Goal: Check status: Check status

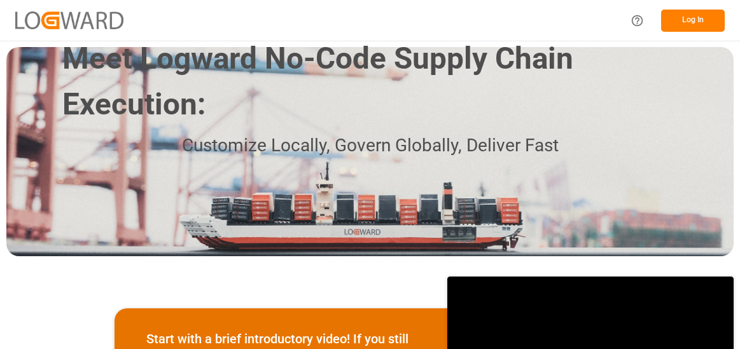
click at [693, 20] on button "Log In" at bounding box center [693, 21] width 64 height 22
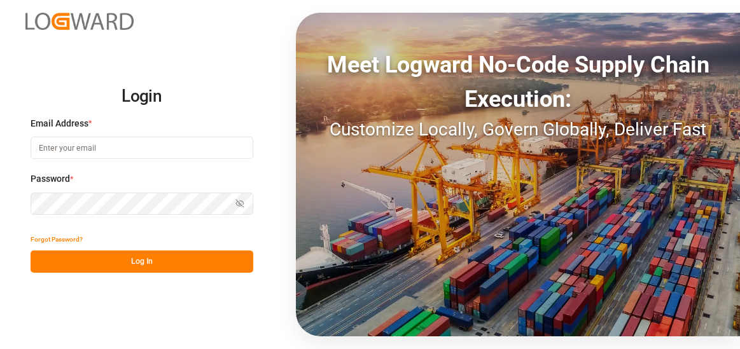
type input "[PERSON_NAME][EMAIL_ADDRESS][PERSON_NAME][DOMAIN_NAME]"
click at [141, 255] on button "Log In" at bounding box center [142, 262] width 223 height 22
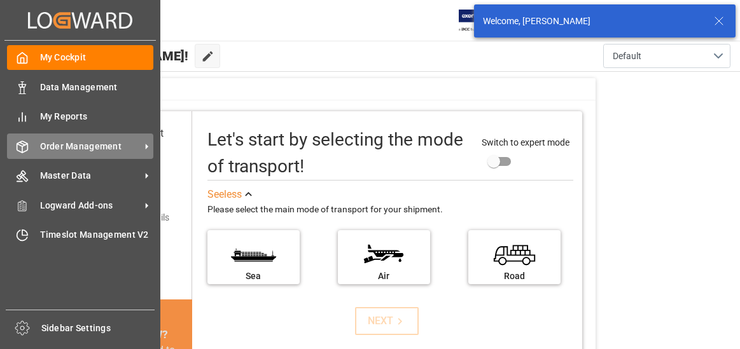
click at [83, 144] on span "Order Management" at bounding box center [90, 146] width 101 height 13
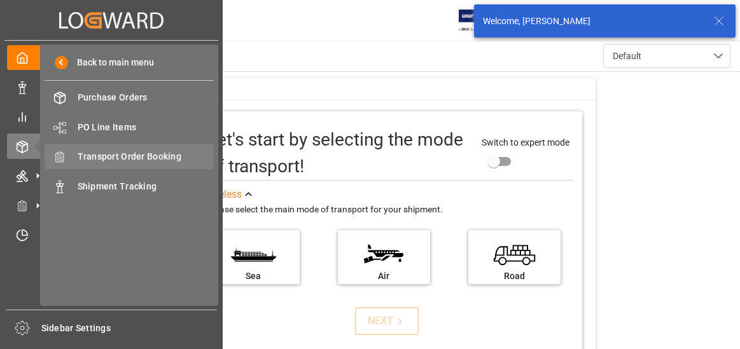
click at [128, 155] on span "Transport Order Booking" at bounding box center [146, 156] width 137 height 13
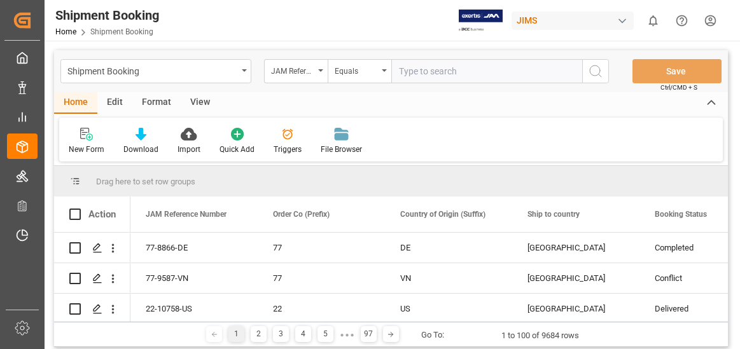
click at [428, 71] on input "text" at bounding box center [486, 71] width 191 height 24
type input "22-10049-cn"
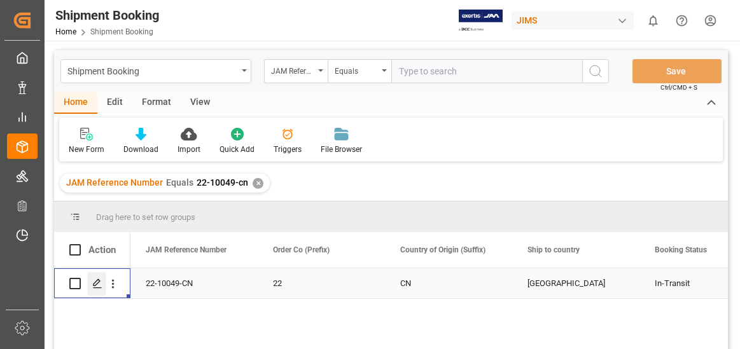
click at [97, 281] on icon "Press SPACE to select this row." at bounding box center [97, 284] width 10 height 10
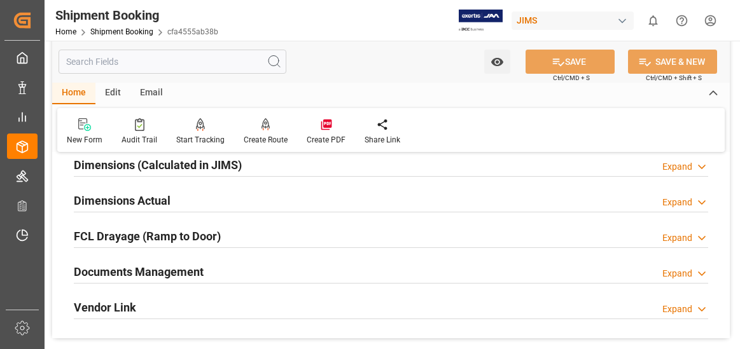
scroll to position [318, 0]
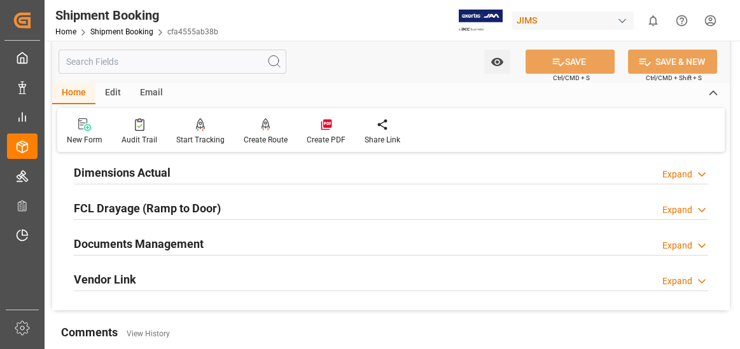
click at [683, 245] on div "Expand" at bounding box center [677, 245] width 30 height 13
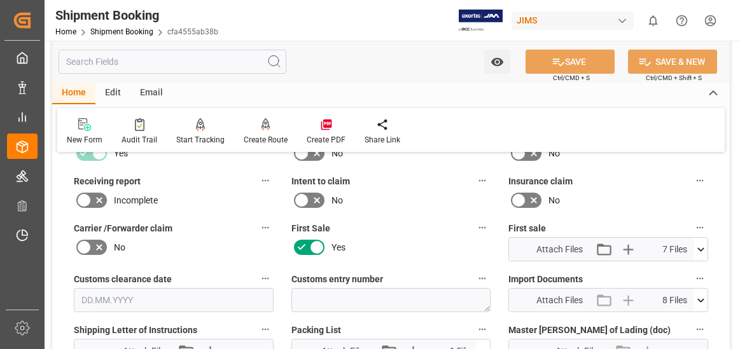
scroll to position [573, 0]
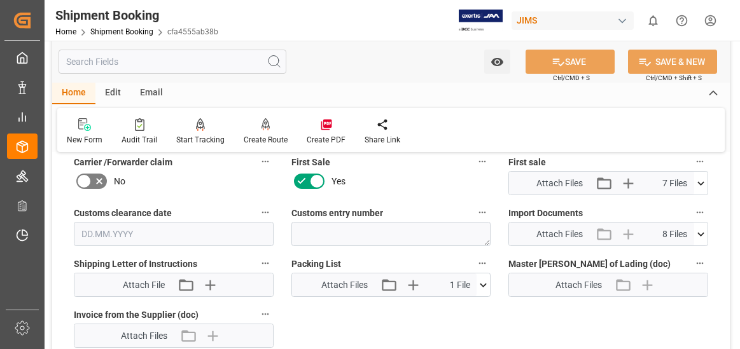
click at [701, 232] on icon at bounding box center [700, 234] width 13 height 13
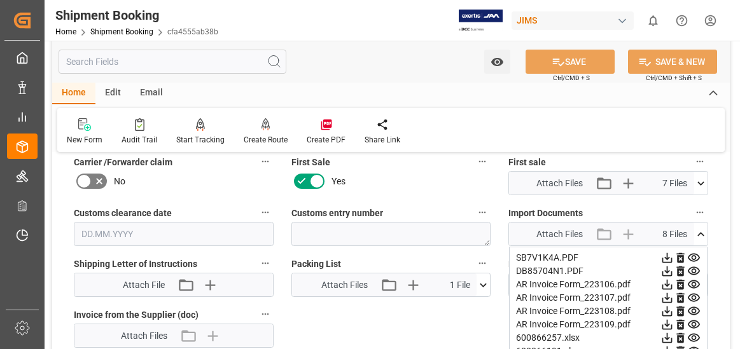
scroll to position [636, 0]
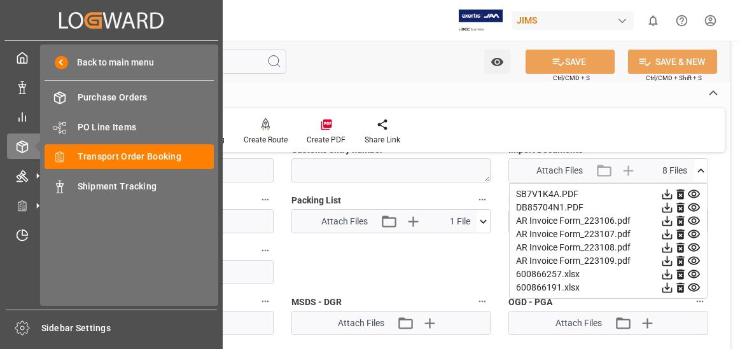
drag, startPoint x: 24, startPoint y: 282, endPoint x: 38, endPoint y: 269, distance: 18.9
click at [24, 282] on div "My Cockpit My Cockpit Data Management Data Management My Reports My Reports Ord…" at bounding box center [111, 175] width 214 height 269
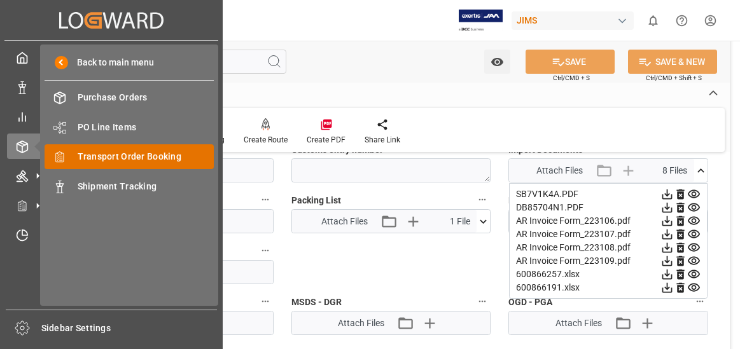
click at [155, 157] on span "Transport Order Booking" at bounding box center [146, 156] width 137 height 13
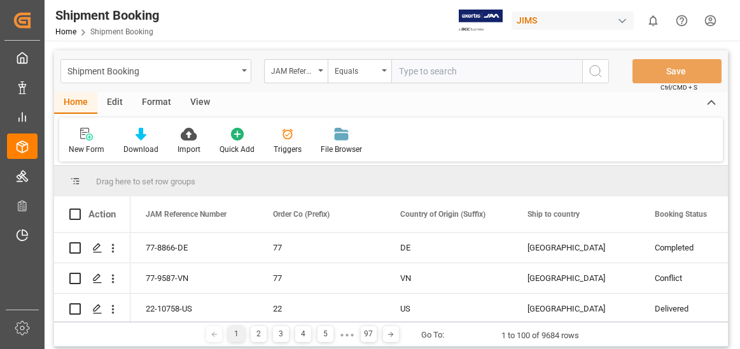
click at [418, 73] on input "text" at bounding box center [486, 71] width 191 height 24
type input "22-10144-MY"
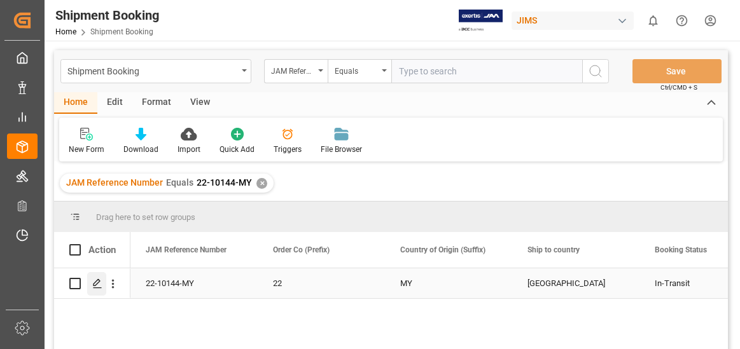
click at [96, 279] on icon "Press SPACE to select this row." at bounding box center [97, 284] width 10 height 10
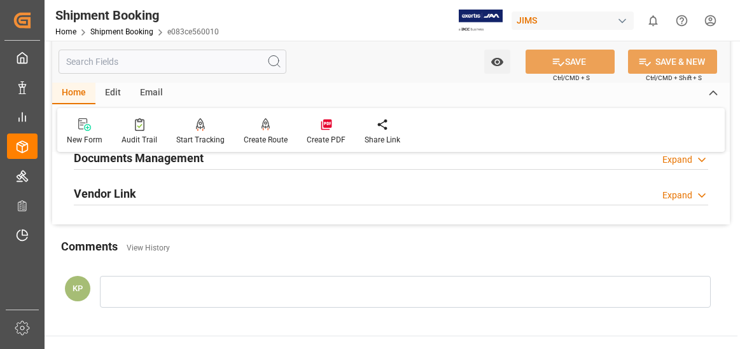
scroll to position [382, 0]
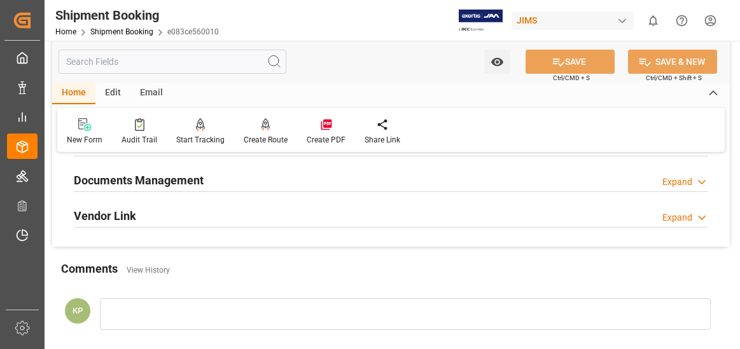
click at [684, 176] on div "Expand" at bounding box center [677, 182] width 30 height 13
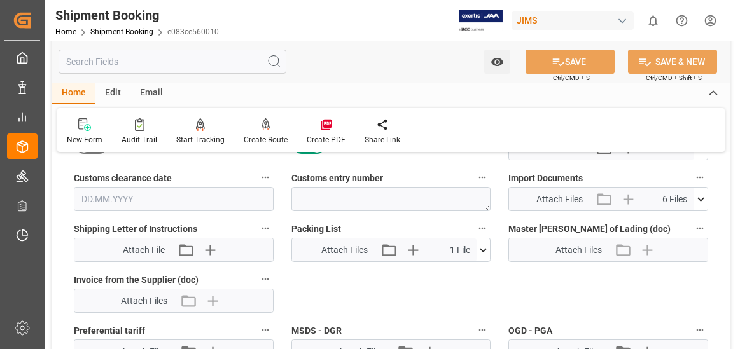
scroll to position [636, 0]
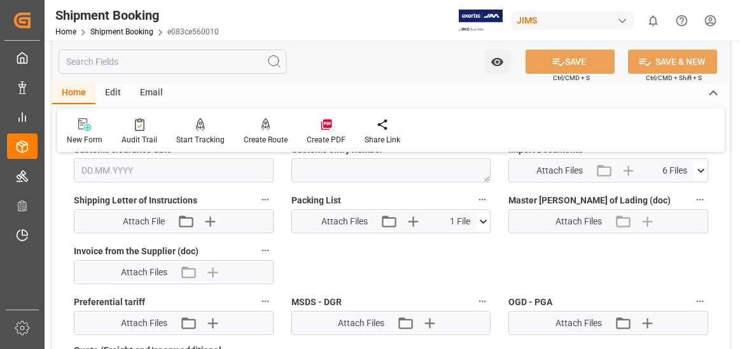
click at [702, 167] on icon at bounding box center [700, 170] width 13 height 13
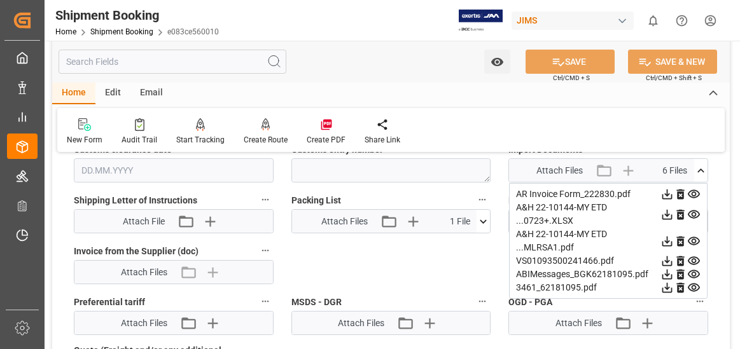
click at [668, 193] on icon at bounding box center [666, 194] width 13 height 13
click at [525, 122] on div "New Form Audit Trail Start Tracking Create Empty Shipment Tracking Create Route…" at bounding box center [390, 130] width 667 height 44
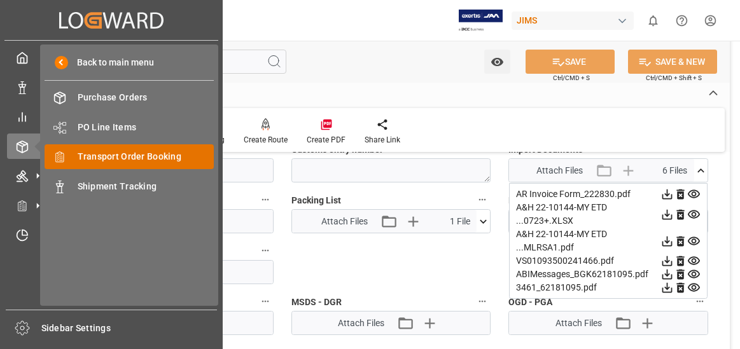
click at [123, 156] on span "Transport Order Booking" at bounding box center [146, 156] width 137 height 13
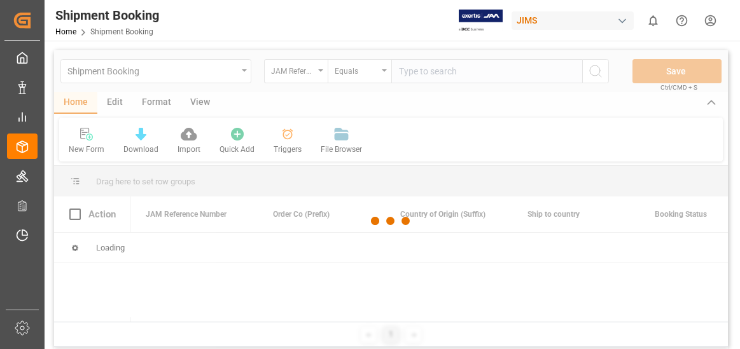
click at [419, 73] on div at bounding box center [391, 221] width 674 height 342
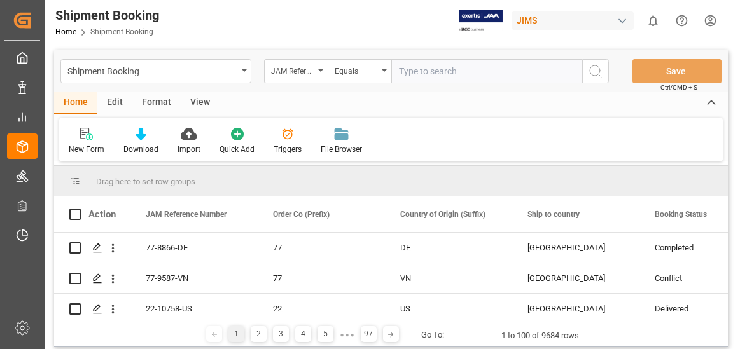
click at [419, 73] on input "text" at bounding box center [486, 71] width 191 height 24
type input "22-1045-MY"
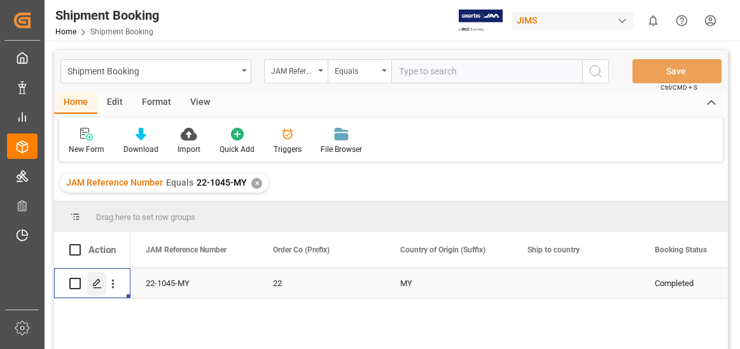
click at [95, 282] on icon "Press SPACE to select this row." at bounding box center [97, 284] width 10 height 10
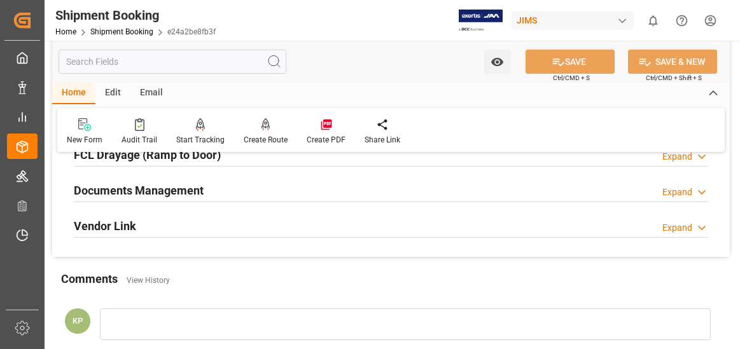
scroll to position [382, 0]
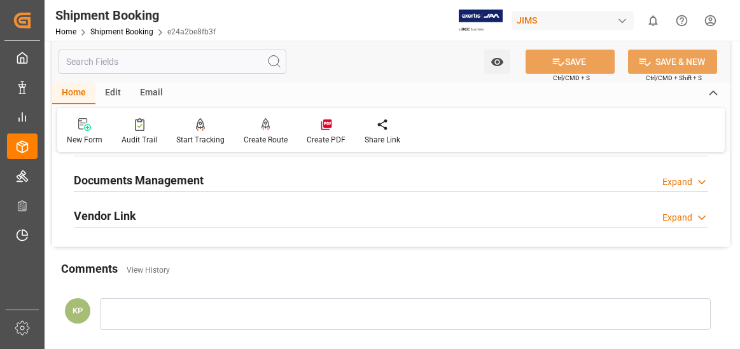
click at [675, 180] on div "Expand" at bounding box center [677, 182] width 30 height 13
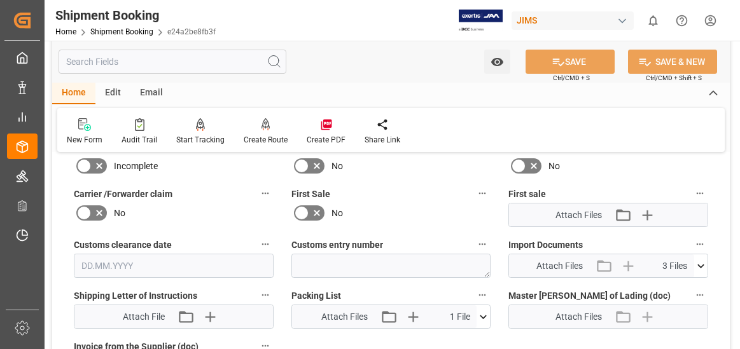
scroll to position [573, 0]
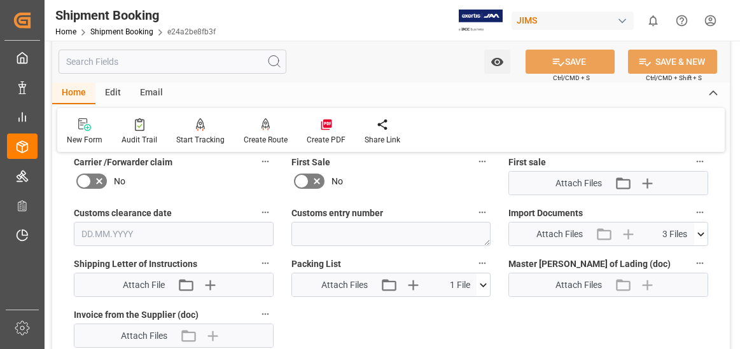
click at [700, 230] on icon at bounding box center [700, 234] width 13 height 13
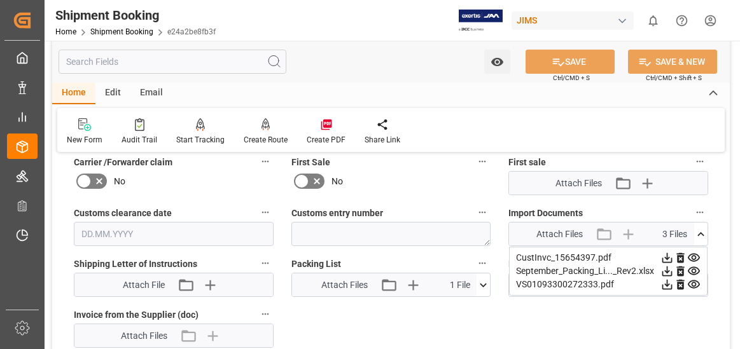
click at [668, 258] on icon at bounding box center [667, 258] width 10 height 10
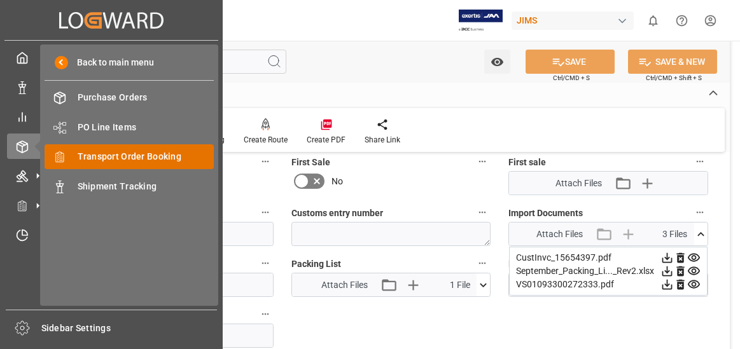
click at [169, 153] on span "Transport Order Booking" at bounding box center [146, 156] width 137 height 13
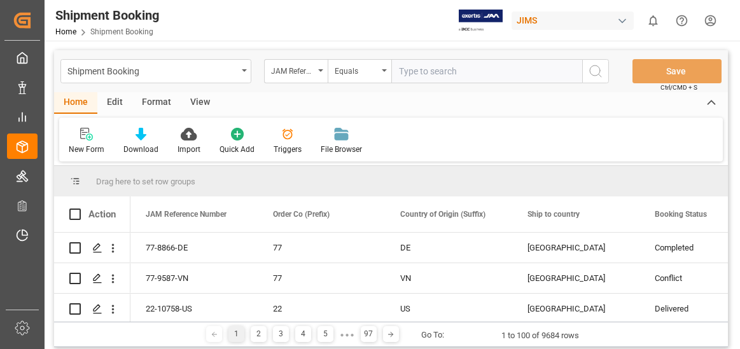
click at [415, 72] on input "text" at bounding box center [486, 71] width 191 height 24
type input "22-10145-MY"
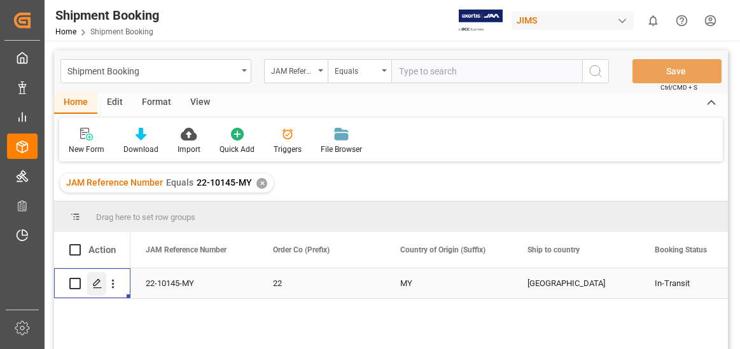
click at [98, 282] on icon "Press SPACE to select this row." at bounding box center [97, 284] width 10 height 10
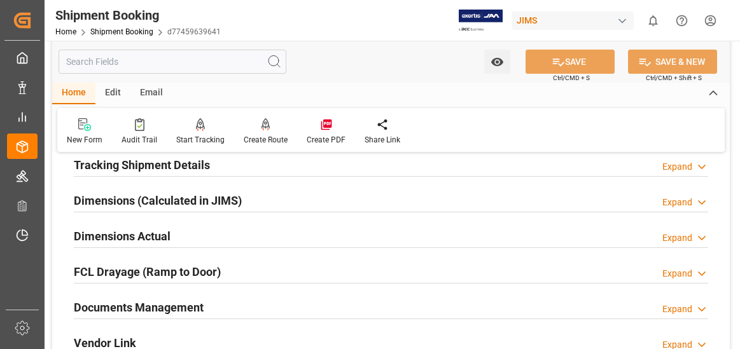
scroll to position [318, 0]
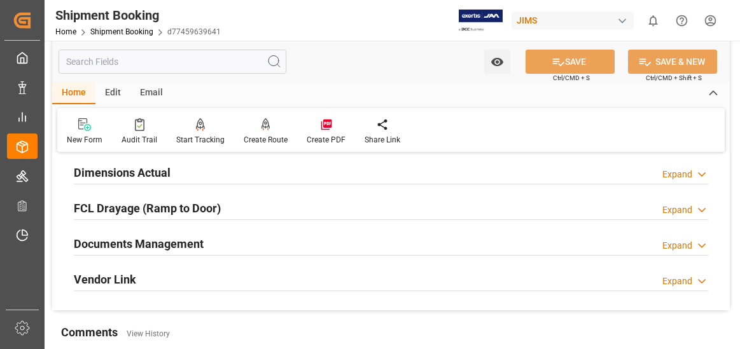
click at [679, 246] on div "Expand" at bounding box center [677, 245] width 30 height 13
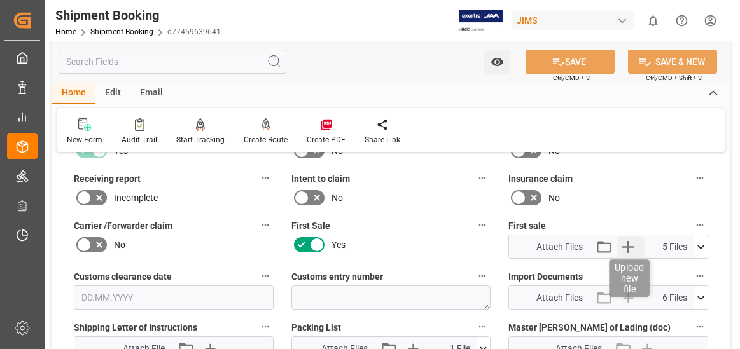
scroll to position [573, 0]
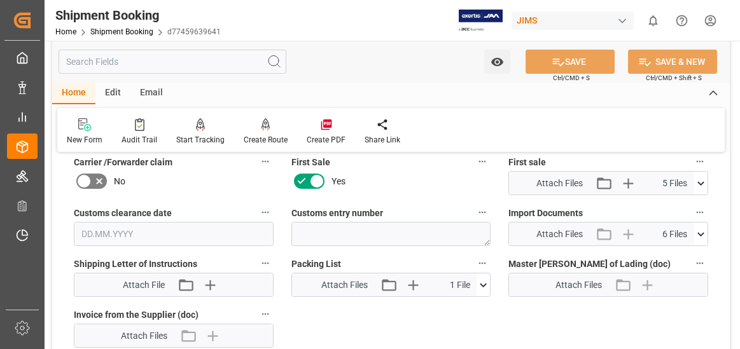
click at [701, 233] on icon at bounding box center [700, 234] width 13 height 13
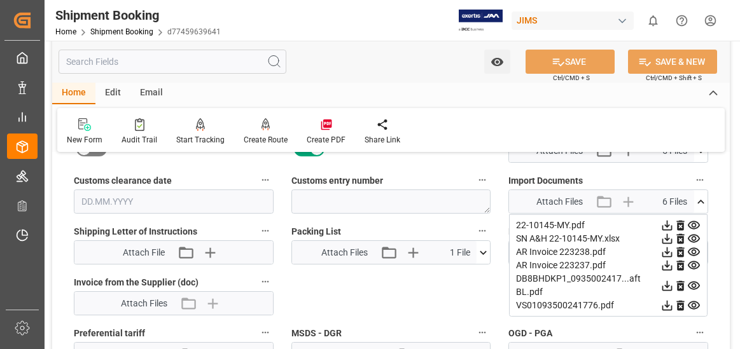
scroll to position [636, 0]
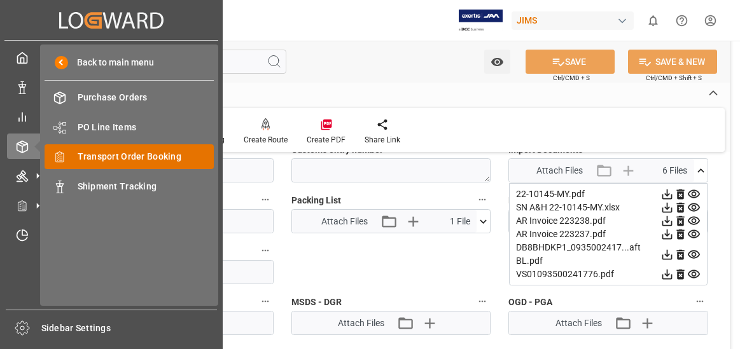
click at [137, 157] on span "Transport Order Booking" at bounding box center [146, 156] width 137 height 13
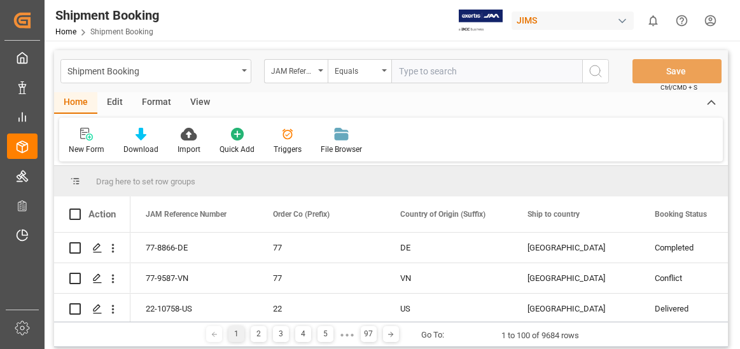
click at [422, 71] on input "text" at bounding box center [486, 71] width 191 height 24
type input "22-10257-CN"
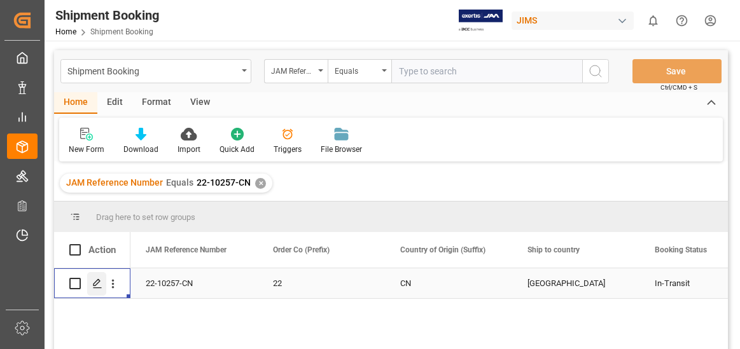
click at [94, 283] on icon "Press SPACE to select this row." at bounding box center [97, 284] width 10 height 10
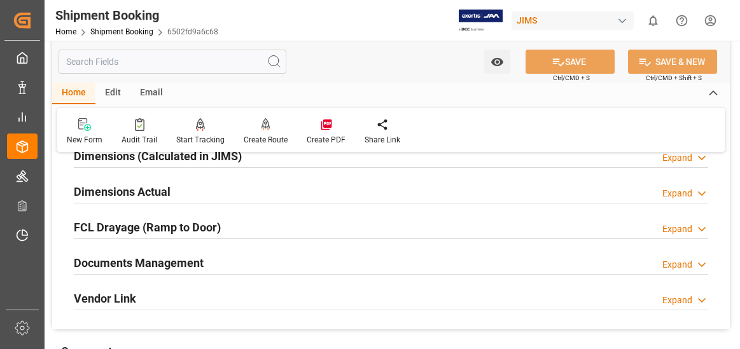
scroll to position [382, 0]
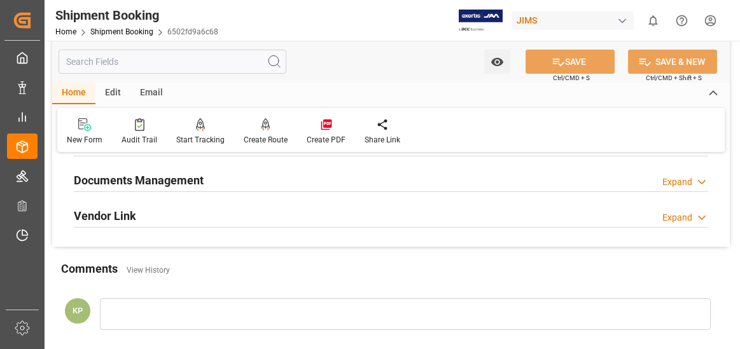
click at [677, 182] on div "Expand" at bounding box center [677, 182] width 30 height 13
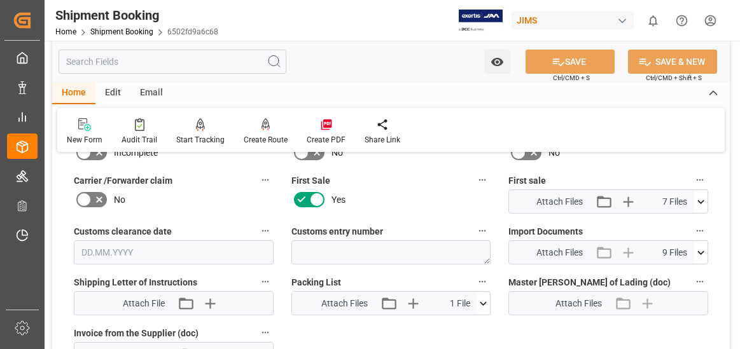
scroll to position [573, 0]
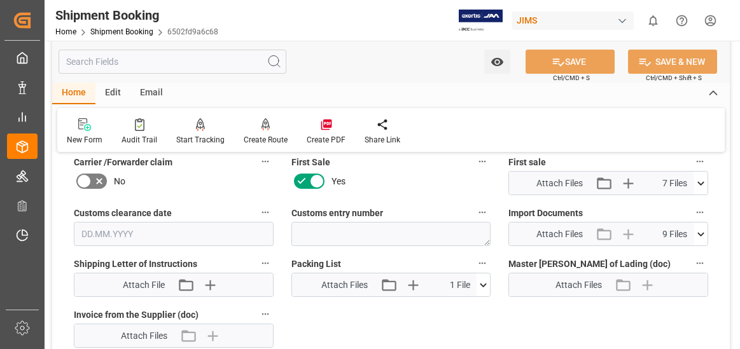
click at [700, 232] on icon at bounding box center [700, 234] width 13 height 13
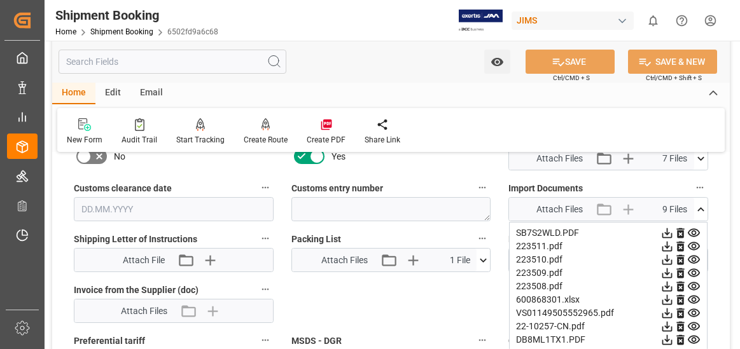
scroll to position [636, 0]
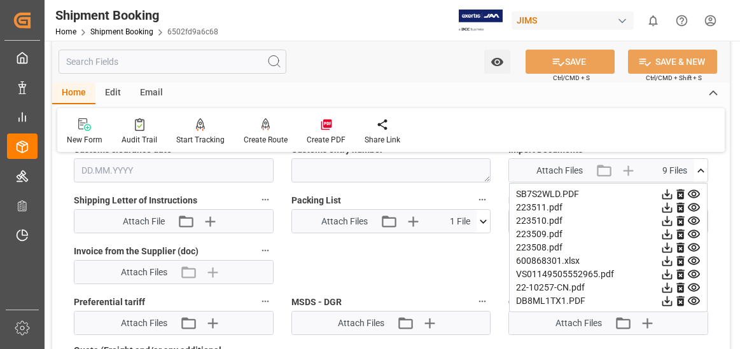
click at [567, 129] on div "New Form Audit Trail Start Tracking Create Empty Shipment Tracking Create Route…" at bounding box center [390, 130] width 667 height 44
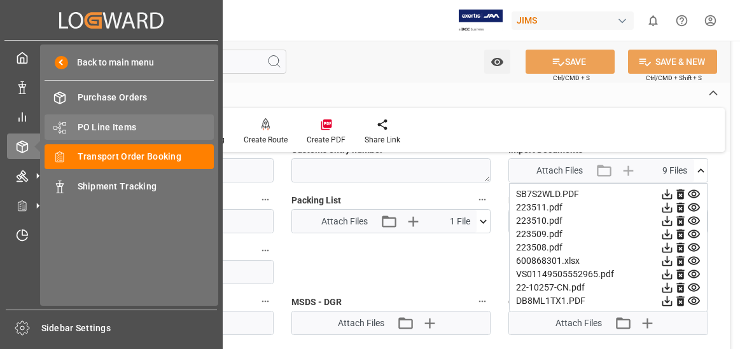
drag, startPoint x: 120, startPoint y: 154, endPoint x: 186, endPoint y: 133, distance: 69.4
click at [0, 0] on span "Order Management" at bounding box center [0, 0] width 0 height 0
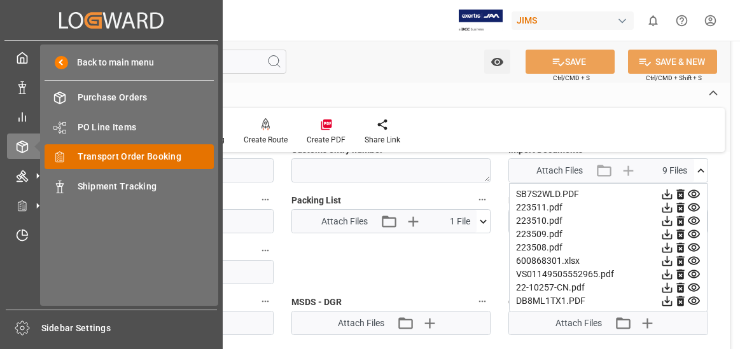
click at [151, 155] on span "Transport Order Booking" at bounding box center [146, 156] width 137 height 13
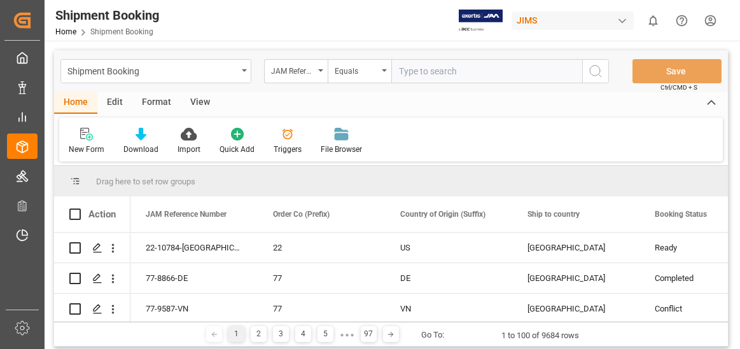
click at [422, 70] on input "text" at bounding box center [486, 71] width 191 height 24
type input "22-10324-MY"
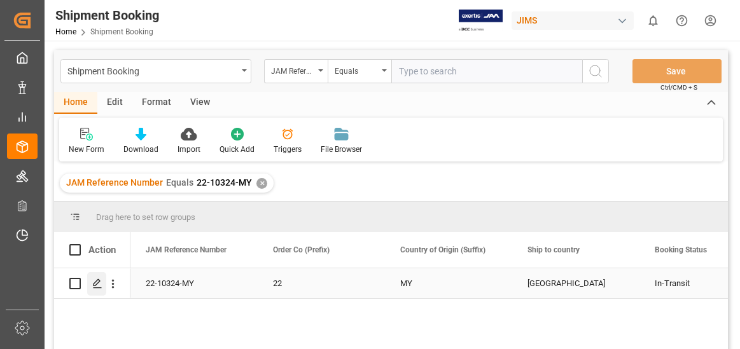
click at [100, 280] on icon "Press SPACE to select this row." at bounding box center [97, 284] width 10 height 10
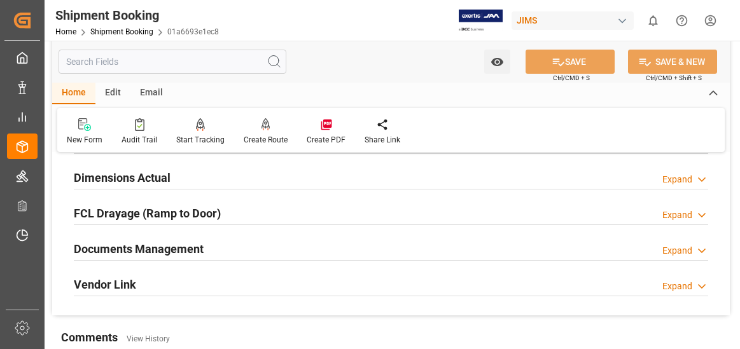
scroll to position [318, 0]
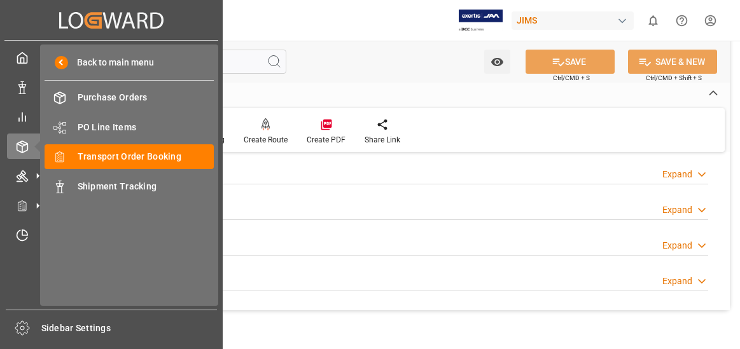
click at [15, 289] on div "My Cockpit My Cockpit Data Management Data Management My Reports My Reports Ord…" at bounding box center [111, 175] width 214 height 269
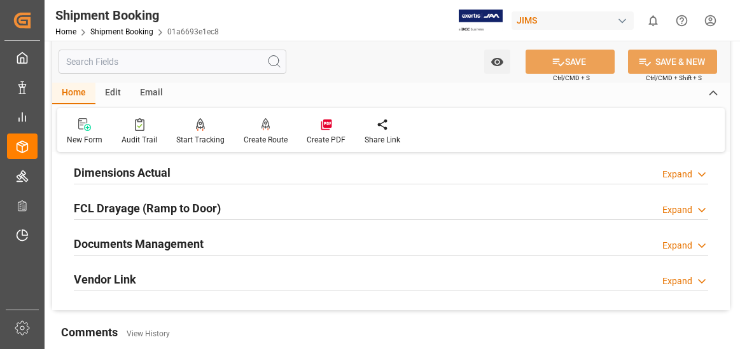
scroll to position [382, 0]
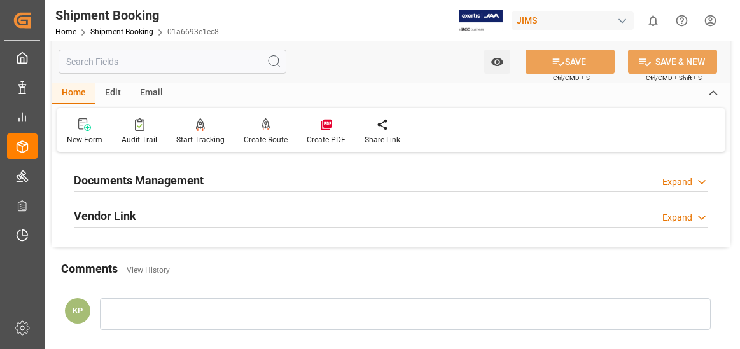
click at [681, 182] on div "Expand" at bounding box center [677, 182] width 30 height 13
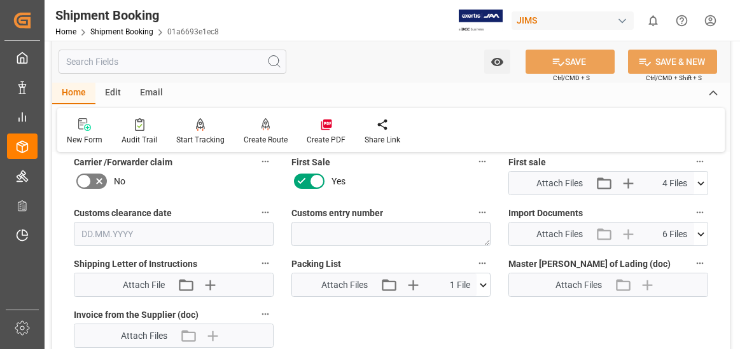
scroll to position [636, 0]
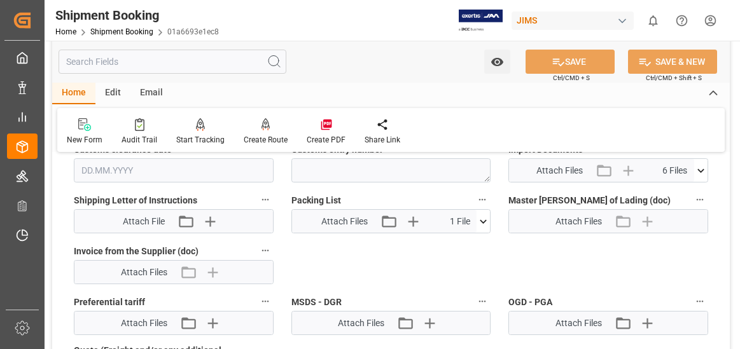
click at [699, 169] on icon at bounding box center [700, 171] width 7 height 4
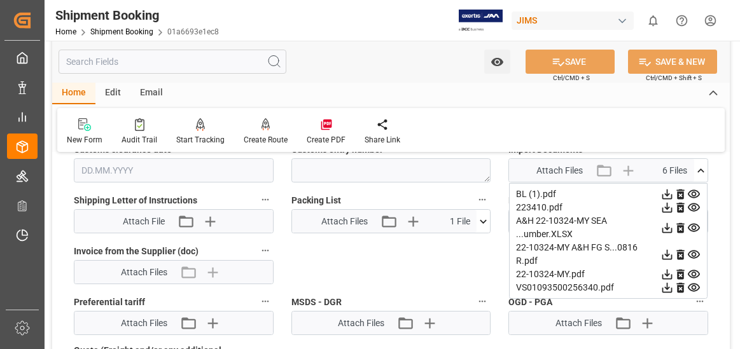
click at [626, 128] on div "New Form Audit Trail Start Tracking Create Empty Shipment Tracking Create Route…" at bounding box center [390, 130] width 667 height 44
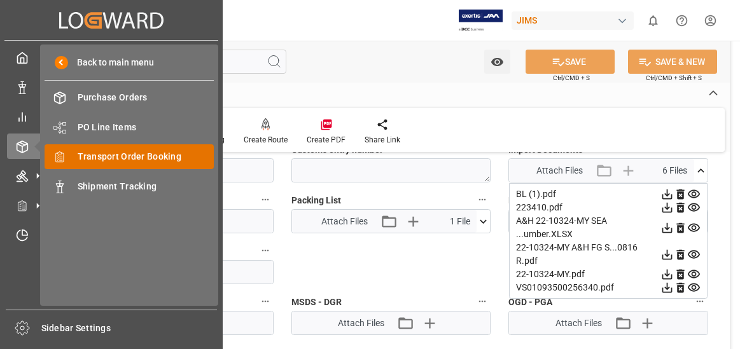
click at [155, 153] on span "Transport Order Booking" at bounding box center [146, 156] width 137 height 13
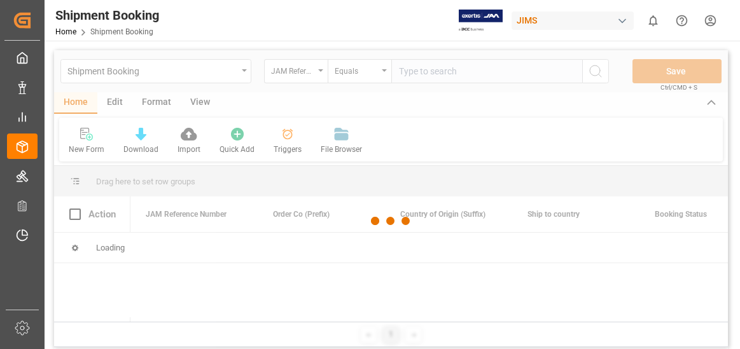
click at [420, 74] on div at bounding box center [391, 221] width 674 height 342
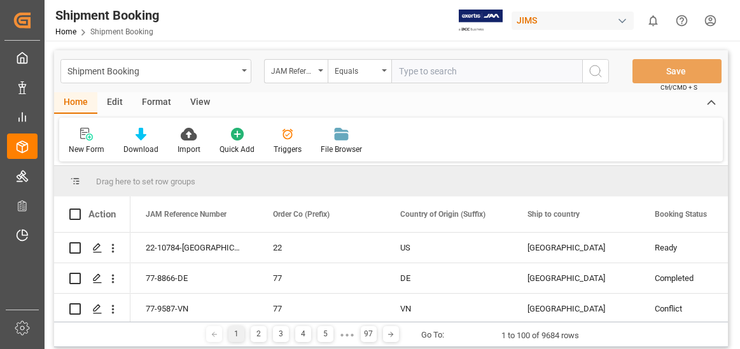
click at [429, 73] on input "text" at bounding box center [486, 71] width 191 height 24
type input "22-10327-MY"
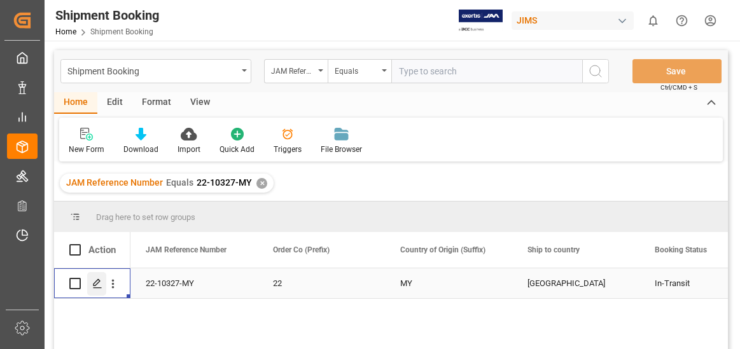
click at [97, 282] on icon "Press SPACE to select this row." at bounding box center [97, 284] width 10 height 10
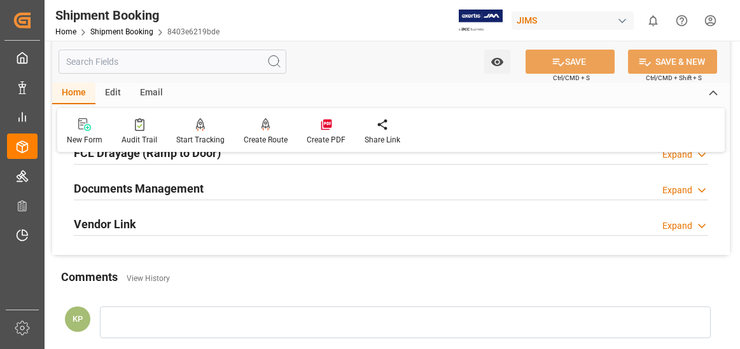
scroll to position [382, 0]
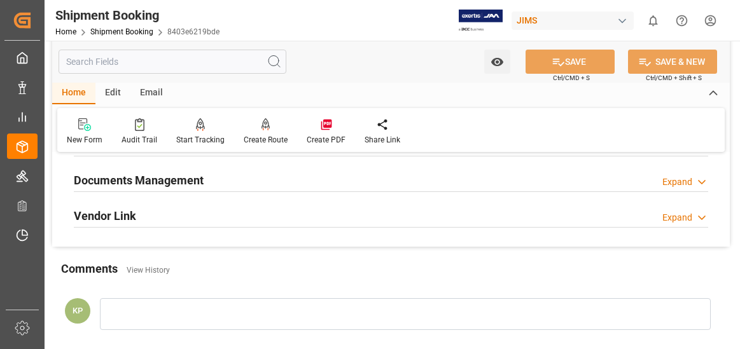
click at [682, 178] on div "Expand" at bounding box center [677, 182] width 30 height 13
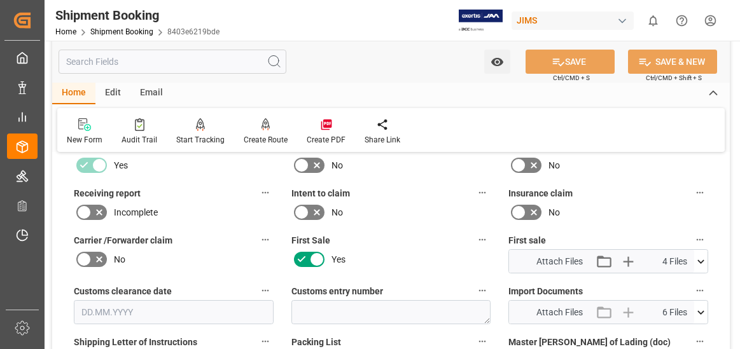
scroll to position [509, 0]
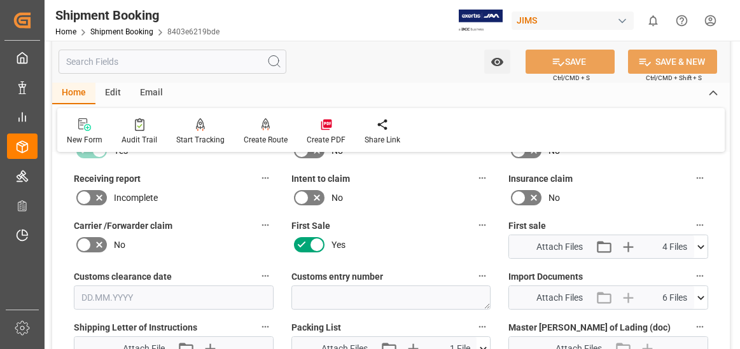
click at [699, 298] on icon at bounding box center [700, 297] width 13 height 13
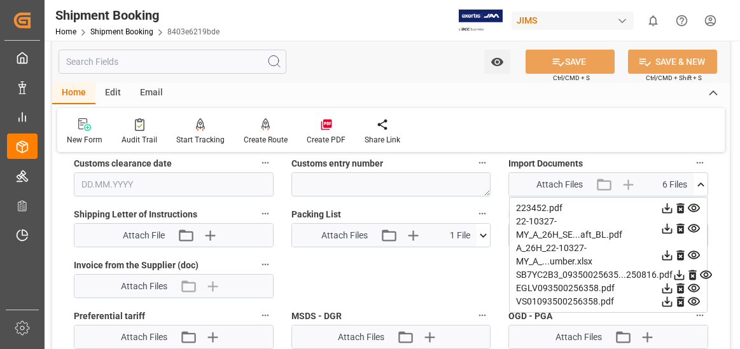
scroll to position [636, 0]
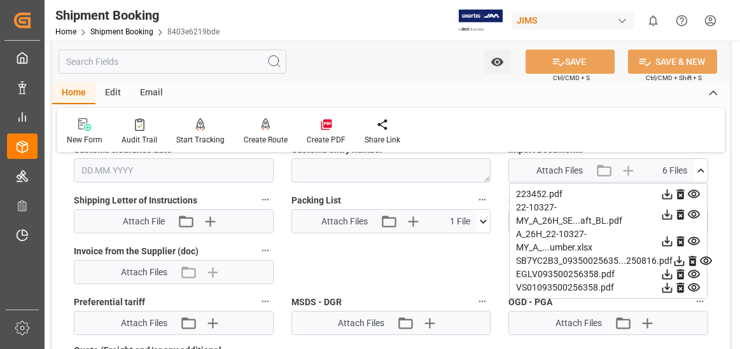
click at [582, 123] on div "New Form Audit Trail Start Tracking Create Empty Shipment Tracking Create Route…" at bounding box center [390, 130] width 667 height 44
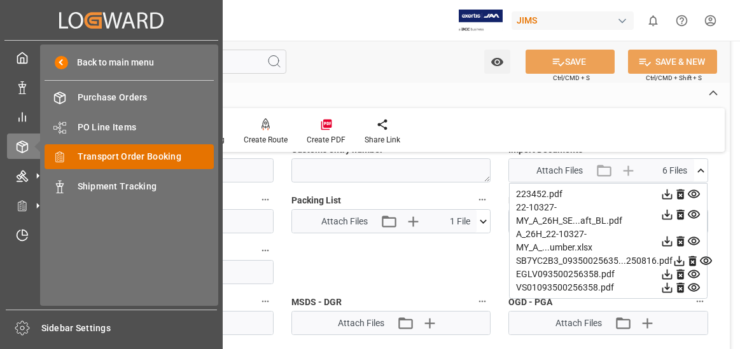
click at [136, 151] on span "Transport Order Booking" at bounding box center [146, 156] width 137 height 13
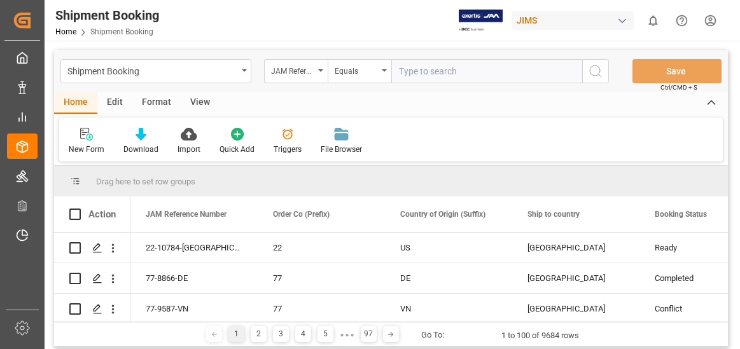
click at [424, 71] on input "text" at bounding box center [486, 71] width 191 height 24
type input "22-10328-MY"
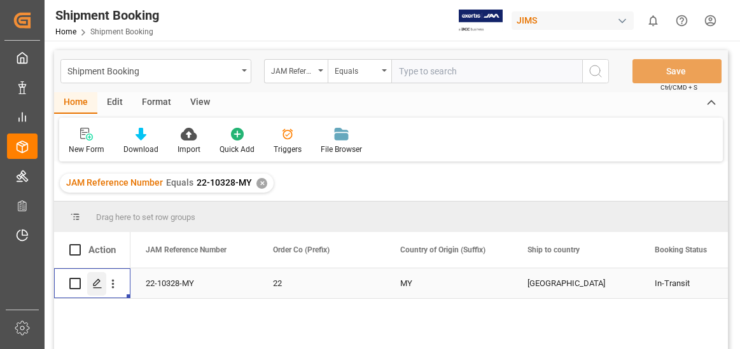
click at [95, 281] on icon "Press SPACE to select this row." at bounding box center [97, 284] width 10 height 10
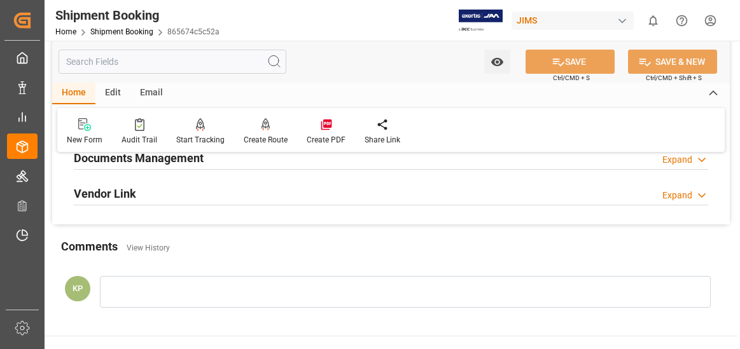
scroll to position [382, 0]
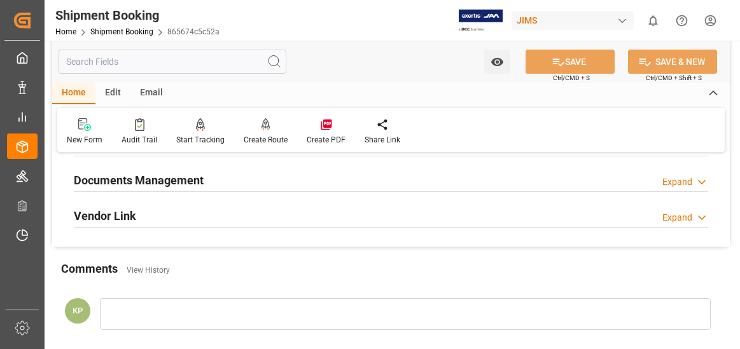
click at [683, 179] on div "Expand" at bounding box center [677, 182] width 30 height 13
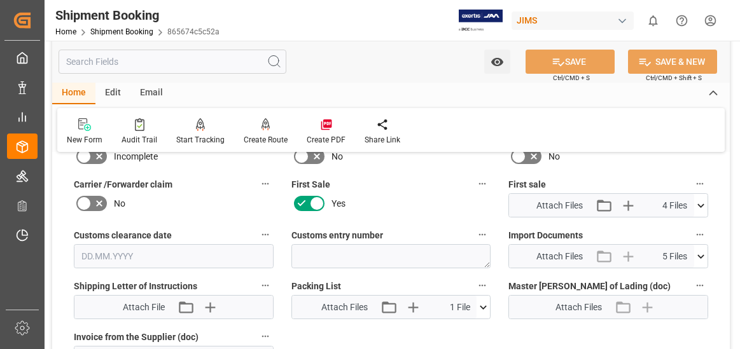
scroll to position [573, 0]
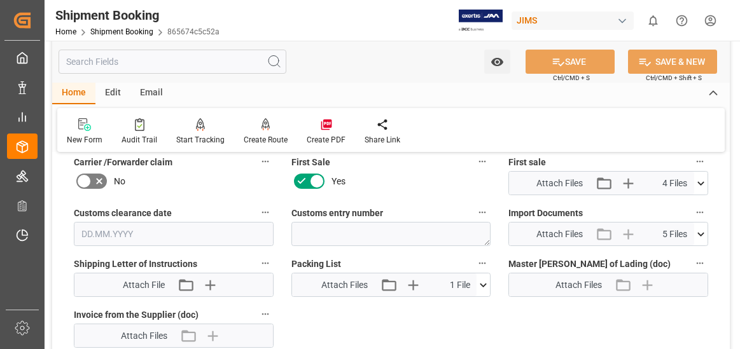
click at [704, 232] on icon at bounding box center [700, 234] width 13 height 13
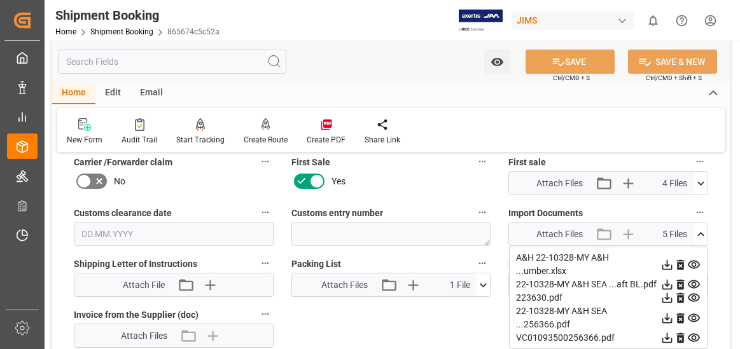
scroll to position [636, 0]
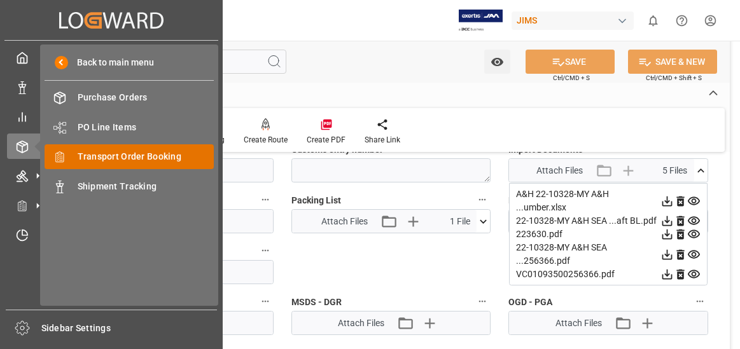
click at [160, 155] on span "Transport Order Booking" at bounding box center [146, 156] width 137 height 13
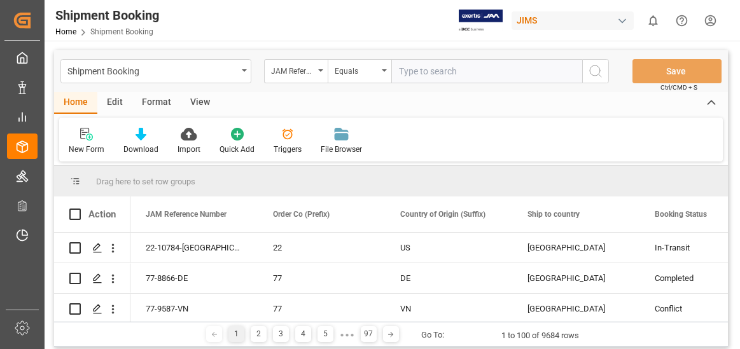
click at [436, 72] on input "text" at bounding box center [486, 71] width 191 height 24
type input "22-10329-MY"
click at [593, 73] on icon "search button" at bounding box center [595, 71] width 15 height 15
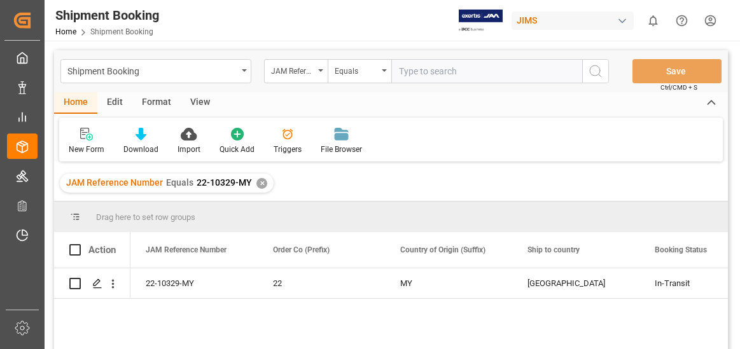
click at [532, 313] on div "22-10329-MY 22 MY United States In-Transit FCL" at bounding box center [428, 312] width 597 height 89
click at [96, 279] on icon "Press SPACE to select this row." at bounding box center [97, 284] width 10 height 10
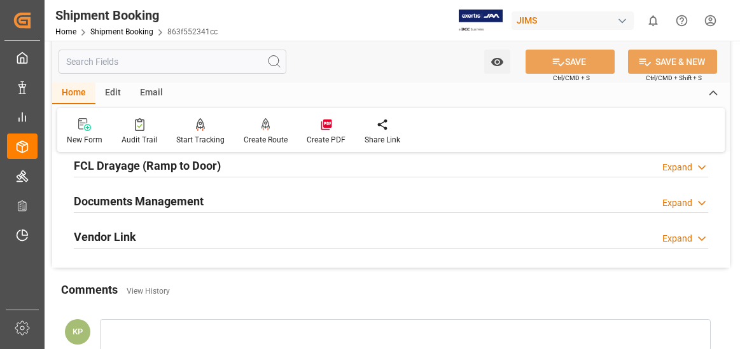
scroll to position [382, 0]
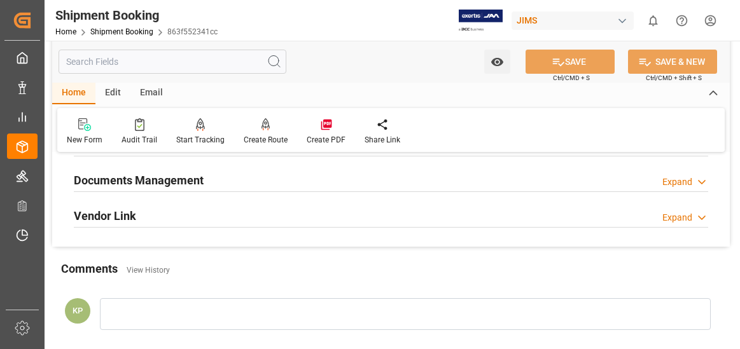
click at [554, 284] on div "KP" at bounding box center [391, 317] width 678 height 66
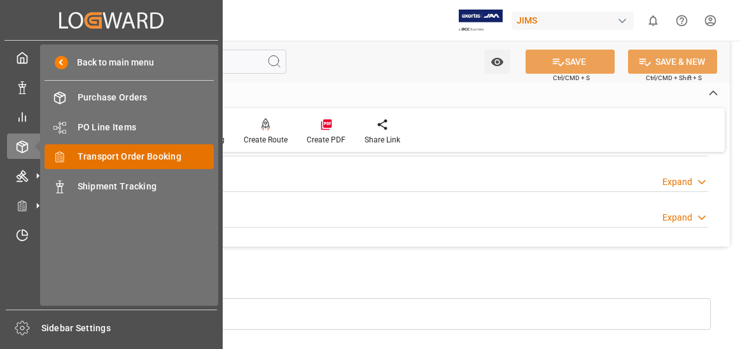
click at [154, 155] on span "Transport Order Booking" at bounding box center [146, 156] width 137 height 13
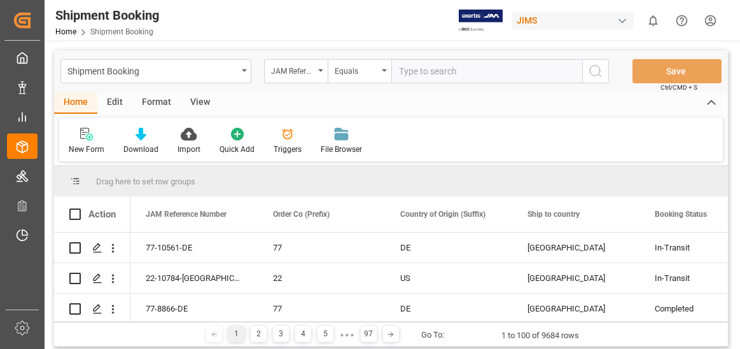
click at [418, 70] on input "text" at bounding box center [486, 71] width 191 height 24
type input "22-10329-MY"
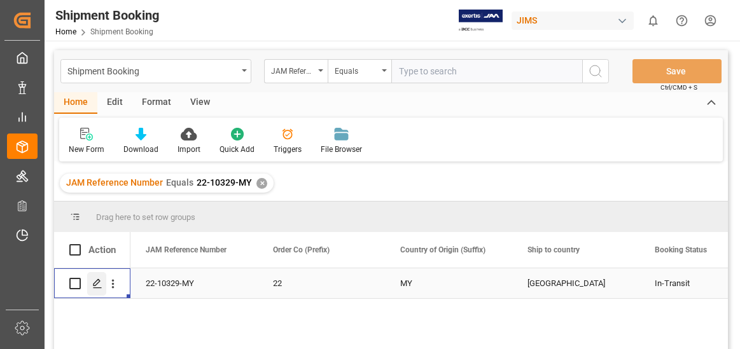
click at [99, 280] on polygon "Press SPACE to select this row." at bounding box center [97, 283] width 6 height 6
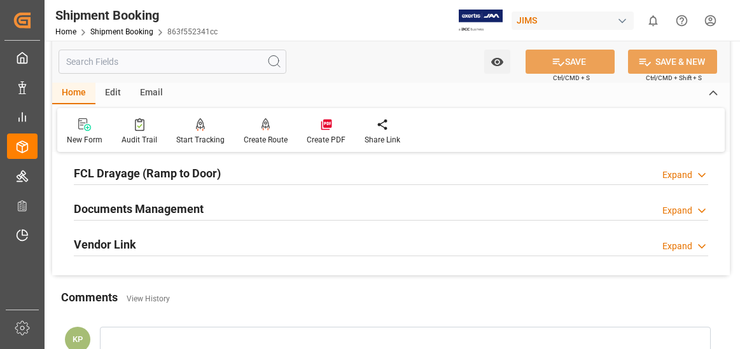
scroll to position [382, 0]
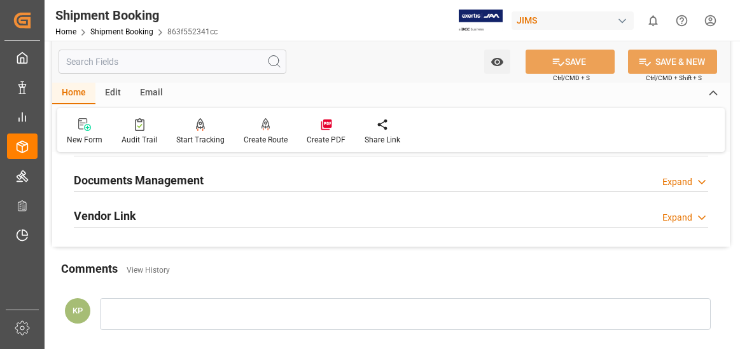
click at [679, 182] on div "Expand" at bounding box center [677, 182] width 30 height 13
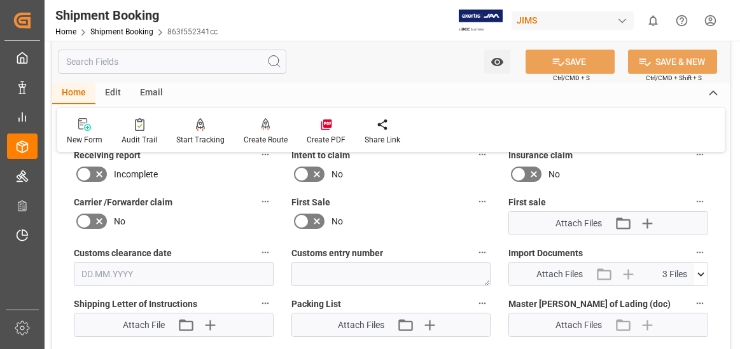
scroll to position [573, 0]
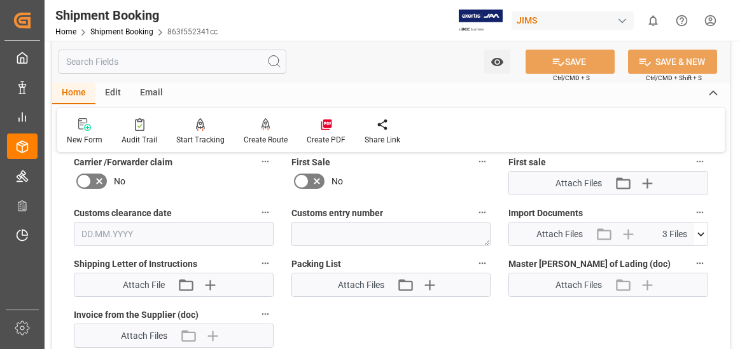
click at [484, 136] on div "New Form Audit Trail Start Tracking Create Empty Shipment Tracking Create Route…" at bounding box center [390, 130] width 667 height 44
click at [504, 305] on div "Quote Ready In-Transit Delivered Completed Cancelled References Expand JAM Refe…" at bounding box center [391, 102] width 678 height 1022
click at [701, 233] on icon at bounding box center [700, 234] width 13 height 13
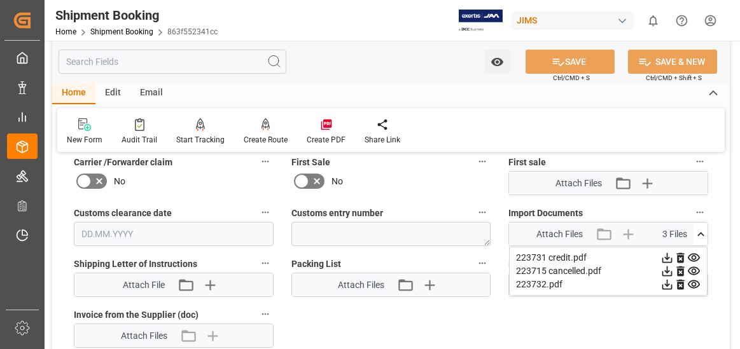
click at [668, 286] on icon at bounding box center [667, 285] width 10 height 10
click at [667, 258] on icon at bounding box center [667, 258] width 10 height 10
click at [673, 313] on div "Quote Ready In-Transit Delivered Completed Cancelled References Expand JAM Refe…" at bounding box center [391, 102] width 678 height 1022
click at [669, 272] on icon at bounding box center [666, 271] width 13 height 13
click at [665, 256] on icon at bounding box center [666, 257] width 13 height 13
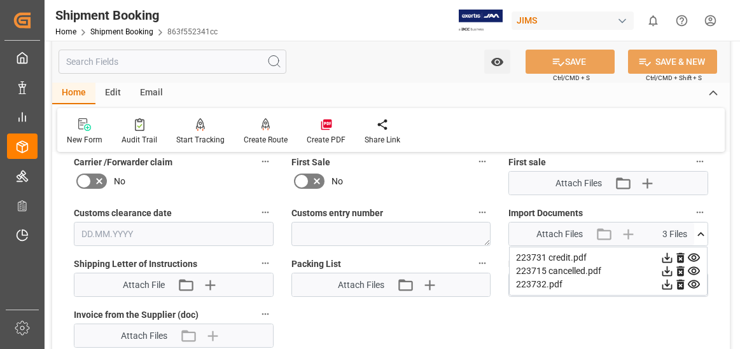
click at [622, 130] on div "New Form Audit Trail Start Tracking Create Empty Shipment Tracking Create Route…" at bounding box center [390, 130] width 667 height 44
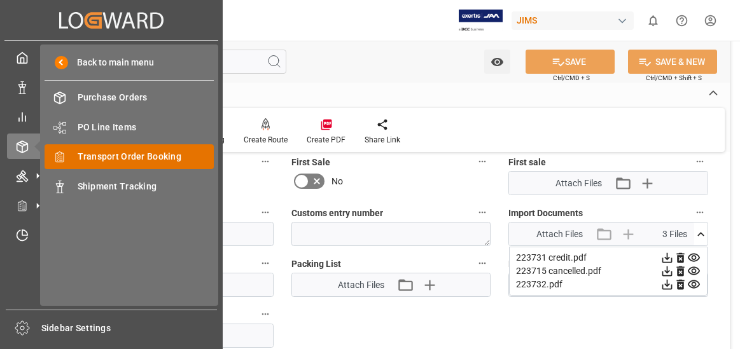
click at [154, 152] on span "Transport Order Booking" at bounding box center [146, 156] width 137 height 13
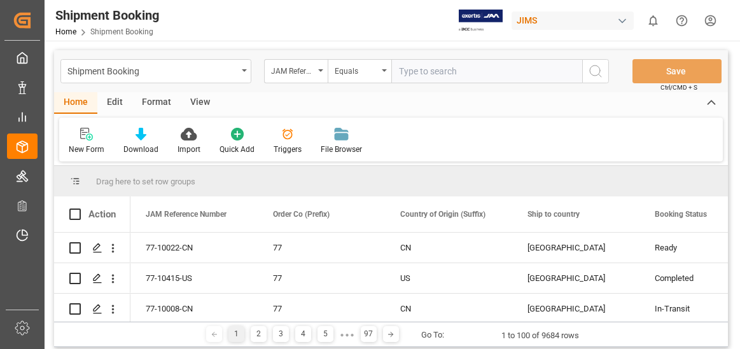
click at [434, 70] on input "text" at bounding box center [486, 71] width 191 height 24
type input "22-10330-MY"
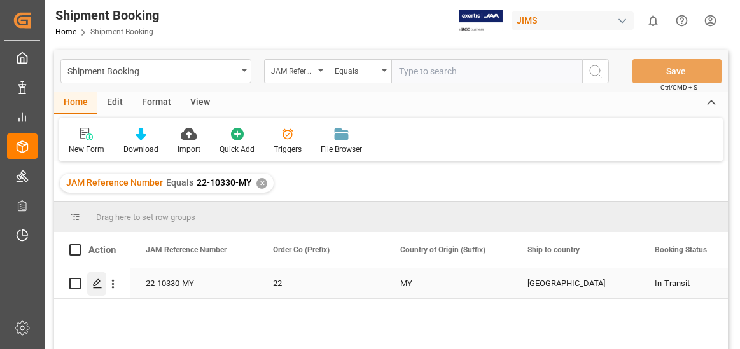
click at [99, 283] on polygon "Press SPACE to select this row." at bounding box center [97, 283] width 6 height 6
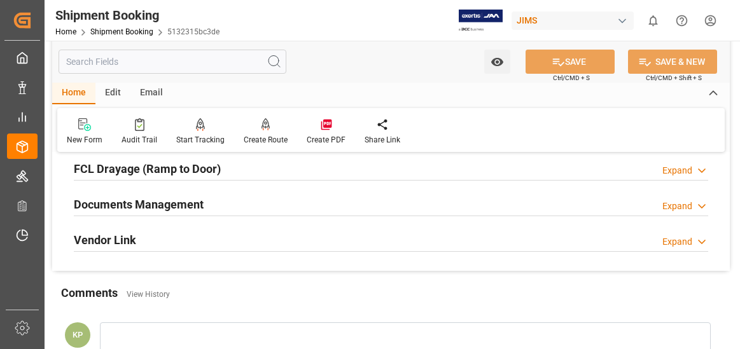
scroll to position [382, 0]
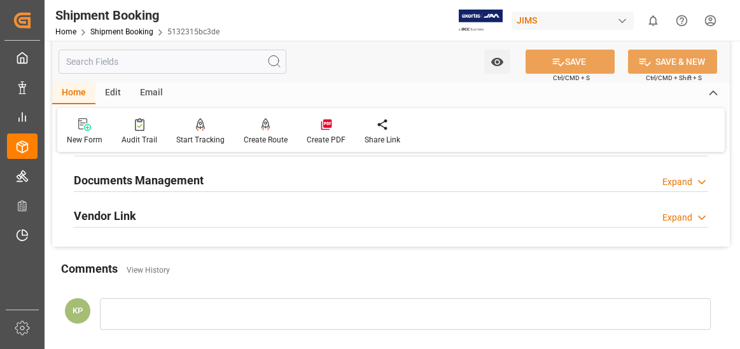
click at [681, 179] on div "Expand" at bounding box center [677, 182] width 30 height 13
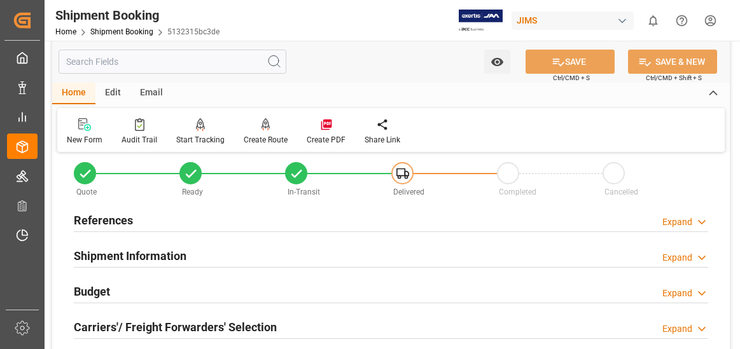
scroll to position [0, 0]
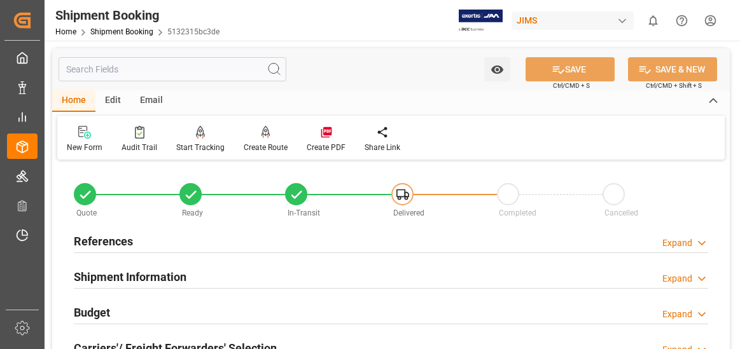
click at [553, 132] on div "New Form Audit Trail Start Tracking Create Empty Shipment Tracking Create Route…" at bounding box center [390, 138] width 667 height 44
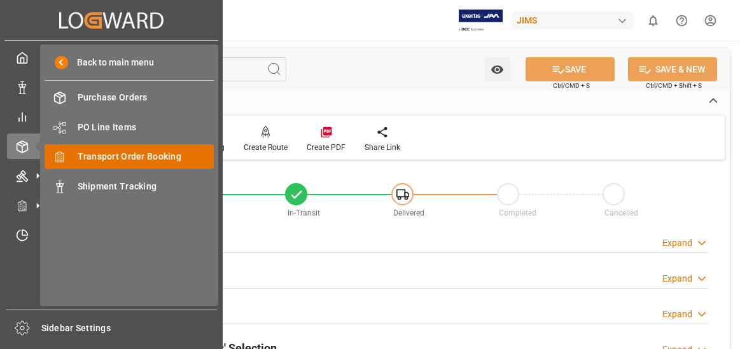
click at [141, 153] on span "Transport Order Booking" at bounding box center [146, 156] width 137 height 13
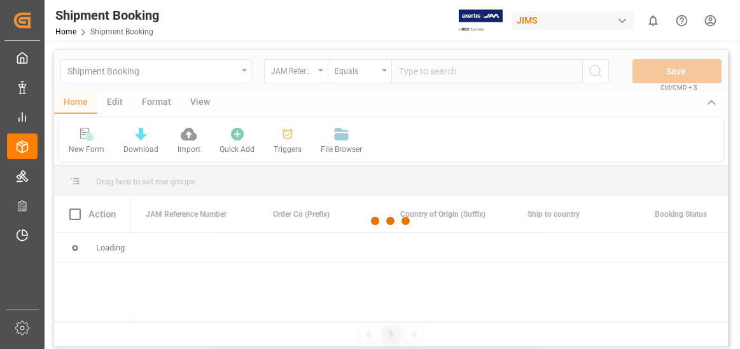
click at [433, 71] on div at bounding box center [391, 221] width 674 height 342
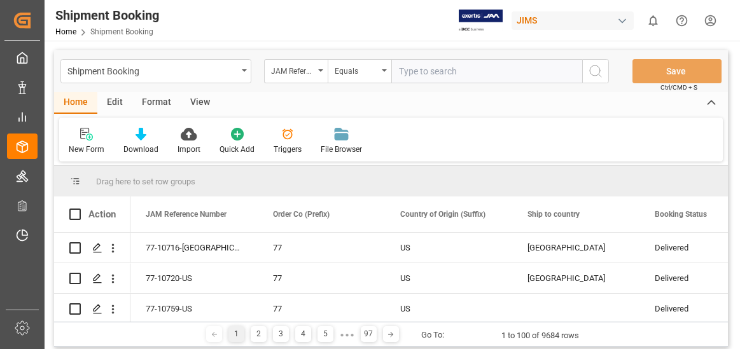
click at [441, 71] on input "text" at bounding box center [486, 71] width 191 height 24
type input "22-10330-MY"
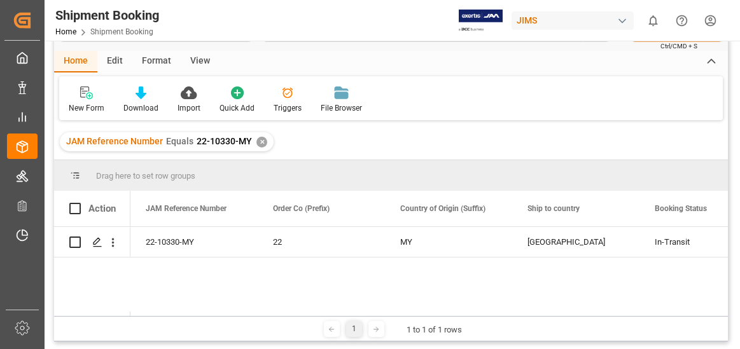
scroll to position [64, 0]
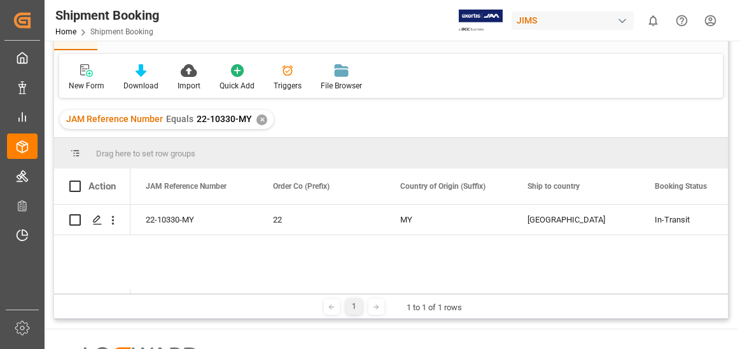
click at [335, 254] on div "22-10330-MY 22 MY United States In-Transit FCL" at bounding box center [428, 249] width 597 height 89
click at [97, 216] on icon "Press SPACE to select this row." at bounding box center [97, 220] width 10 height 10
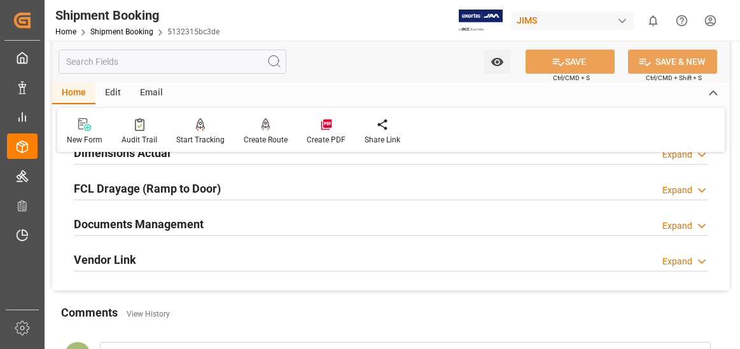
scroll to position [382, 0]
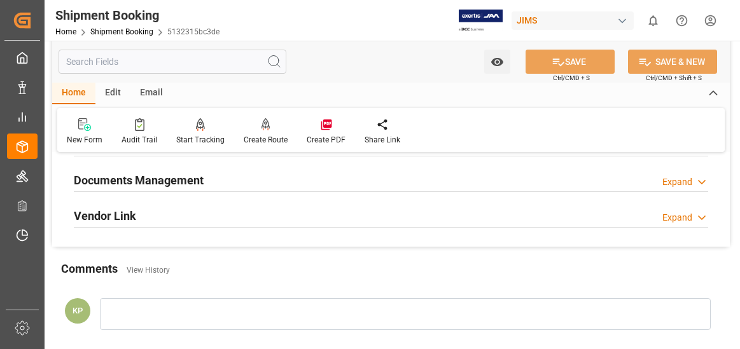
click at [685, 181] on div "Expand" at bounding box center [677, 182] width 30 height 13
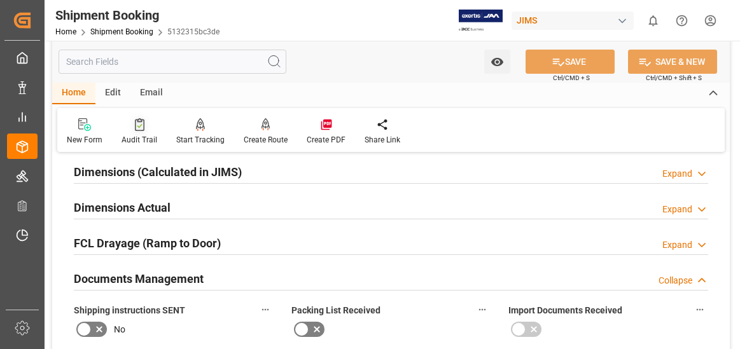
scroll to position [254, 0]
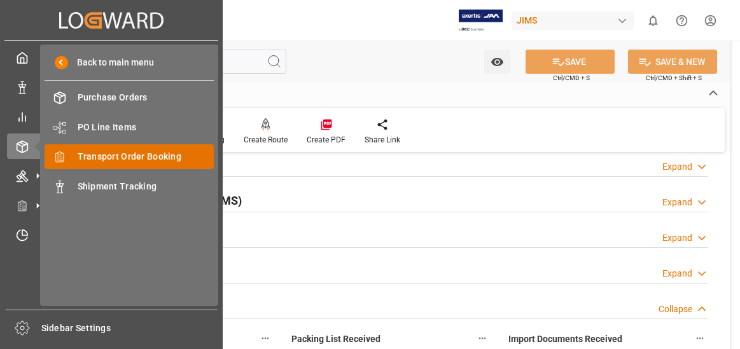
click at [124, 153] on span "Transport Order Booking" at bounding box center [146, 156] width 137 height 13
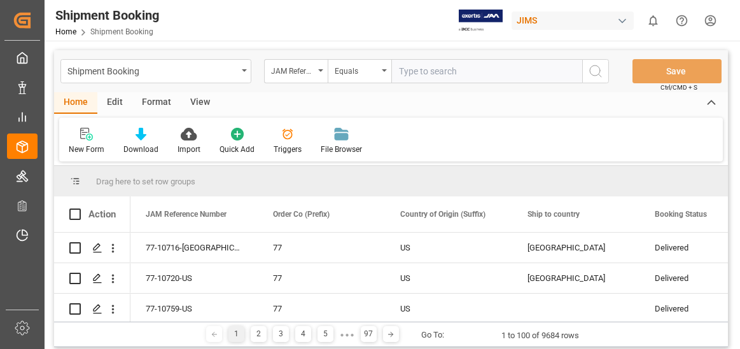
click at [428, 72] on input "text" at bounding box center [486, 71] width 191 height 24
type input "22-10331-MY"
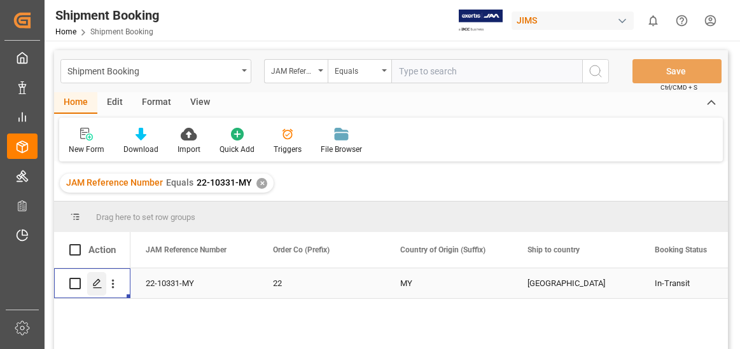
click at [95, 281] on icon "Press SPACE to select this row." at bounding box center [97, 284] width 10 height 10
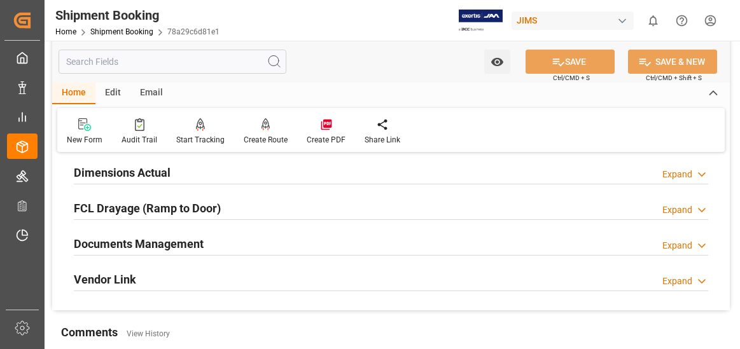
scroll to position [382, 0]
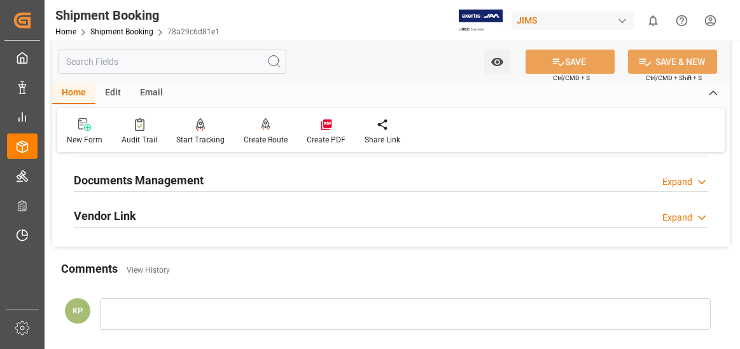
click at [679, 179] on div "Expand" at bounding box center [677, 182] width 30 height 13
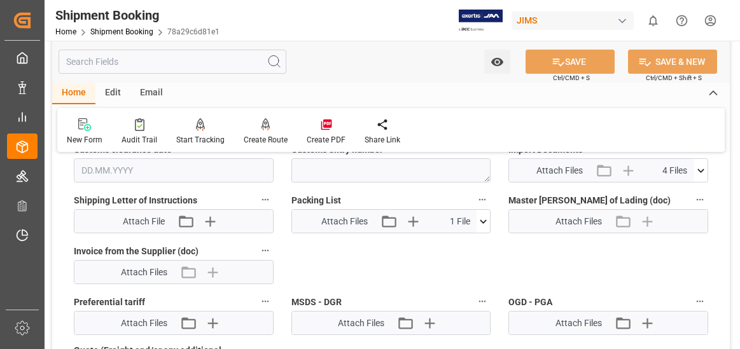
scroll to position [573, 0]
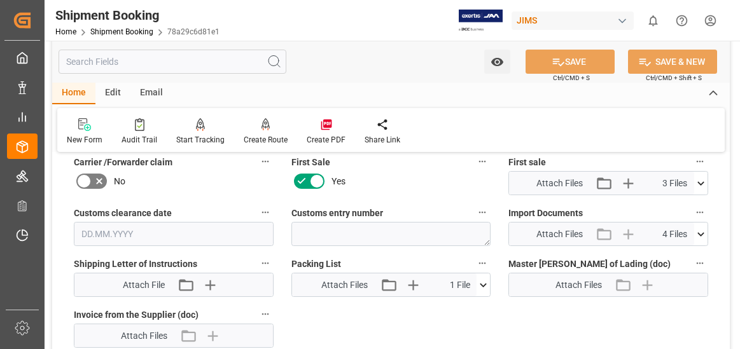
click at [699, 233] on icon at bounding box center [700, 234] width 7 height 4
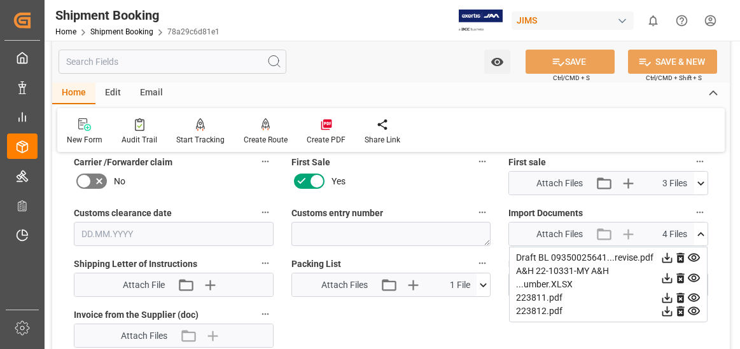
click at [501, 284] on div "Master [PERSON_NAME] of Lading (doc) Attach Files" at bounding box center [608, 276] width 218 height 51
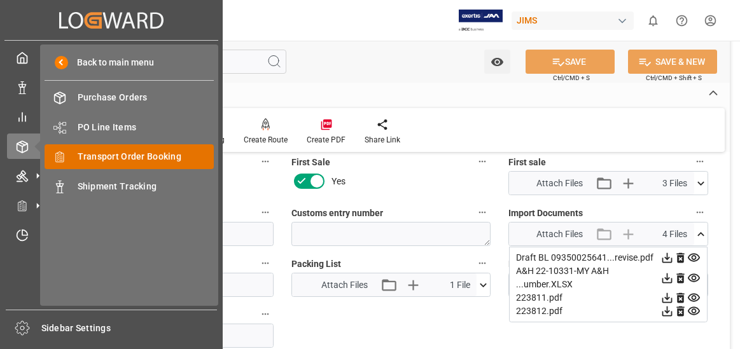
click at [162, 151] on span "Transport Order Booking" at bounding box center [146, 156] width 137 height 13
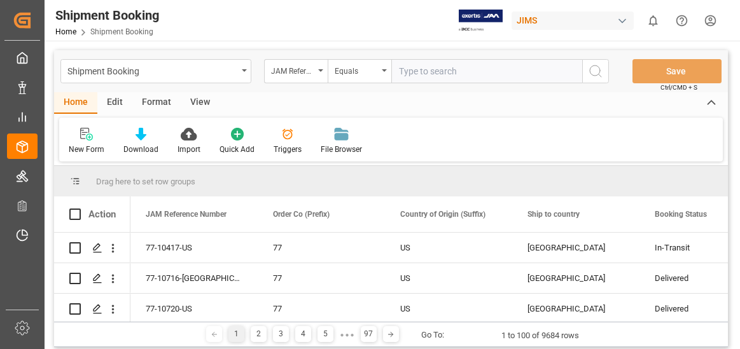
click at [437, 71] on input "text" at bounding box center [486, 71] width 191 height 24
type input "22-10332-MY"
click at [595, 68] on icon "search button" at bounding box center [595, 71] width 15 height 15
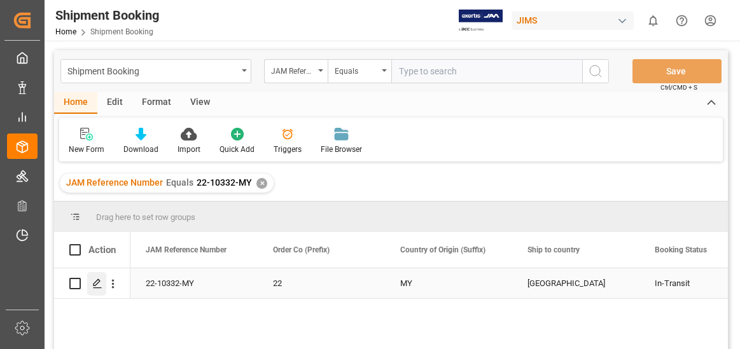
click at [94, 283] on icon "Press SPACE to select this row." at bounding box center [97, 284] width 10 height 10
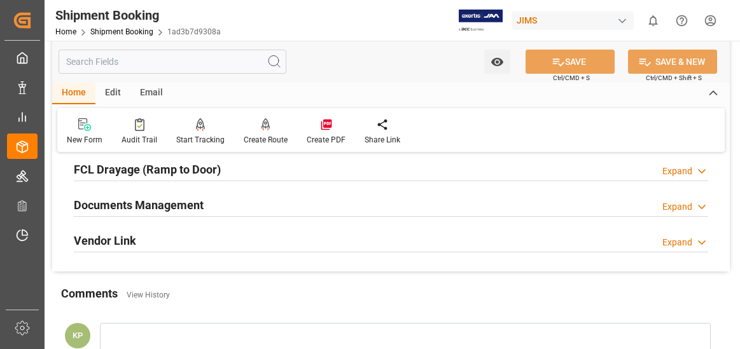
scroll to position [382, 0]
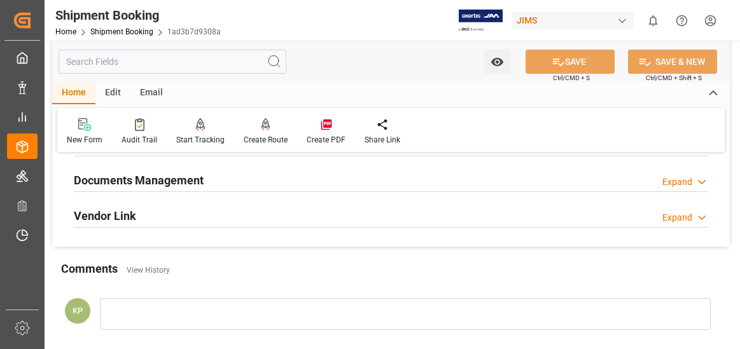
click at [680, 181] on div "Expand" at bounding box center [677, 182] width 30 height 13
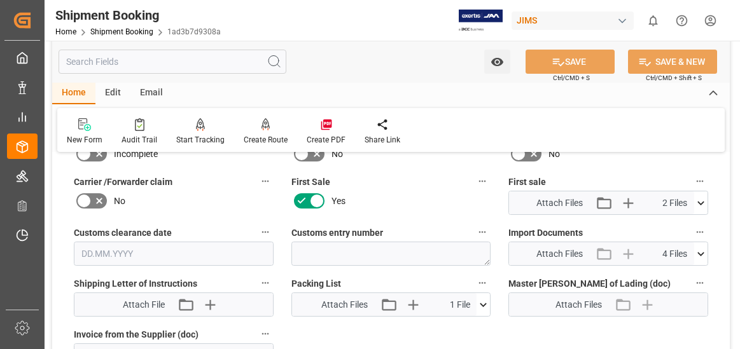
scroll to position [573, 0]
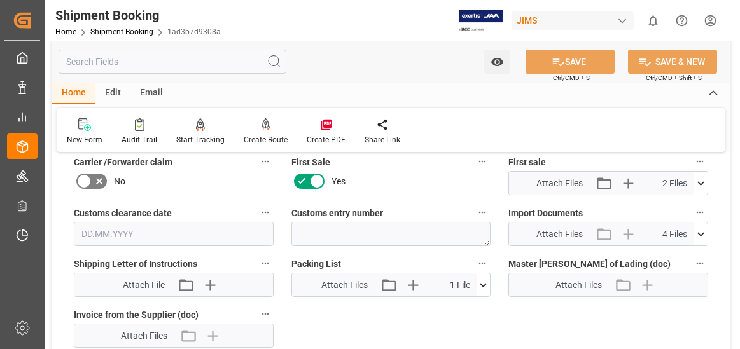
click at [702, 230] on icon at bounding box center [700, 234] width 13 height 13
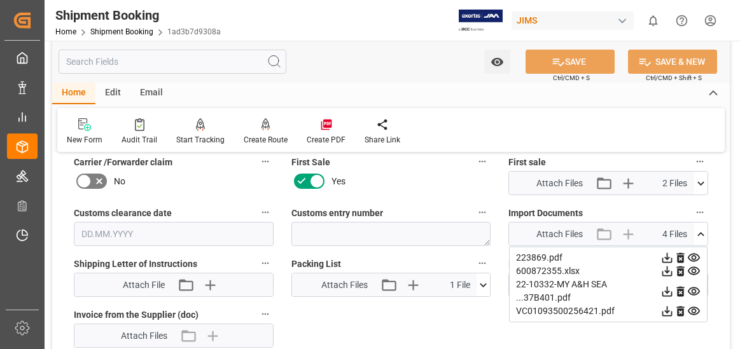
click at [667, 256] on icon at bounding box center [667, 258] width 10 height 10
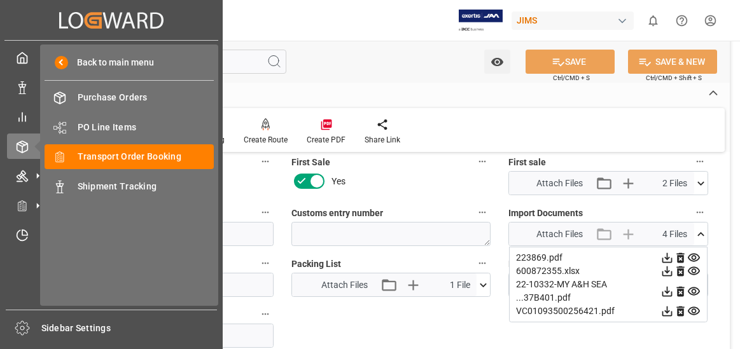
click at [18, 277] on div "My Cockpit My Cockpit Data Management Data Management My Reports My Reports Ord…" at bounding box center [111, 175] width 214 height 269
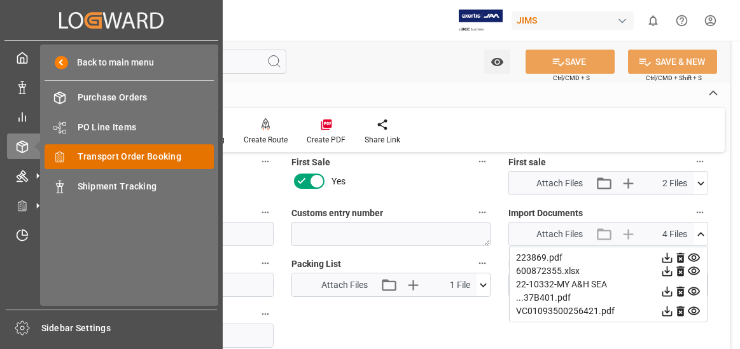
click at [141, 156] on span "Transport Order Booking" at bounding box center [146, 156] width 137 height 13
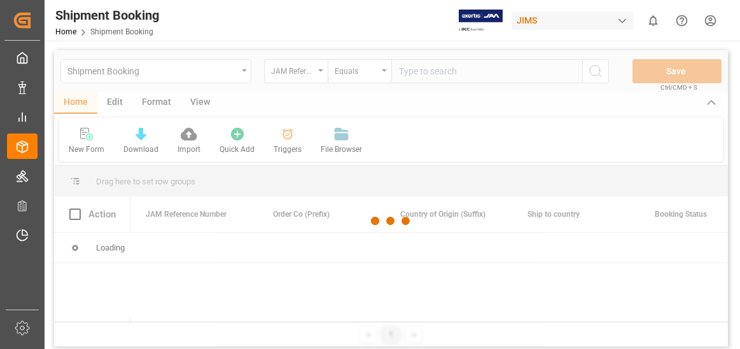
click at [443, 74] on div at bounding box center [391, 221] width 674 height 342
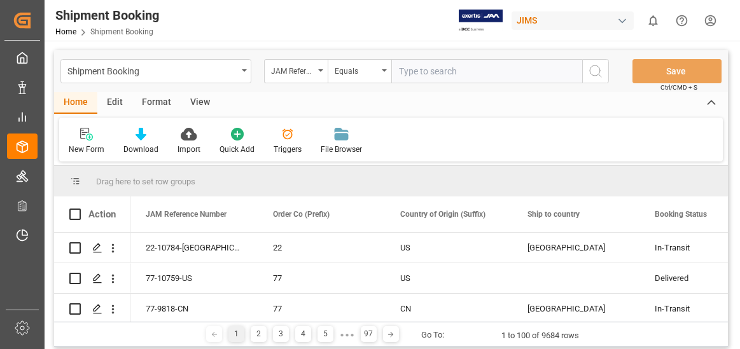
click at [431, 70] on input "text" at bounding box center [486, 71] width 191 height 24
type input "22-10381-GB"
click at [599, 71] on icon "search button" at bounding box center [595, 71] width 15 height 15
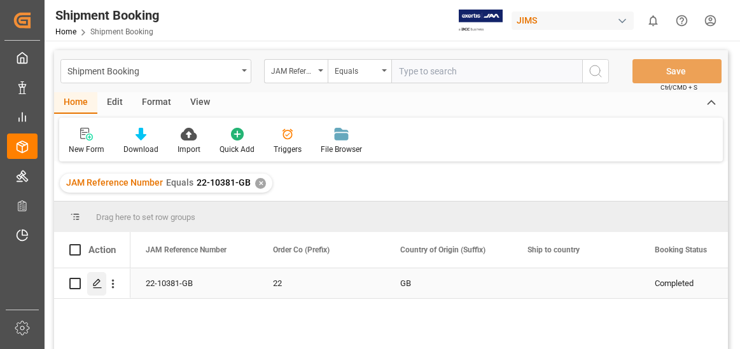
click at [97, 284] on polygon "Press SPACE to select this row." at bounding box center [97, 283] width 6 height 6
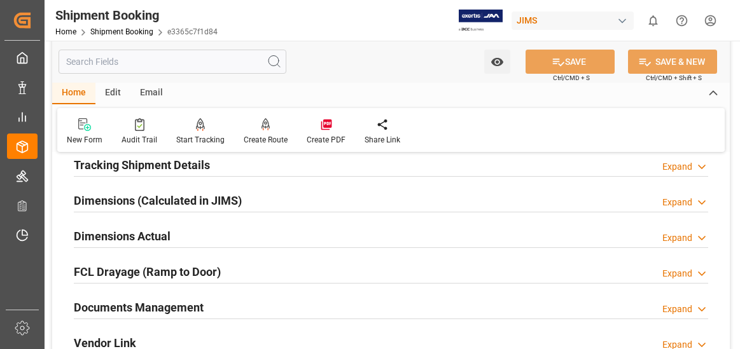
scroll to position [318, 0]
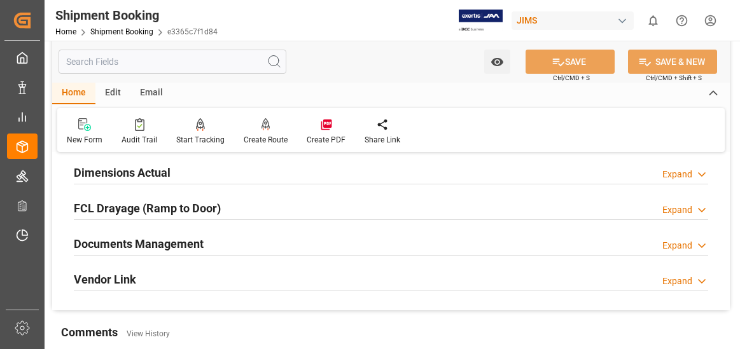
click at [679, 246] on div "Expand" at bounding box center [677, 245] width 30 height 13
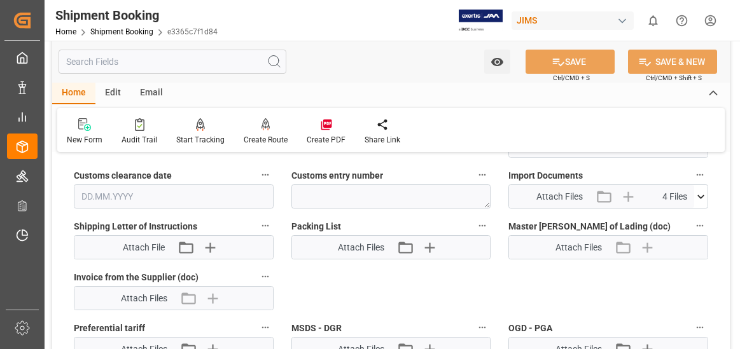
scroll to position [636, 0]
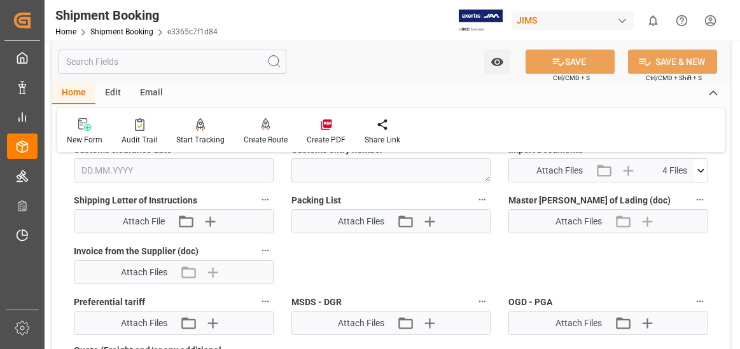
click at [704, 167] on icon at bounding box center [700, 170] width 13 height 13
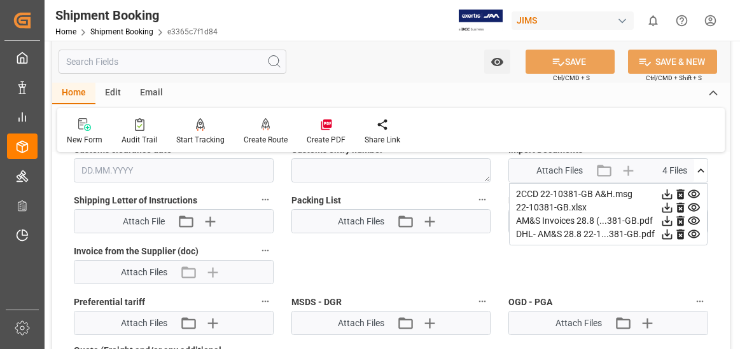
click at [667, 221] on icon at bounding box center [667, 221] width 10 height 10
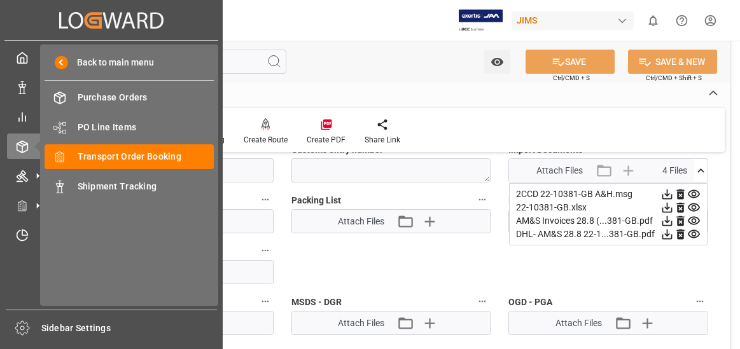
drag, startPoint x: 8, startPoint y: 284, endPoint x: 19, endPoint y: 276, distance: 14.1
click at [8, 284] on div "My Cockpit My Cockpit Data Management Data Management My Reports My Reports Ord…" at bounding box center [111, 175] width 214 height 269
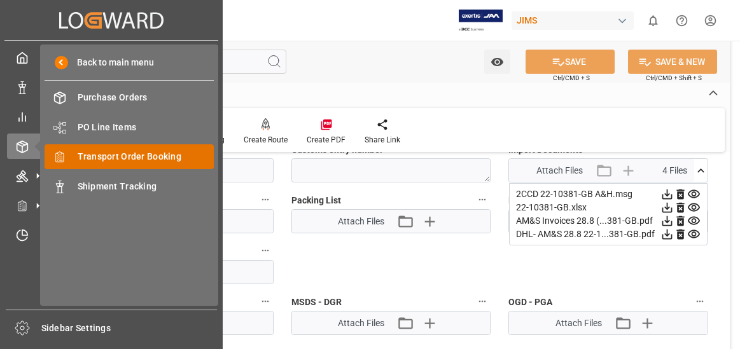
click at [151, 149] on div "Transport Order Booking Transport Order Booking" at bounding box center [129, 156] width 169 height 25
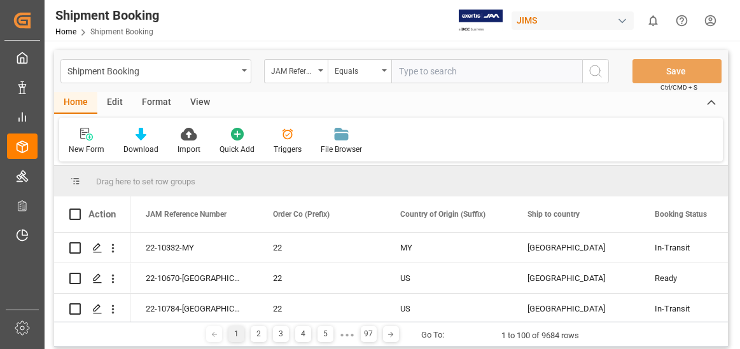
click at [438, 71] on input "text" at bounding box center [486, 71] width 191 height 24
type input "22-10560-GB"
click at [591, 66] on icon "search button" at bounding box center [595, 71] width 15 height 15
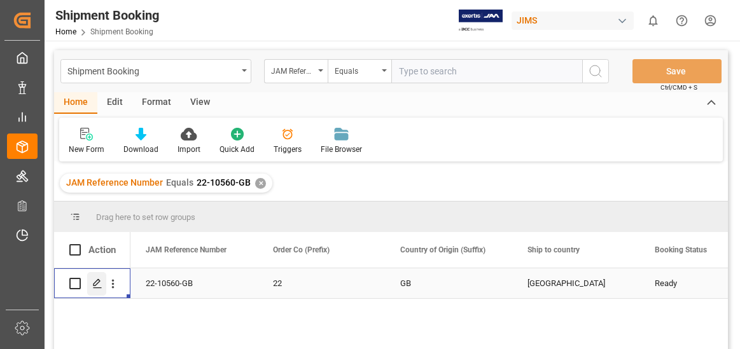
click at [95, 283] on polygon "Press SPACE to select this row." at bounding box center [97, 283] width 6 height 6
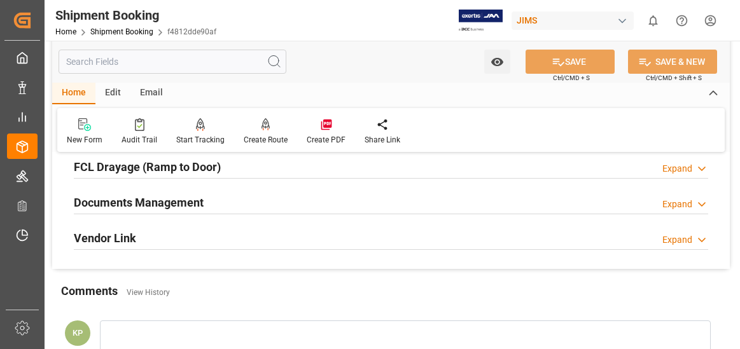
scroll to position [382, 0]
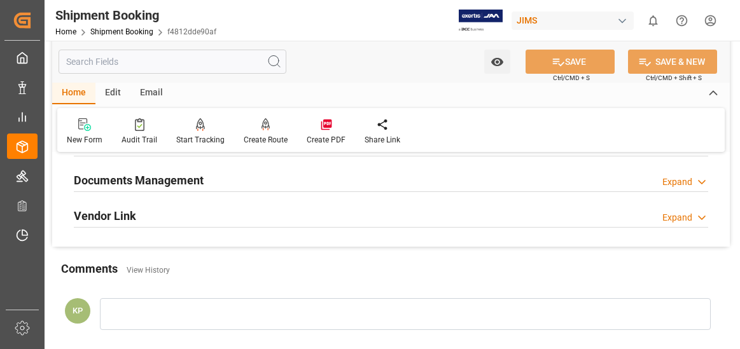
click at [688, 180] on div "Expand" at bounding box center [677, 182] width 30 height 13
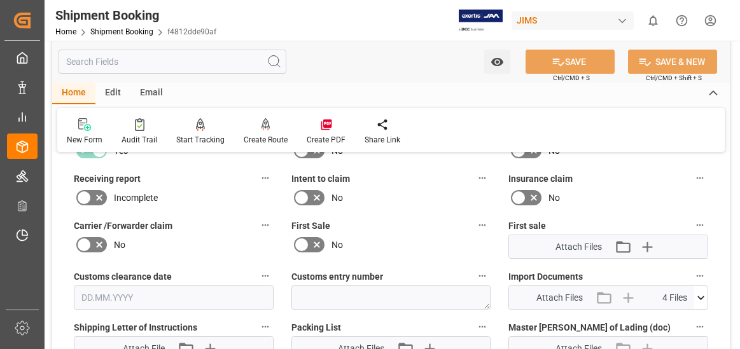
scroll to position [573, 0]
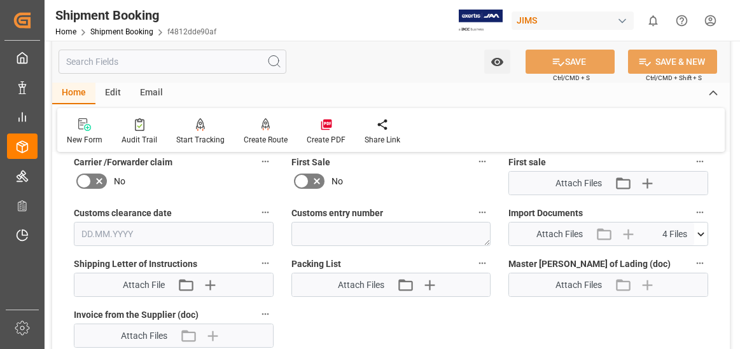
click at [699, 233] on icon at bounding box center [700, 234] width 7 height 4
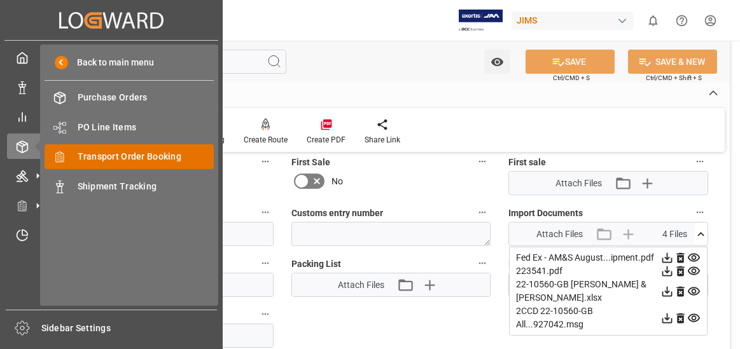
click at [129, 155] on span "Transport Order Booking" at bounding box center [146, 156] width 137 height 13
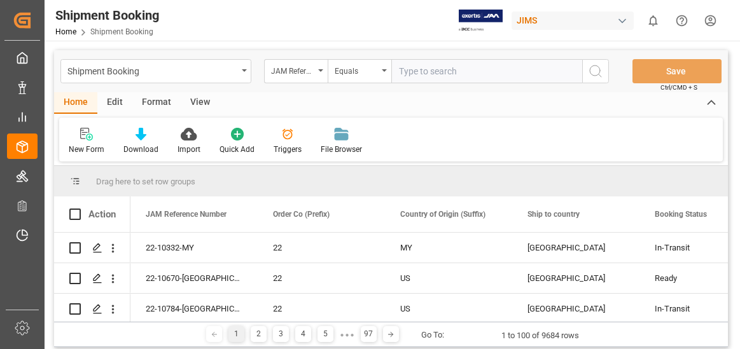
click at [428, 72] on input "text" at bounding box center [486, 71] width 191 height 24
type input "22-10264-[GEOGRAPHIC_DATA]"
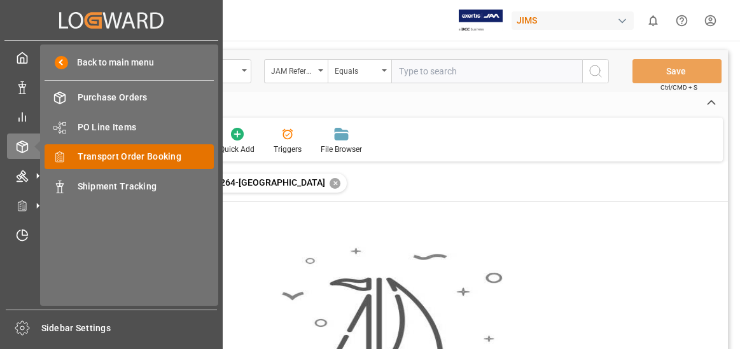
click at [146, 156] on span "Transport Order Booking" at bounding box center [146, 156] width 137 height 13
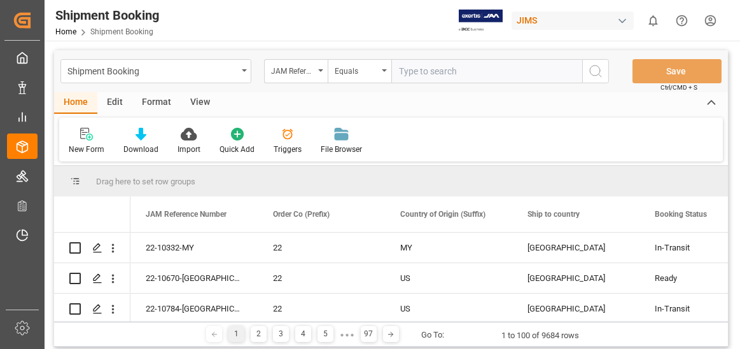
click at [418, 71] on input "text" at bounding box center [486, 71] width 191 height 24
type input "22-10624-[GEOGRAPHIC_DATA]"
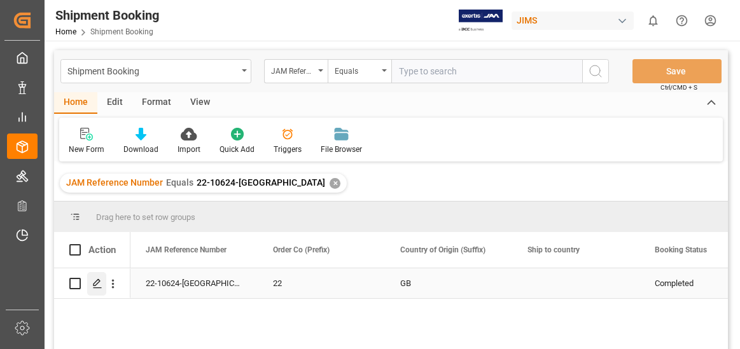
click at [99, 281] on polygon "Press SPACE to select this row." at bounding box center [97, 283] width 6 height 6
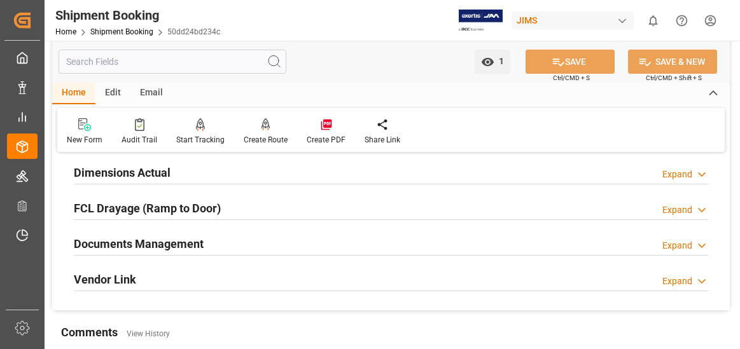
scroll to position [382, 0]
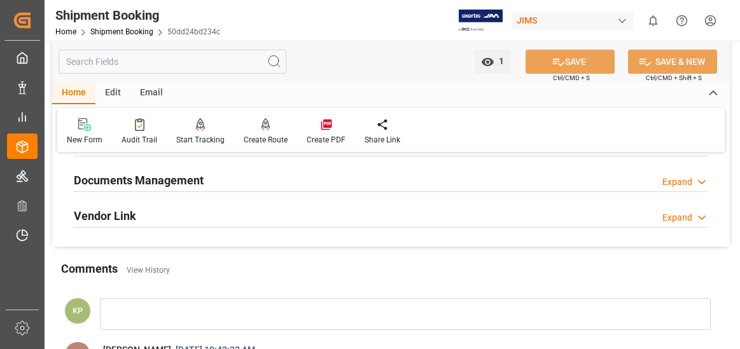
click at [679, 180] on div "Expand" at bounding box center [677, 182] width 30 height 13
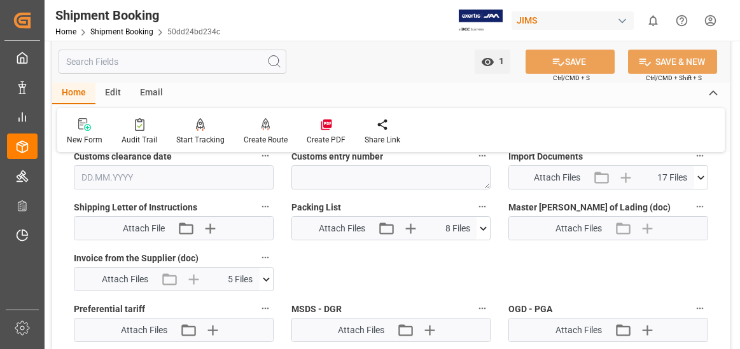
scroll to position [636, 0]
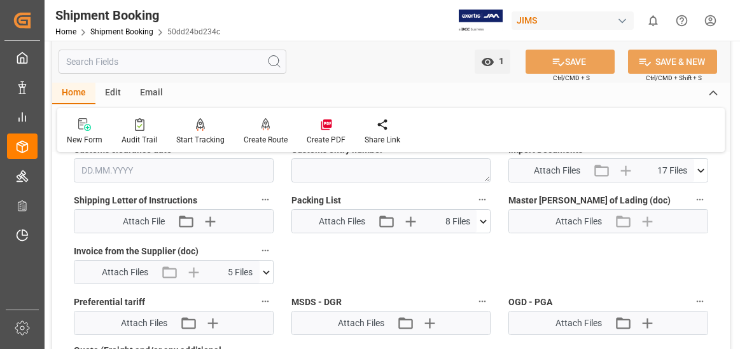
click at [699, 168] on icon at bounding box center [700, 170] width 13 height 13
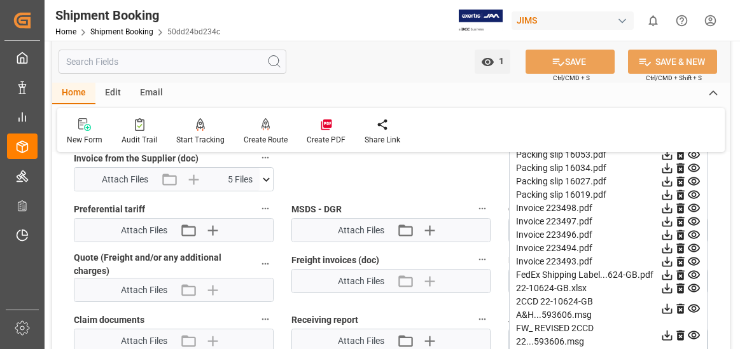
scroll to position [700, 0]
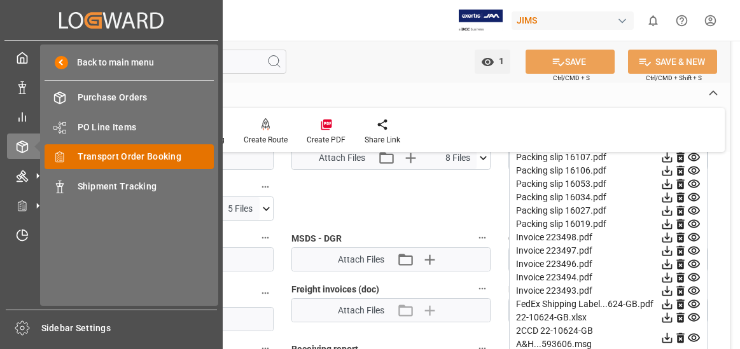
click at [160, 159] on span "Transport Order Booking" at bounding box center [146, 156] width 137 height 13
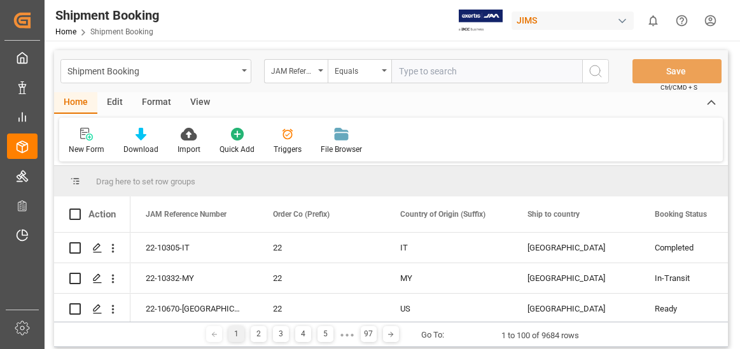
click at [423, 69] on input "text" at bounding box center [486, 71] width 191 height 24
type input "22-10672-MY"
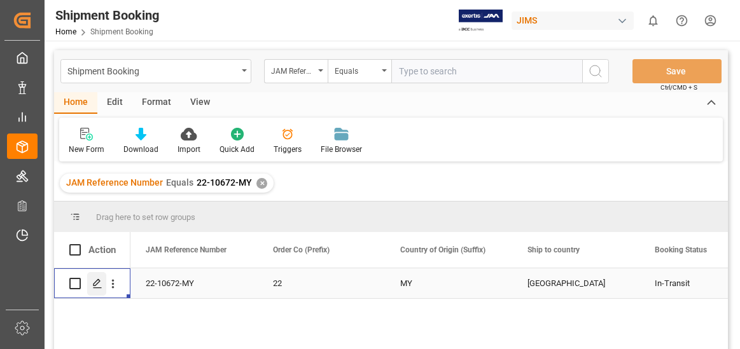
click at [98, 283] on polygon "Press SPACE to select this row." at bounding box center [97, 283] width 6 height 6
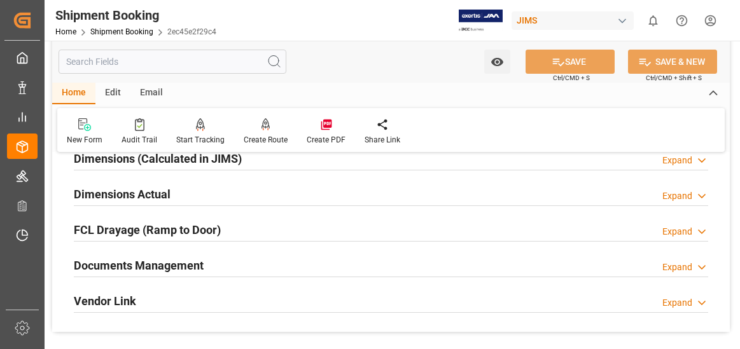
scroll to position [318, 0]
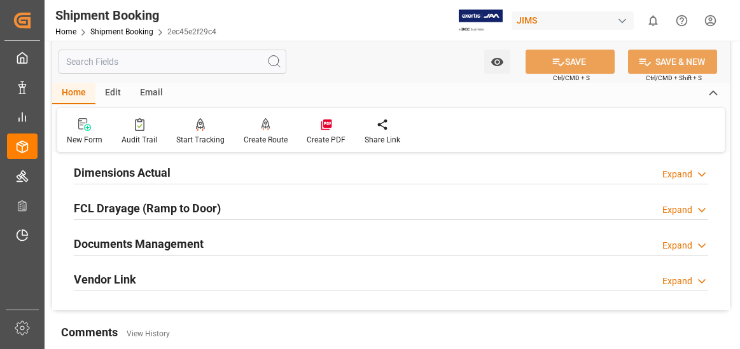
click at [674, 248] on div "Expand" at bounding box center [677, 245] width 30 height 13
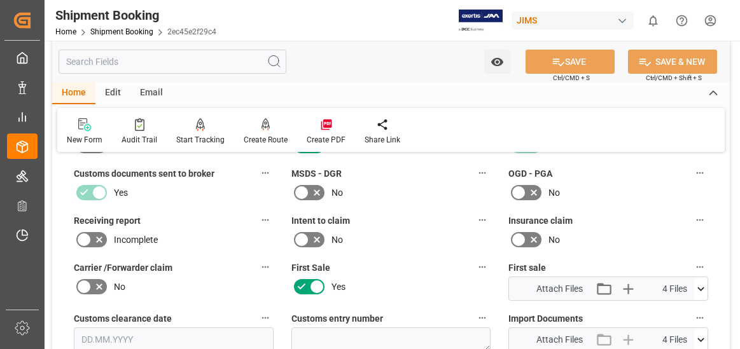
scroll to position [573, 0]
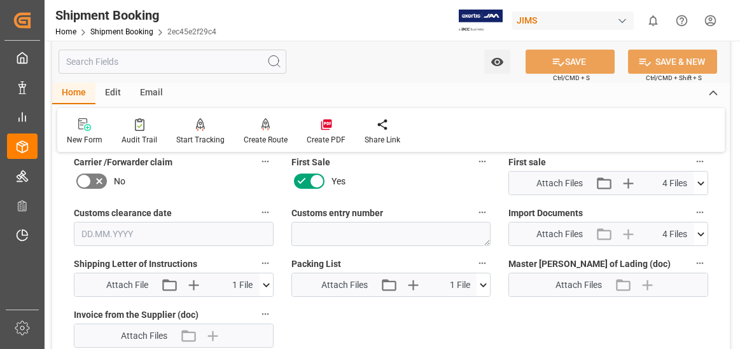
click at [702, 234] on icon at bounding box center [700, 234] width 7 height 4
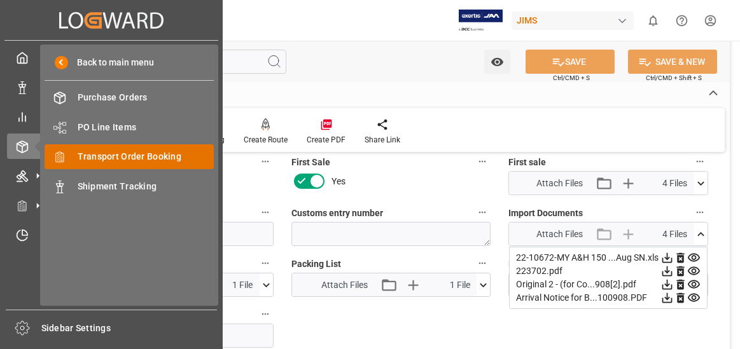
click at [182, 152] on span "Transport Order Booking" at bounding box center [146, 156] width 137 height 13
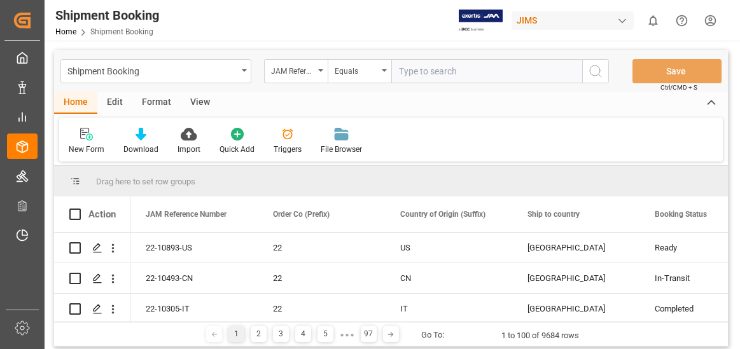
click at [423, 71] on input "text" at bounding box center [486, 71] width 191 height 24
type input "22-10750-GB"
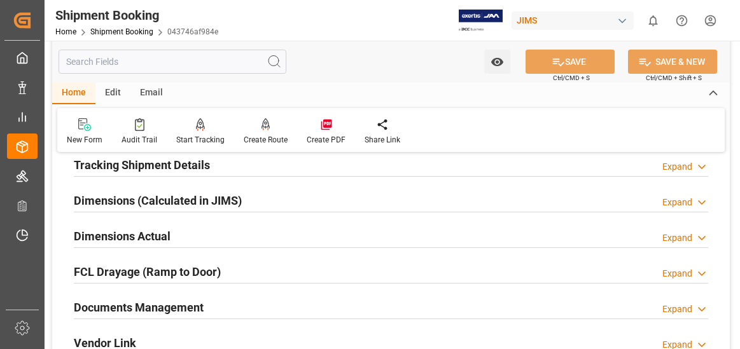
scroll to position [318, 0]
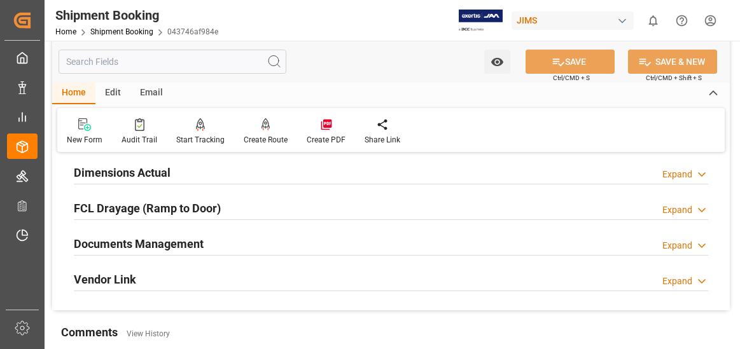
click at [686, 245] on div "Expand" at bounding box center [677, 245] width 30 height 13
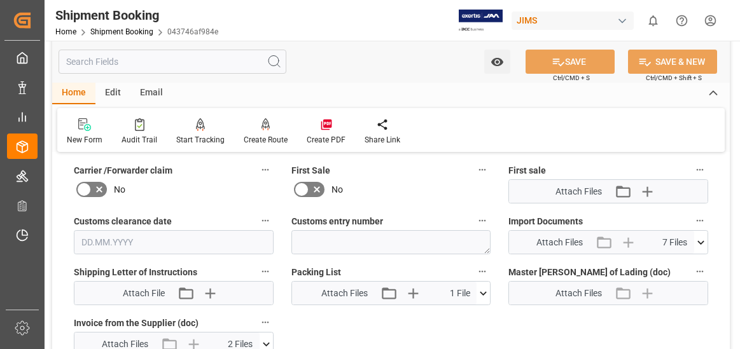
scroll to position [573, 0]
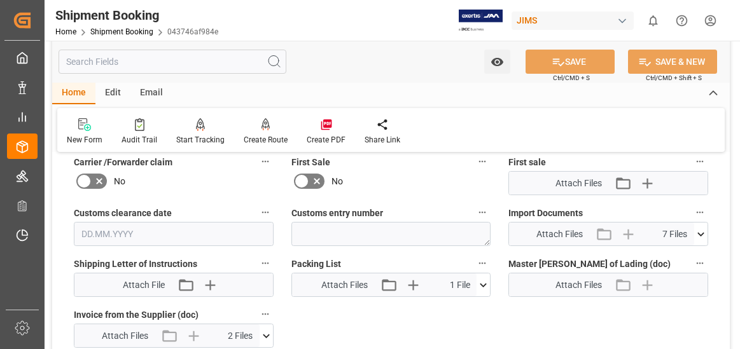
click at [700, 236] on icon at bounding box center [700, 234] width 13 height 13
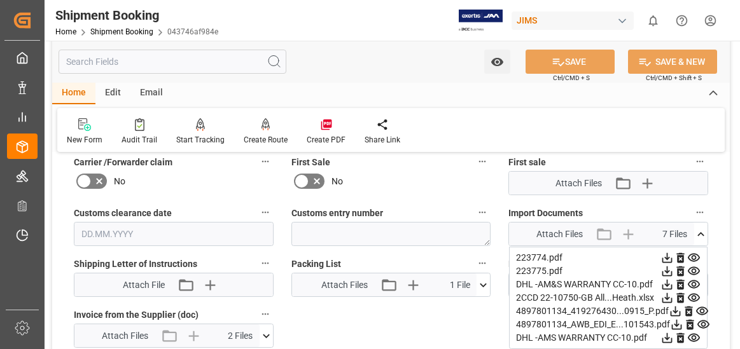
scroll to position [636, 0]
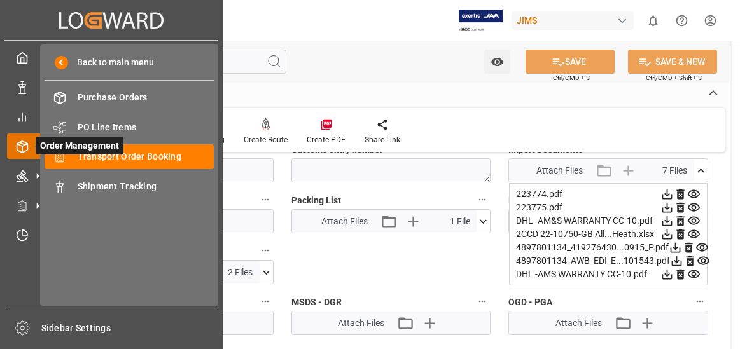
click at [119, 155] on span "Order Management" at bounding box center [80, 146] width 88 height 18
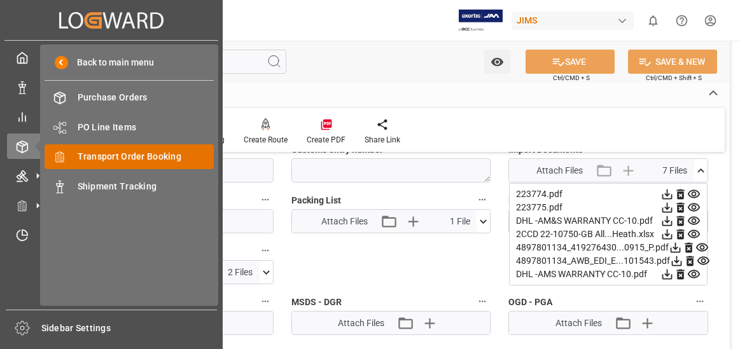
click at [132, 153] on span "Transport Order Booking" at bounding box center [146, 156] width 137 height 13
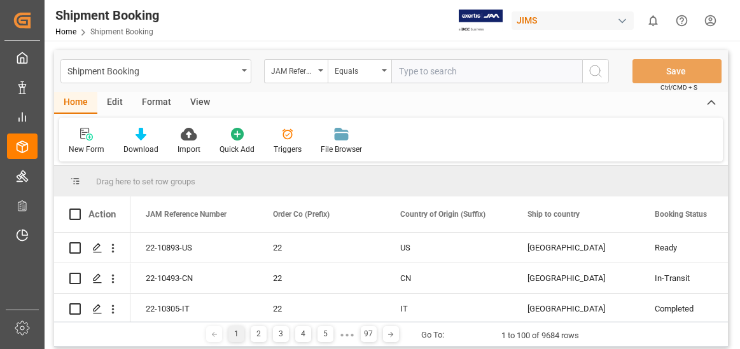
click at [429, 71] on input "text" at bounding box center [486, 71] width 191 height 24
type input "22-10783-GB"
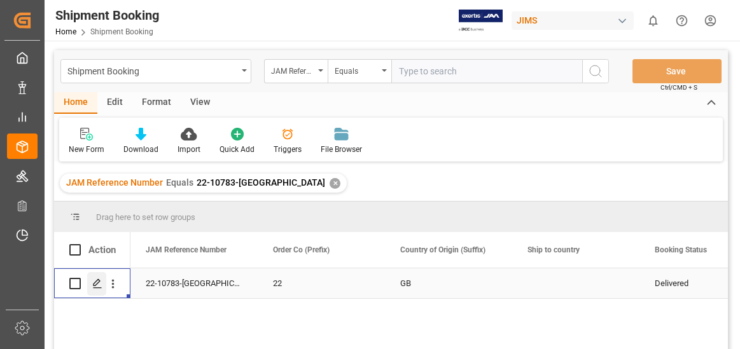
click at [95, 281] on icon "Press SPACE to select this row." at bounding box center [97, 284] width 10 height 10
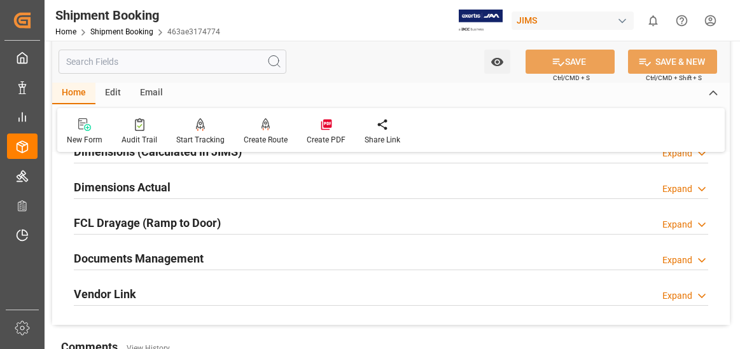
scroll to position [306, 0]
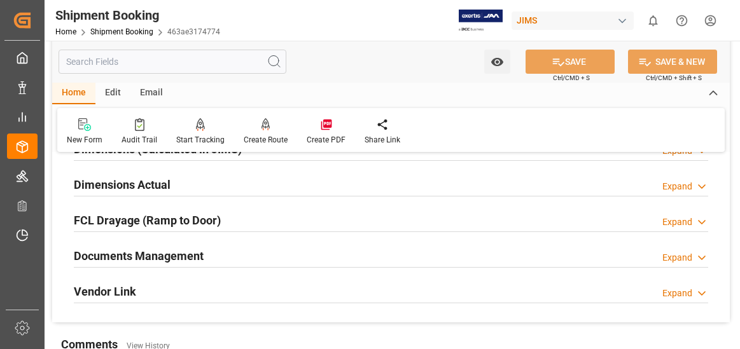
click at [678, 254] on div "Expand" at bounding box center [677, 257] width 30 height 13
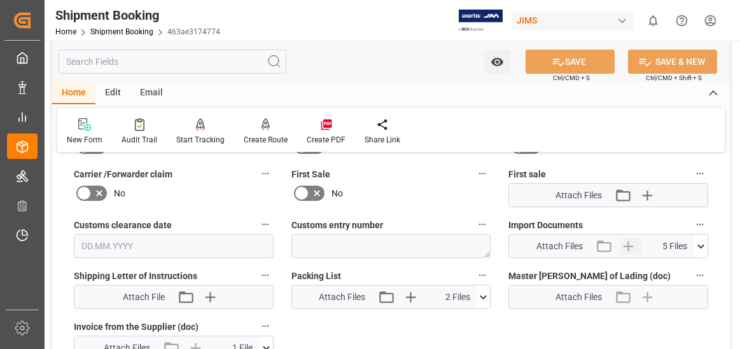
scroll to position [624, 0]
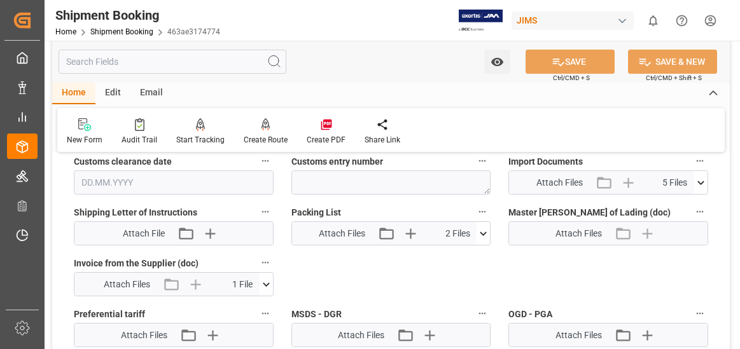
click at [702, 183] on icon at bounding box center [700, 183] width 7 height 4
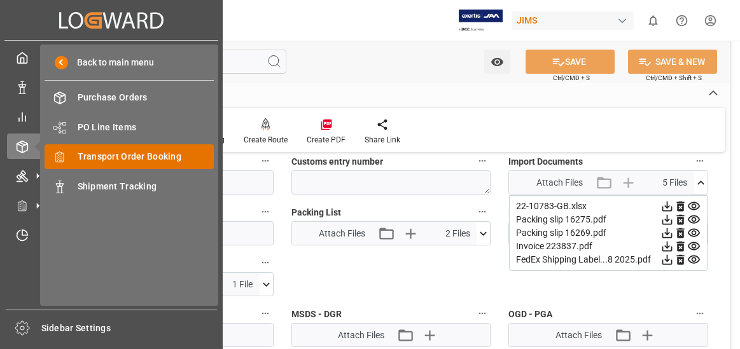
click at [172, 154] on span "Transport Order Booking" at bounding box center [146, 156] width 137 height 13
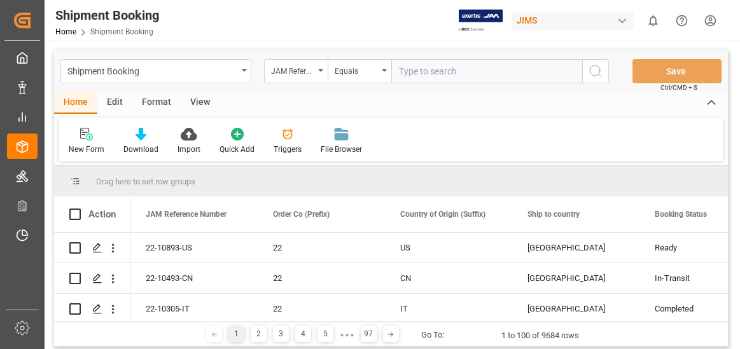
click at [422, 71] on input "text" at bounding box center [486, 71] width 191 height 24
type input "22-7984-CN"
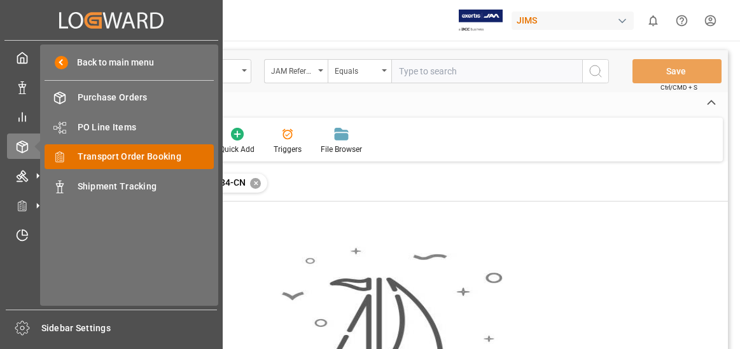
drag, startPoint x: 147, startPoint y: 155, endPoint x: 163, endPoint y: 152, distance: 16.8
click at [148, 155] on span "Transport Order Booking" at bounding box center [146, 156] width 137 height 13
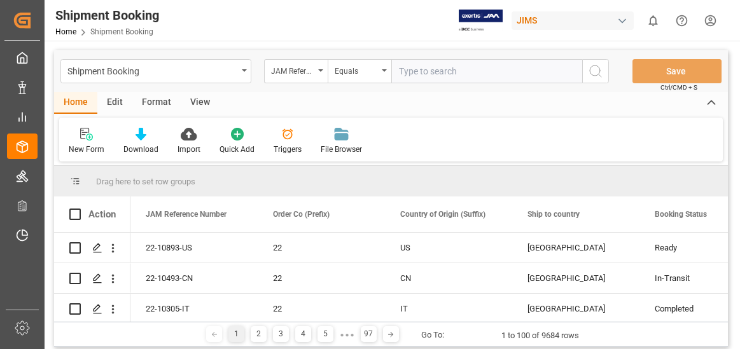
click at [426, 73] on input "text" at bounding box center [486, 71] width 191 height 24
type input "22-7948-CN"
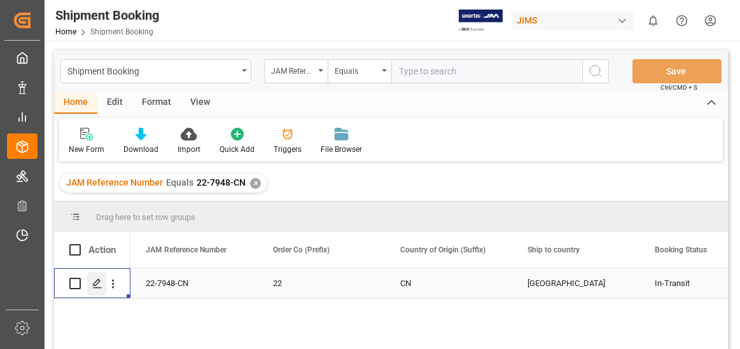
click at [96, 280] on icon "Press SPACE to select this row." at bounding box center [97, 284] width 10 height 10
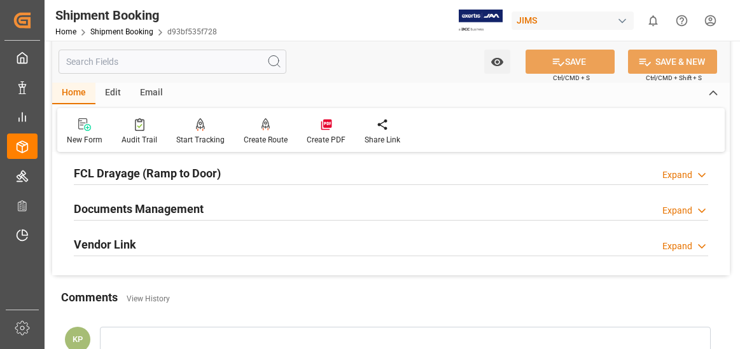
scroll to position [382, 0]
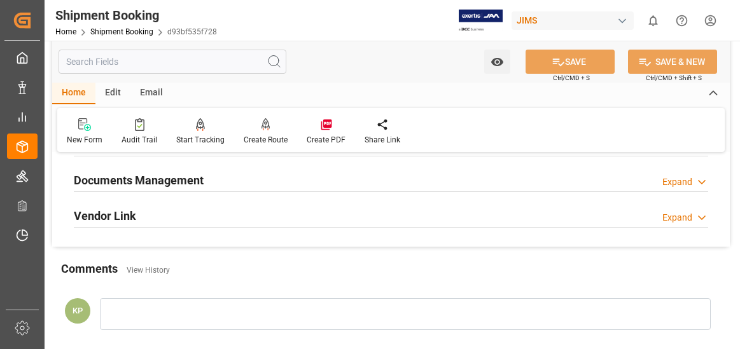
click at [686, 177] on div "Expand" at bounding box center [677, 182] width 30 height 13
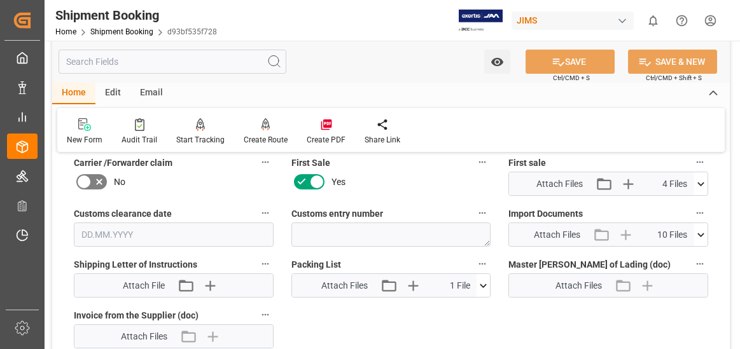
scroll to position [573, 0]
click at [702, 231] on icon at bounding box center [700, 234] width 13 height 13
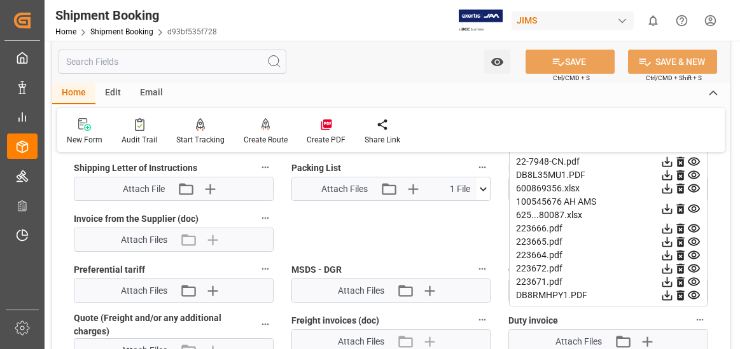
scroll to position [700, 0]
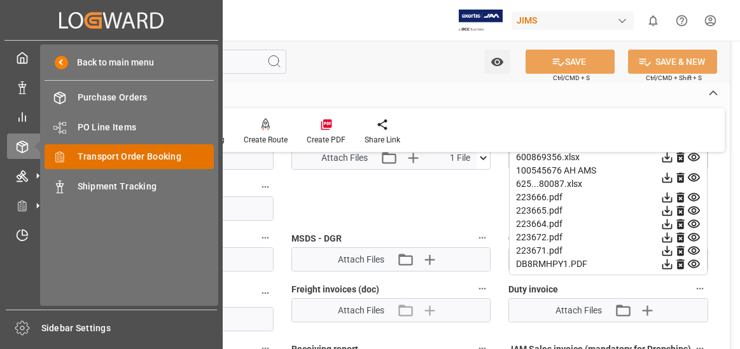
click at [125, 152] on span "Transport Order Booking" at bounding box center [146, 156] width 137 height 13
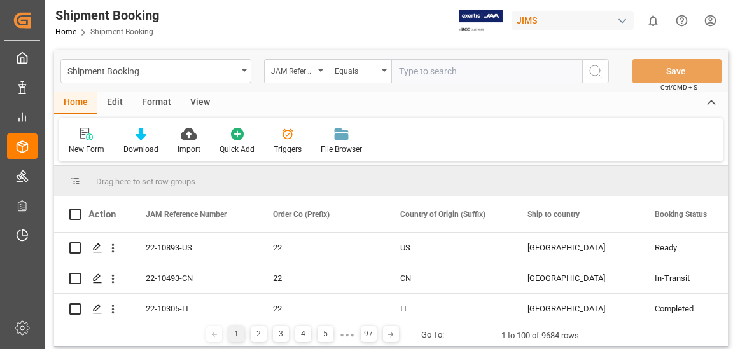
click at [445, 72] on input "text" at bounding box center [486, 71] width 191 height 24
type input "22-9328-CN"
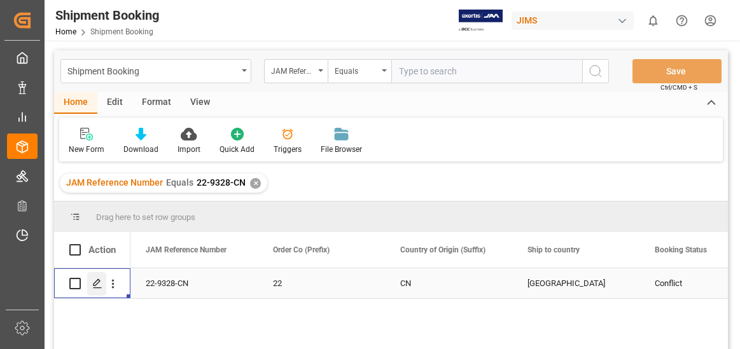
click at [94, 282] on icon "Press SPACE to select this row." at bounding box center [97, 284] width 10 height 10
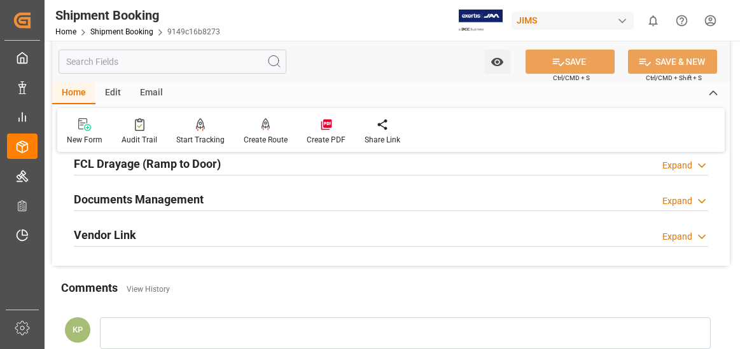
scroll to position [382, 0]
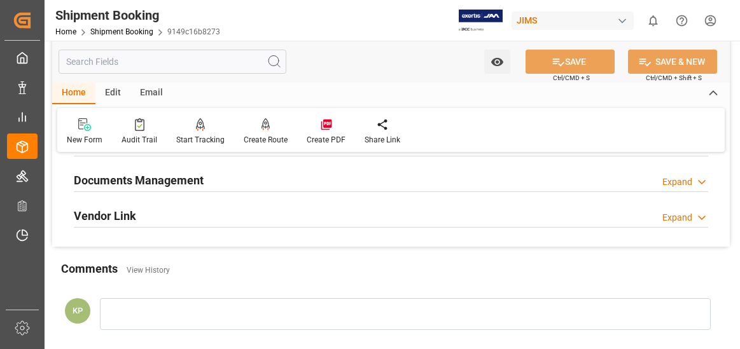
click at [680, 181] on div "Expand" at bounding box center [677, 182] width 30 height 13
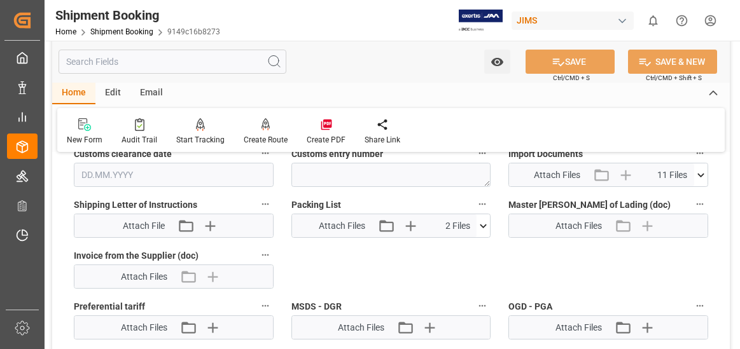
scroll to position [636, 0]
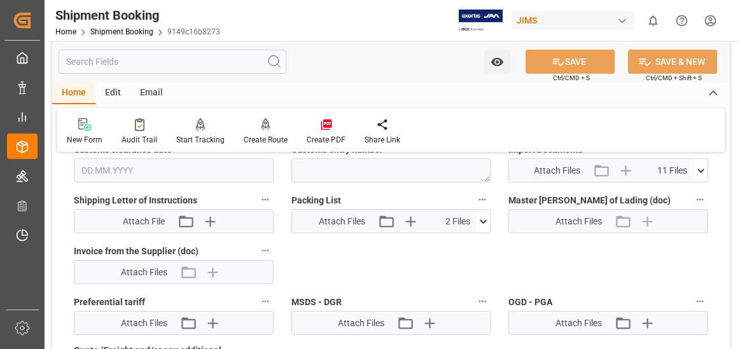
click at [699, 168] on icon at bounding box center [700, 170] width 13 height 13
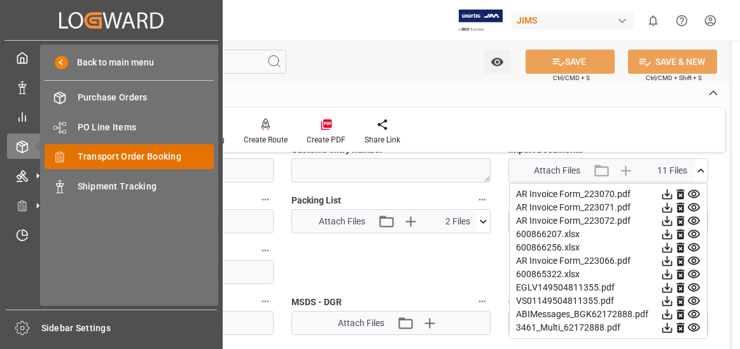
click at [149, 154] on span "Transport Order Booking" at bounding box center [146, 156] width 137 height 13
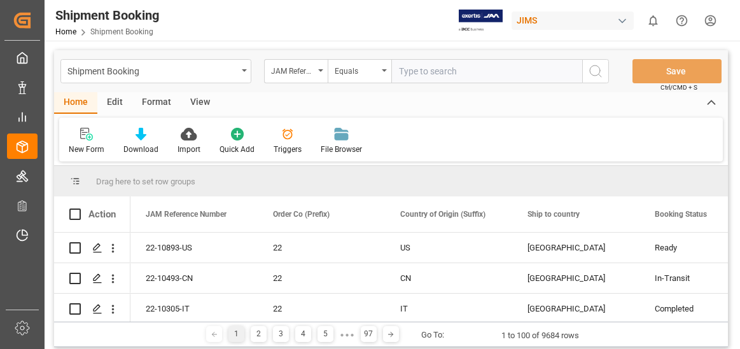
click at [464, 69] on input "text" at bounding box center [486, 71] width 191 height 24
type input "22-9393-CN"
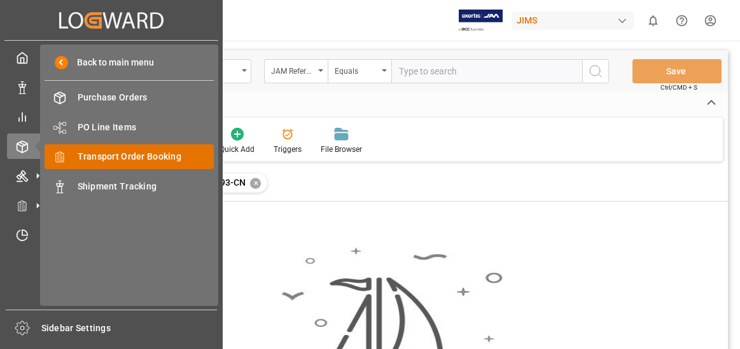
click at [132, 158] on span "Transport Order Booking" at bounding box center [146, 156] width 137 height 13
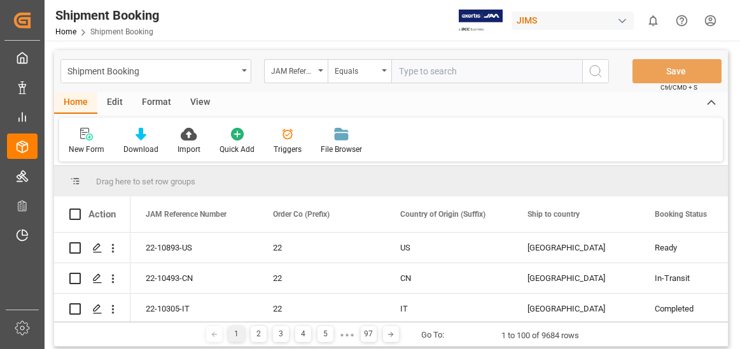
click at [420, 71] on input "text" at bounding box center [486, 71] width 191 height 24
type input "22-9893-CN"
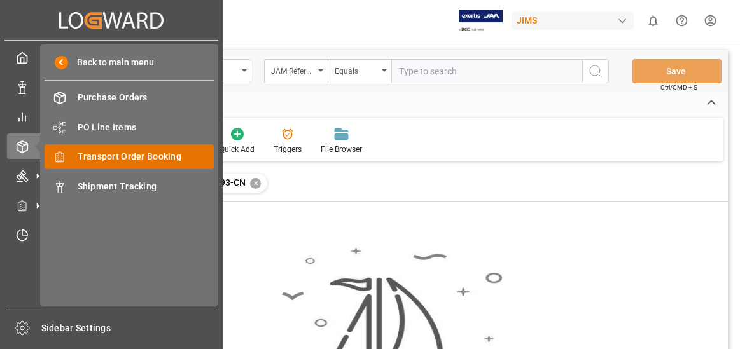
click at [167, 155] on span "Transport Order Booking" at bounding box center [146, 156] width 137 height 13
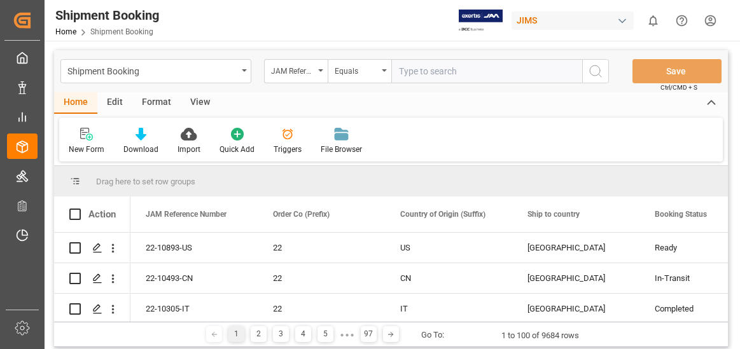
click at [426, 74] on input "text" at bounding box center [486, 71] width 191 height 24
type input "22-9893-GB"
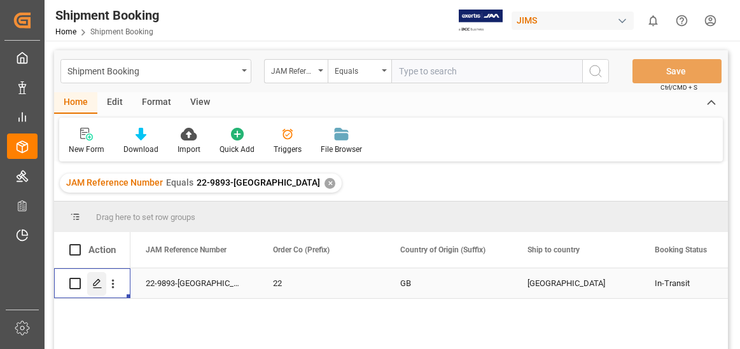
click at [98, 282] on icon "Press SPACE to select this row." at bounding box center [97, 284] width 10 height 10
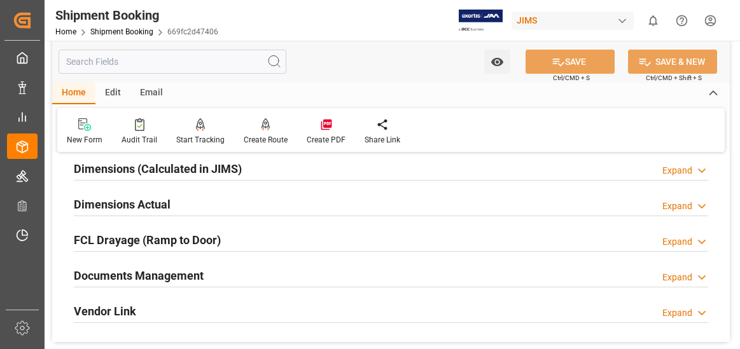
scroll to position [318, 0]
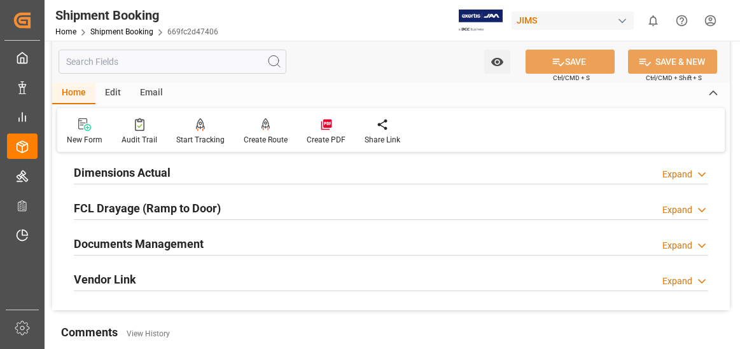
click at [686, 242] on div "Expand" at bounding box center [677, 245] width 30 height 13
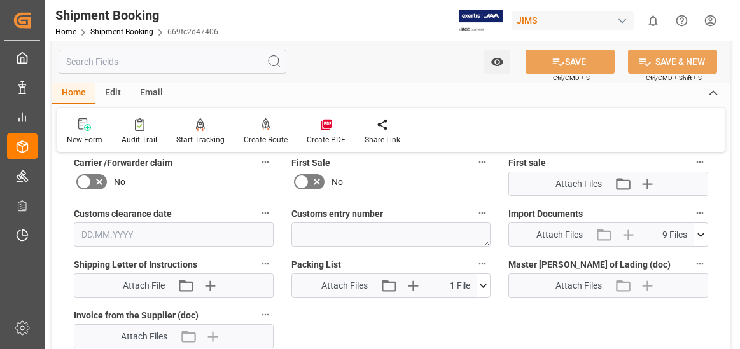
scroll to position [573, 0]
click at [698, 233] on icon at bounding box center [700, 234] width 7 height 4
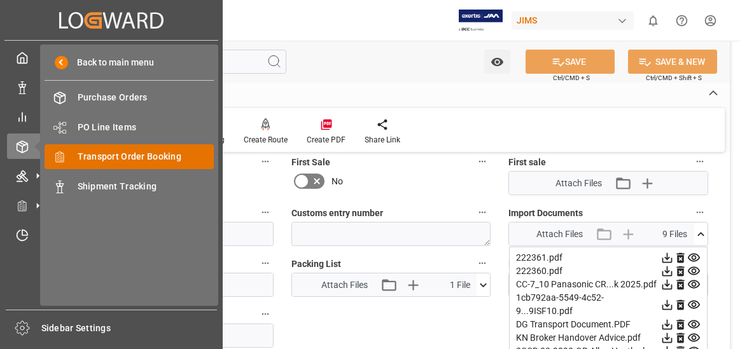
click at [135, 155] on span "Transport Order Booking" at bounding box center [146, 156] width 137 height 13
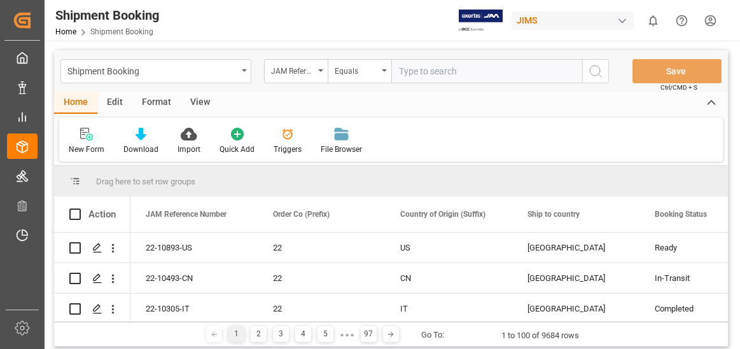
click at [415, 69] on input "text" at bounding box center [486, 71] width 191 height 24
type input "22-9895-MY"
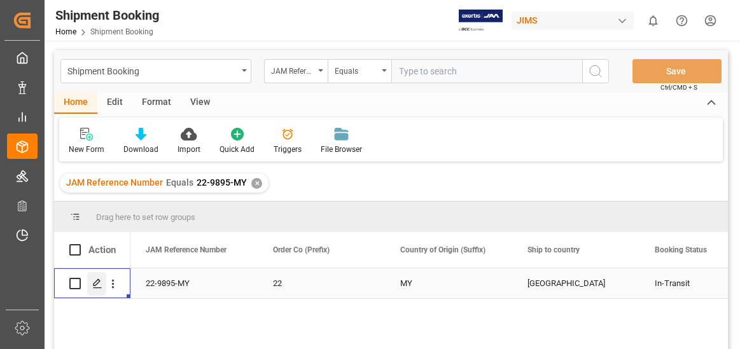
click at [96, 282] on icon "Press SPACE to select this row." at bounding box center [97, 284] width 10 height 10
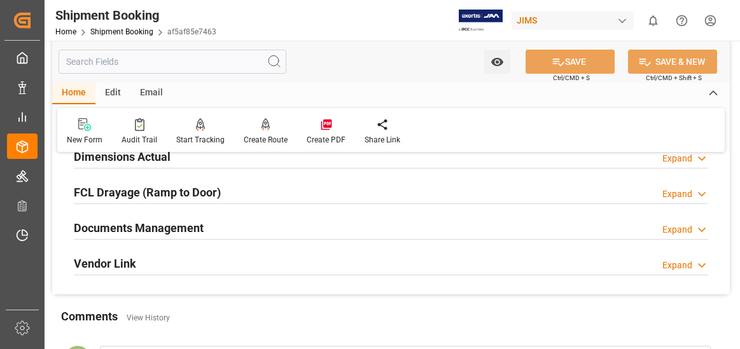
scroll to position [382, 0]
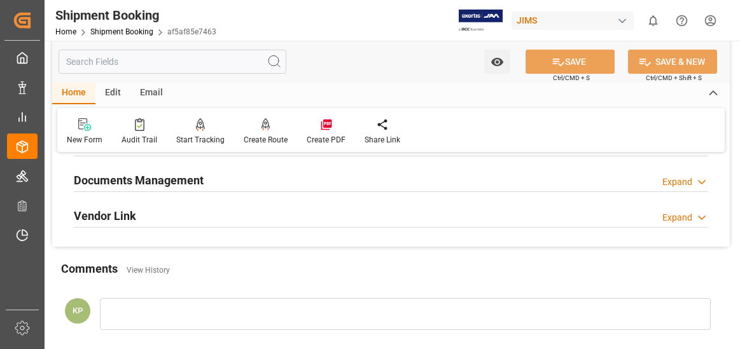
click at [683, 181] on div "Expand" at bounding box center [677, 182] width 30 height 13
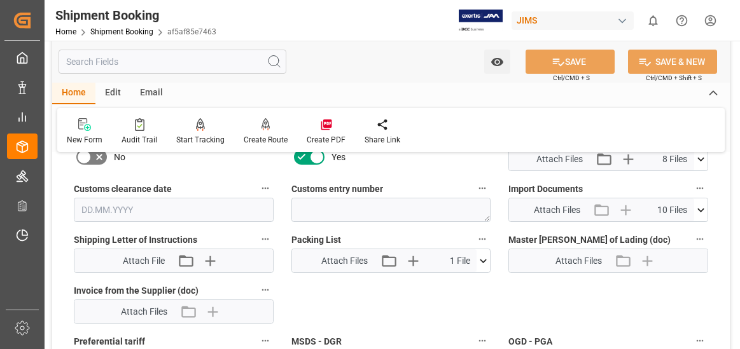
scroll to position [636, 0]
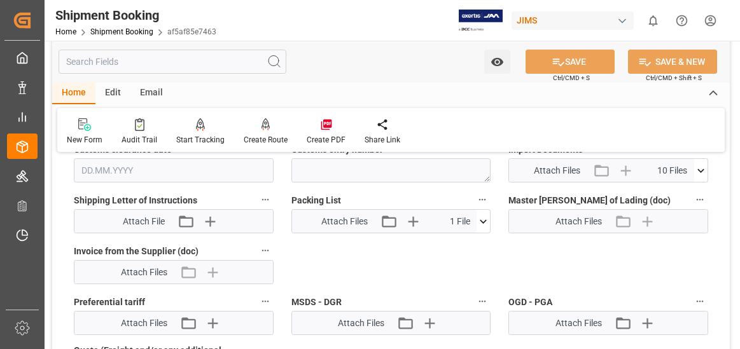
click at [701, 172] on icon at bounding box center [700, 171] width 7 height 4
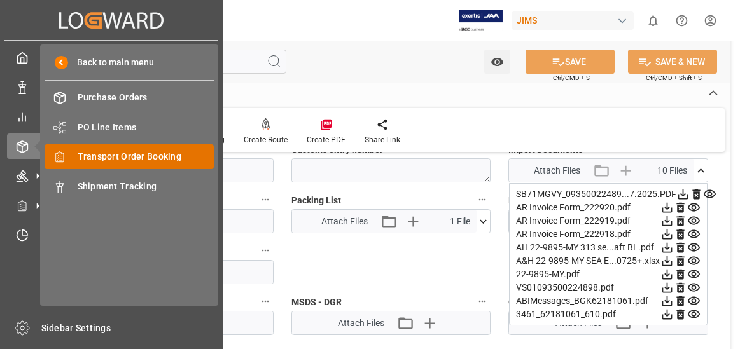
click at [137, 153] on span "Transport Order Booking" at bounding box center [146, 156] width 137 height 13
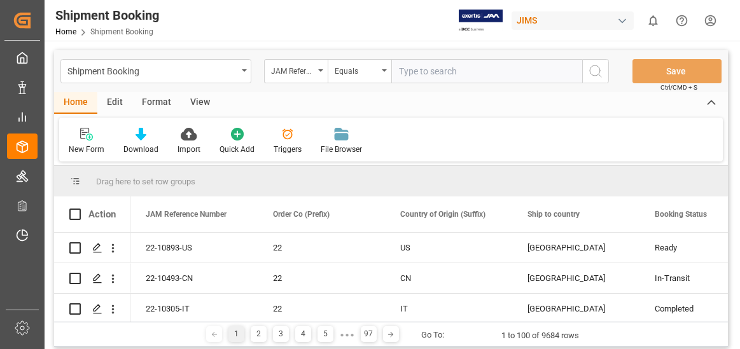
click at [435, 71] on input "text" at bounding box center [486, 71] width 191 height 24
type input "22-9896-MY"
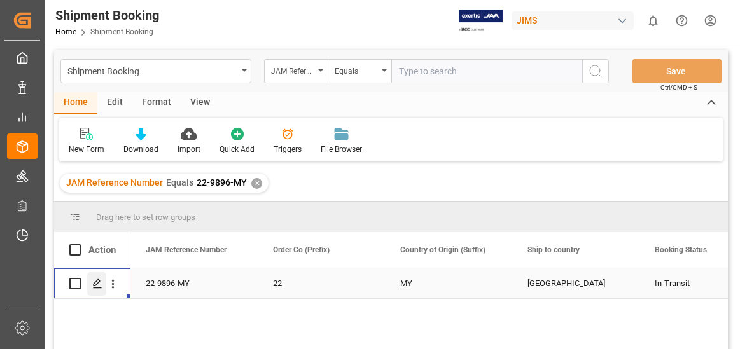
click at [99, 281] on polygon "Press SPACE to select this row." at bounding box center [97, 283] width 6 height 6
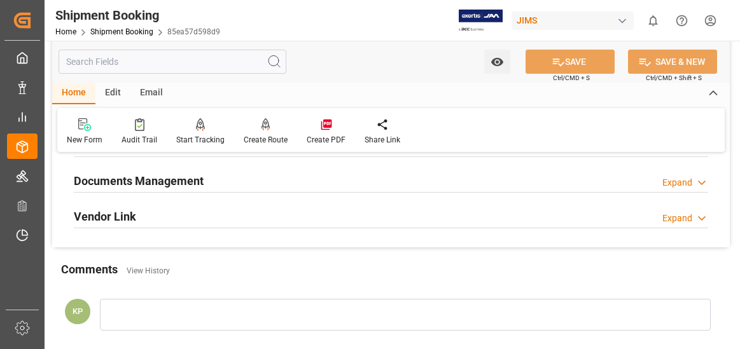
scroll to position [382, 0]
click at [679, 181] on div "Expand" at bounding box center [677, 182] width 30 height 13
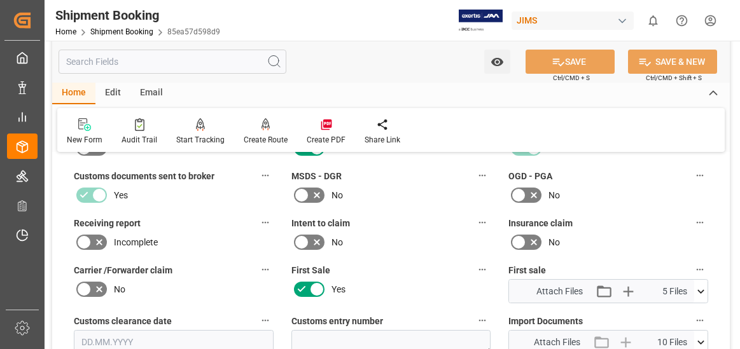
scroll to position [573, 0]
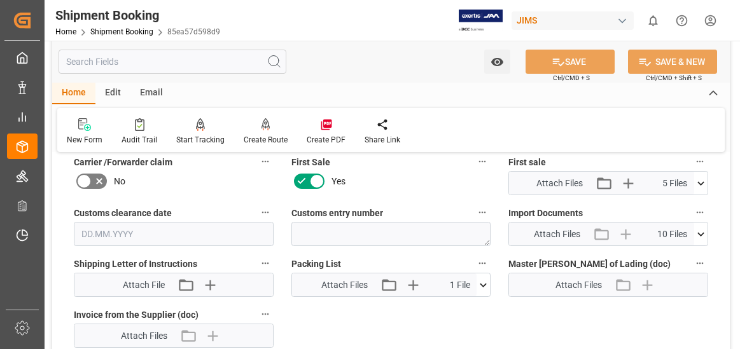
click at [699, 232] on icon at bounding box center [700, 234] width 13 height 13
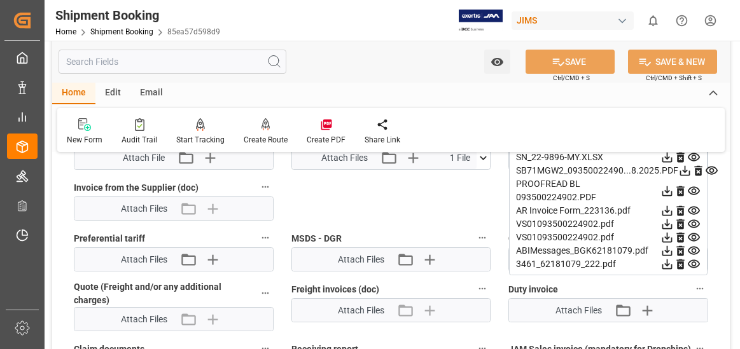
scroll to position [636, 0]
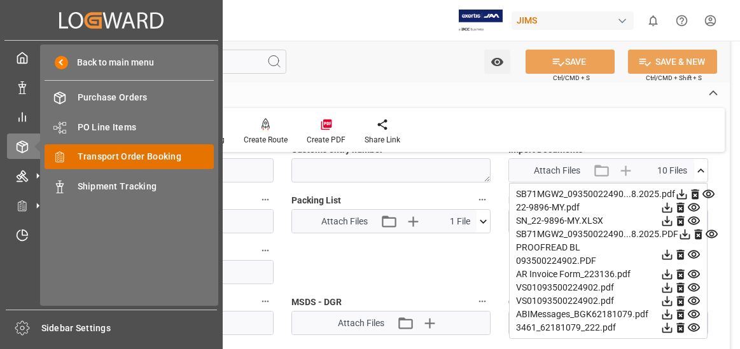
click at [134, 152] on span "Transport Order Booking" at bounding box center [146, 156] width 137 height 13
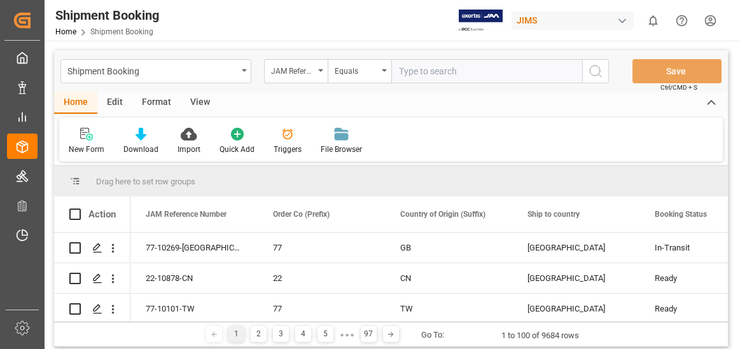
click at [422, 68] on input "text" at bounding box center [486, 71] width 191 height 24
type input "22-8443-SE"
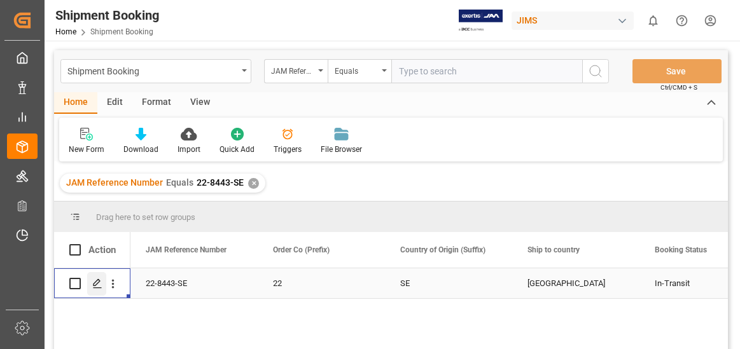
click at [92, 284] on icon "Press SPACE to select this row." at bounding box center [97, 284] width 10 height 10
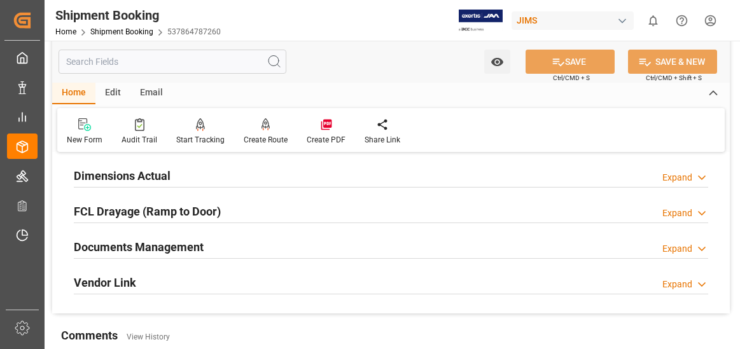
scroll to position [318, 0]
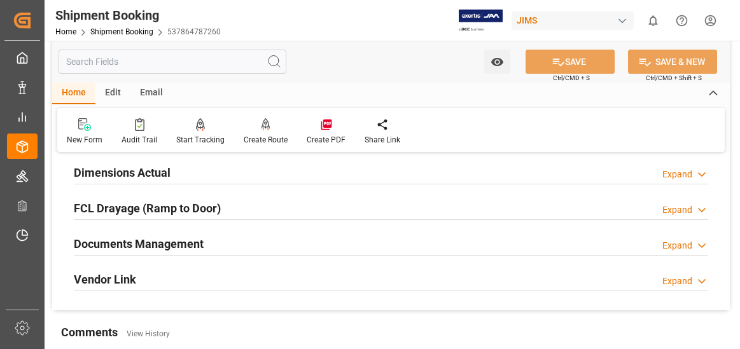
click at [667, 241] on div "Expand" at bounding box center [677, 245] width 30 height 13
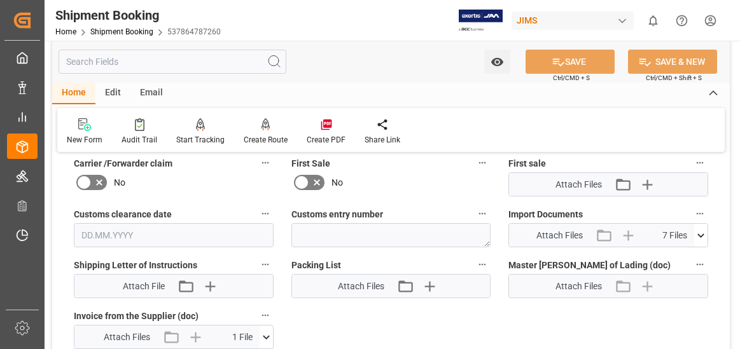
scroll to position [573, 0]
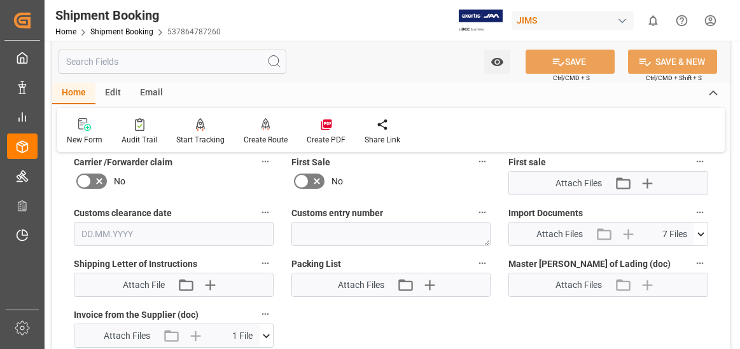
click at [703, 232] on icon at bounding box center [700, 234] width 7 height 4
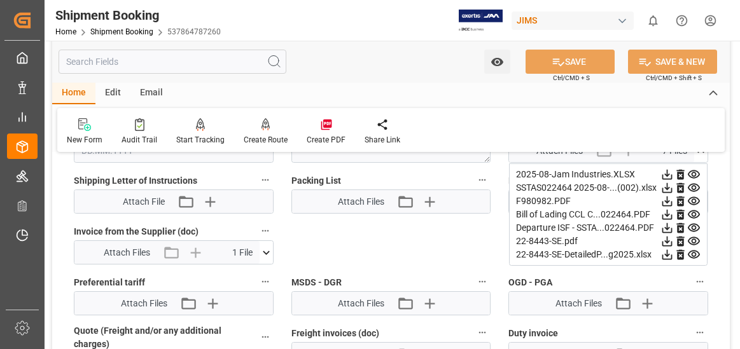
scroll to position [636, 0]
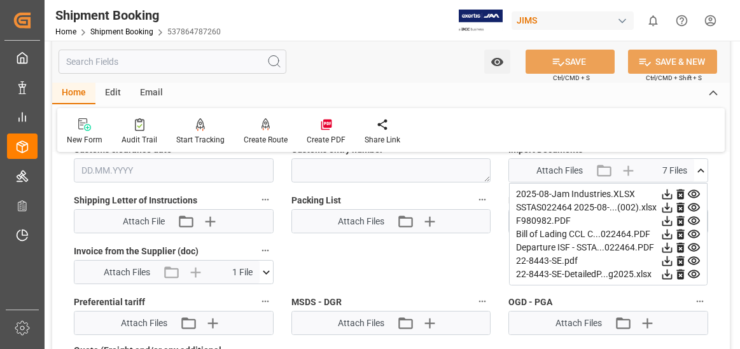
click at [665, 261] on icon at bounding box center [667, 261] width 10 height 10
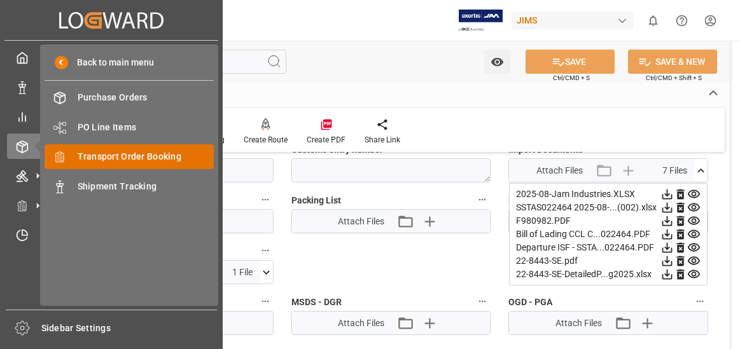
click at [162, 155] on span "Transport Order Booking" at bounding box center [146, 156] width 137 height 13
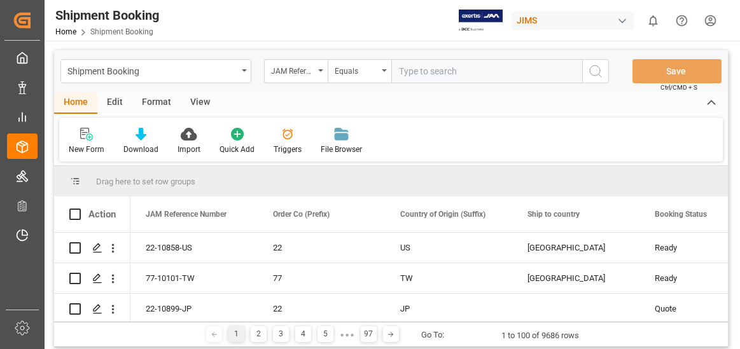
click at [426, 73] on input "text" at bounding box center [486, 71] width 191 height 24
type input "22-9843-IT"
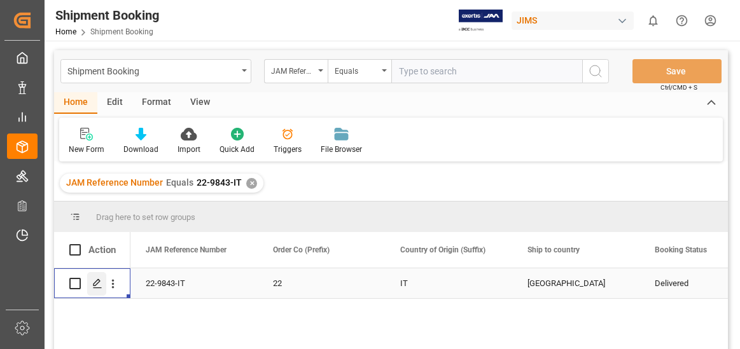
click at [98, 283] on polygon "Press SPACE to select this row." at bounding box center [97, 283] width 6 height 6
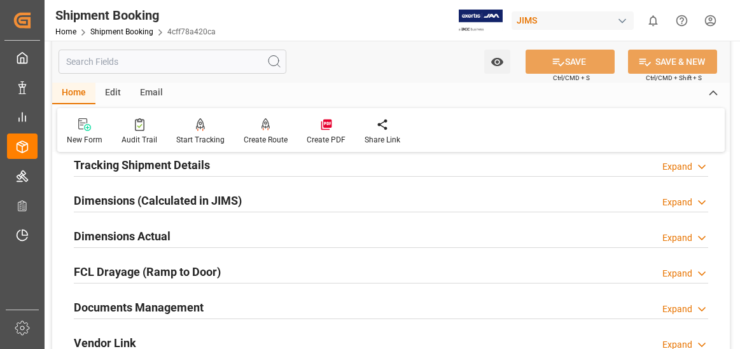
scroll to position [318, 0]
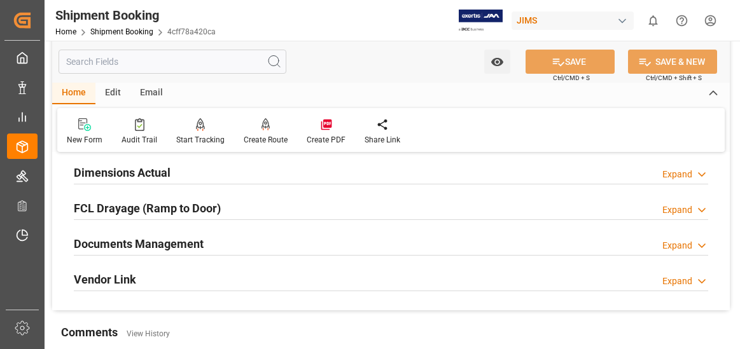
click at [667, 242] on div "Expand" at bounding box center [677, 245] width 30 height 13
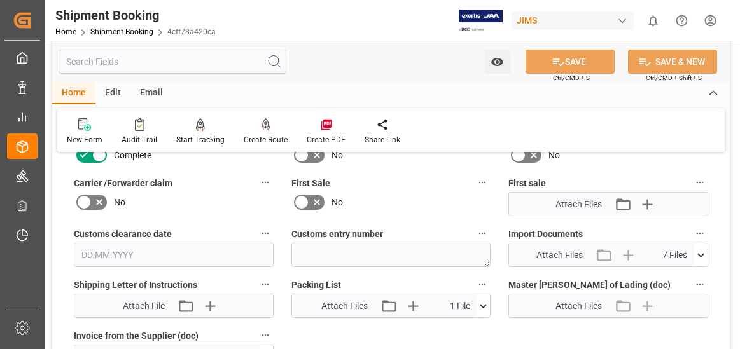
scroll to position [573, 0]
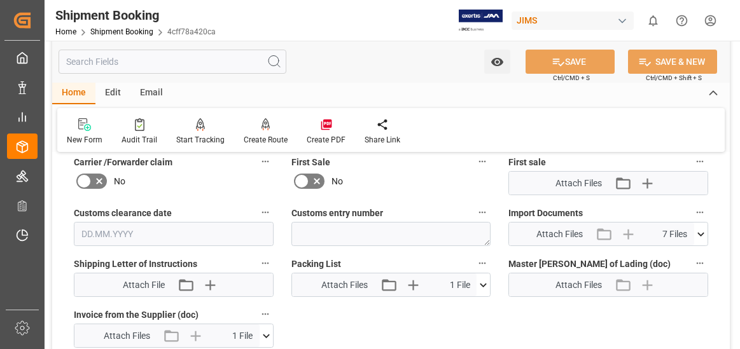
click at [703, 233] on icon at bounding box center [700, 234] width 7 height 4
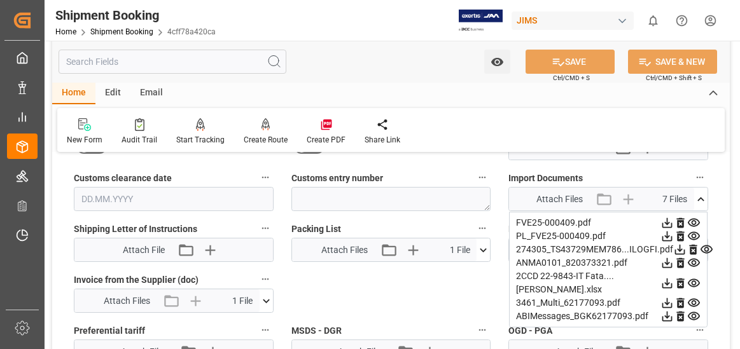
scroll to position [636, 0]
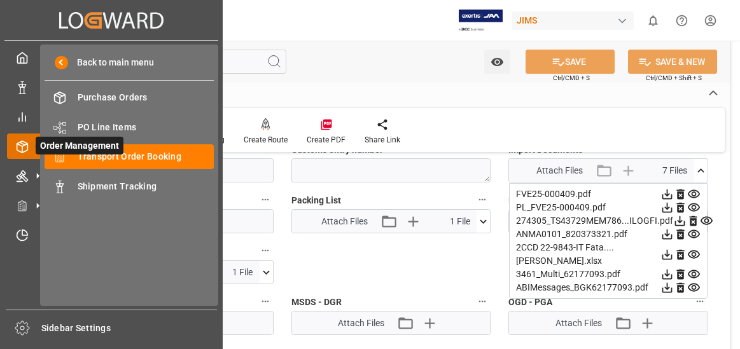
click at [113, 154] on span "Order Management" at bounding box center [80, 146] width 88 height 18
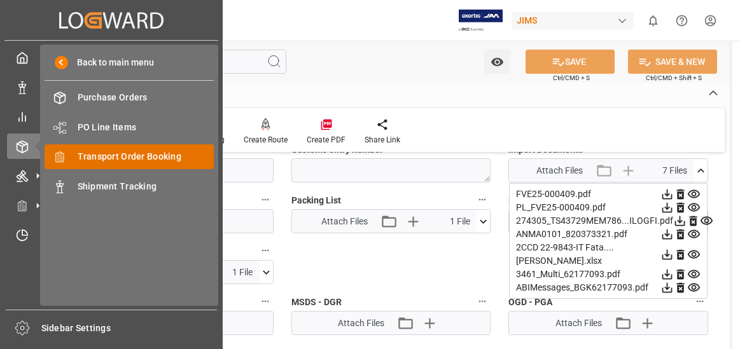
click at [132, 156] on span "Transport Order Booking" at bounding box center [146, 156] width 137 height 13
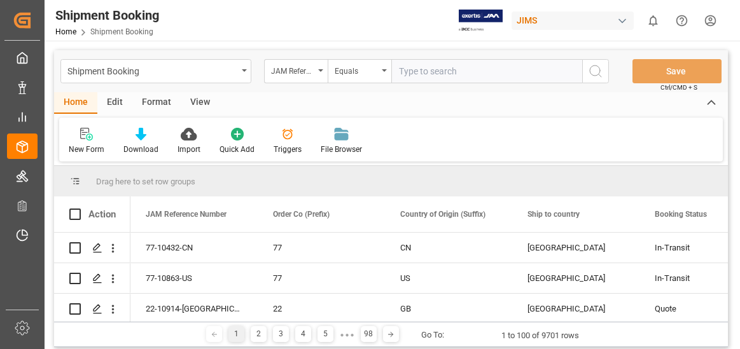
click at [430, 69] on input "text" at bounding box center [486, 71] width 191 height 24
type input "22-10066-DE"
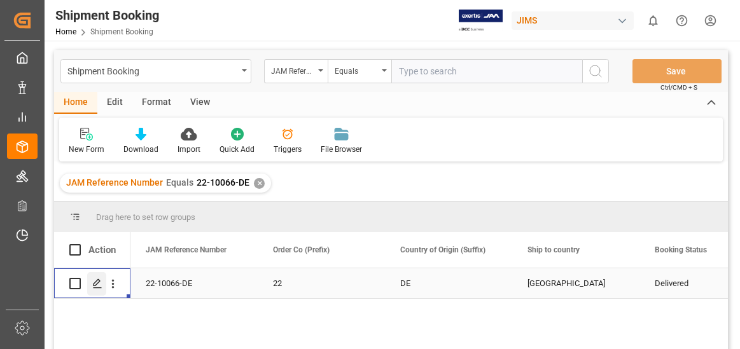
click at [95, 282] on polygon "Press SPACE to select this row." at bounding box center [97, 283] width 6 height 6
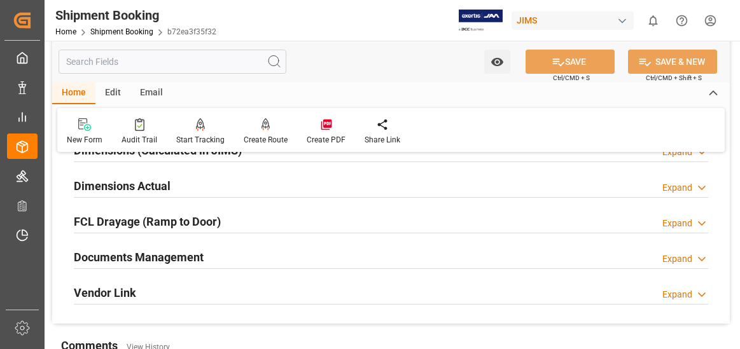
scroll to position [318, 0]
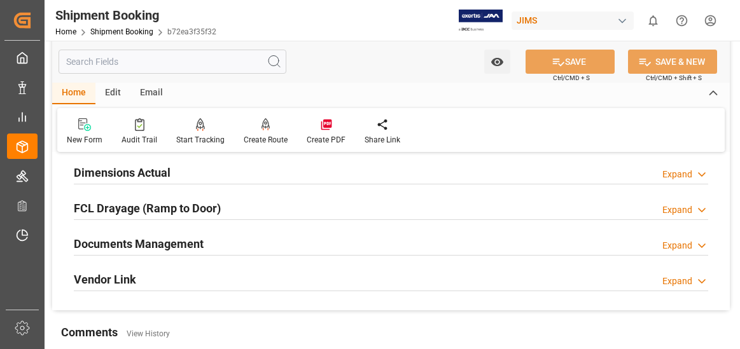
click at [686, 237] on div "Documents Management Expand" at bounding box center [391, 243] width 634 height 24
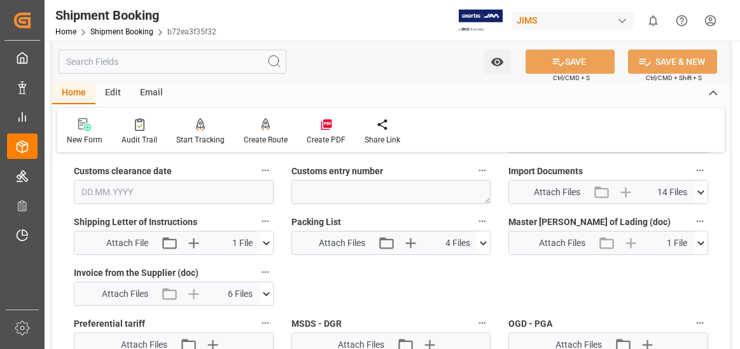
scroll to position [636, 0]
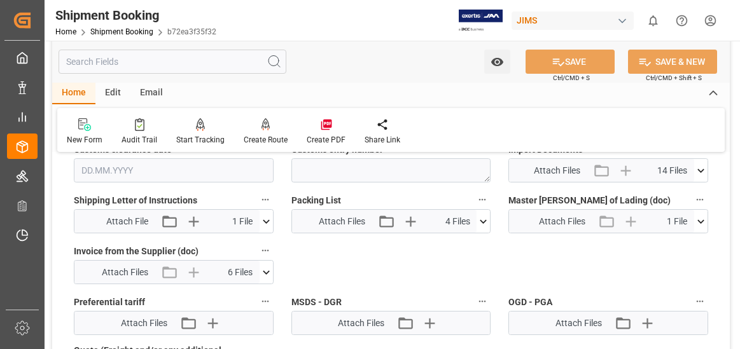
click at [471, 267] on div "Quote Ready In-Transit Delivered Completed Cancelled References Expand JAM Refe…" at bounding box center [391, 38] width 678 height 1022
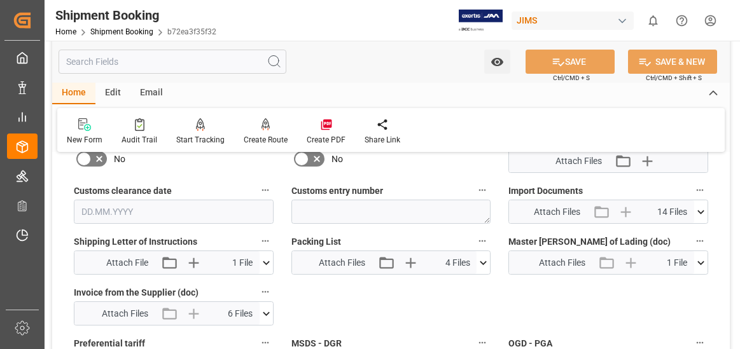
scroll to position [573, 0]
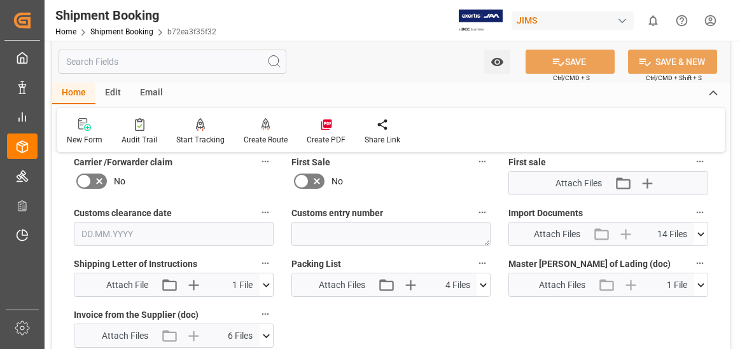
click at [701, 235] on icon at bounding box center [700, 234] width 7 height 4
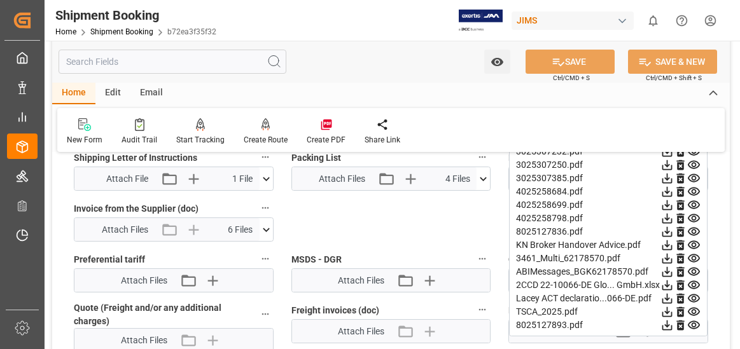
scroll to position [700, 0]
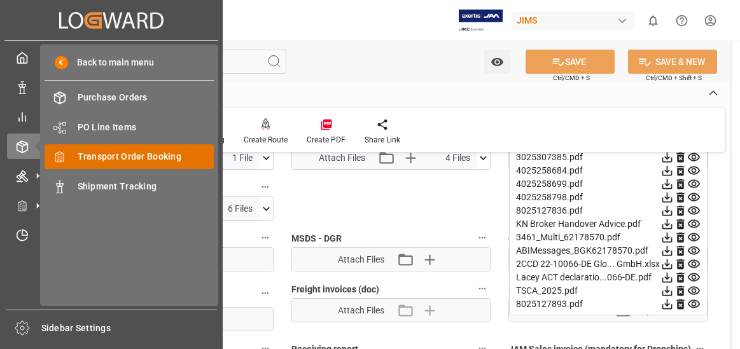
click at [136, 153] on span "Transport Order Booking" at bounding box center [146, 156] width 137 height 13
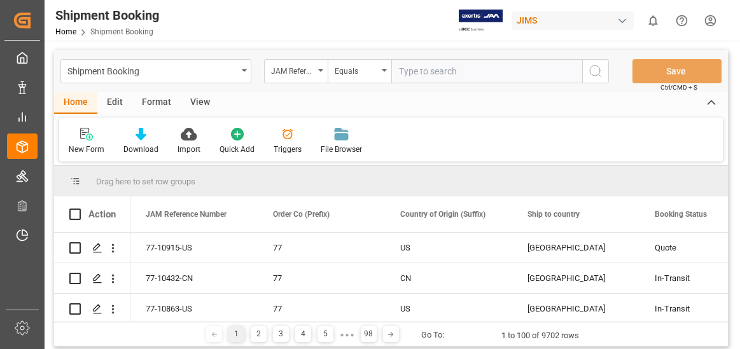
click at [444, 72] on input "text" at bounding box center [486, 71] width 191 height 24
type input "22-10434-DE"
click at [592, 73] on icon "search button" at bounding box center [595, 71] width 15 height 15
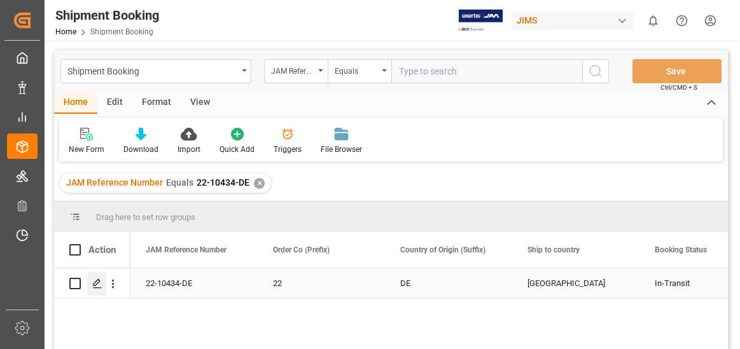
click at [98, 280] on polygon "Press SPACE to select this row." at bounding box center [97, 283] width 6 height 6
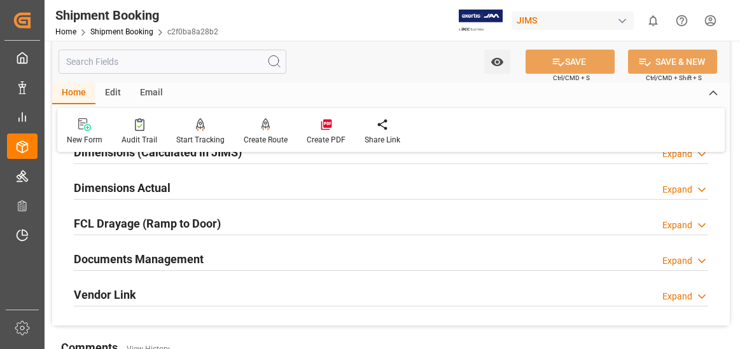
scroll to position [318, 0]
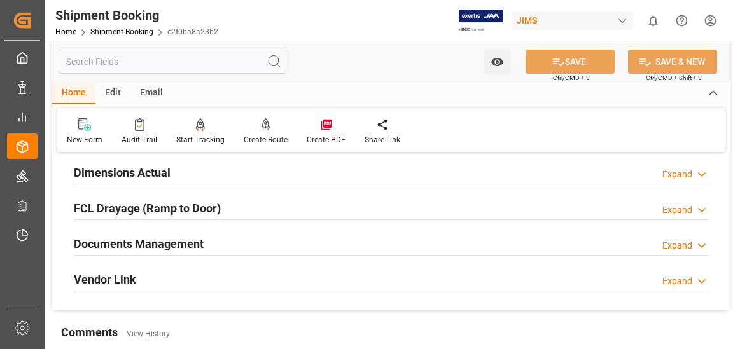
click at [676, 244] on div "Expand" at bounding box center [677, 245] width 30 height 13
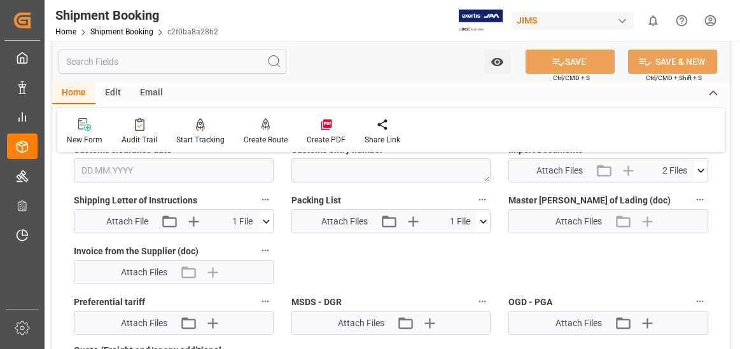
scroll to position [573, 0]
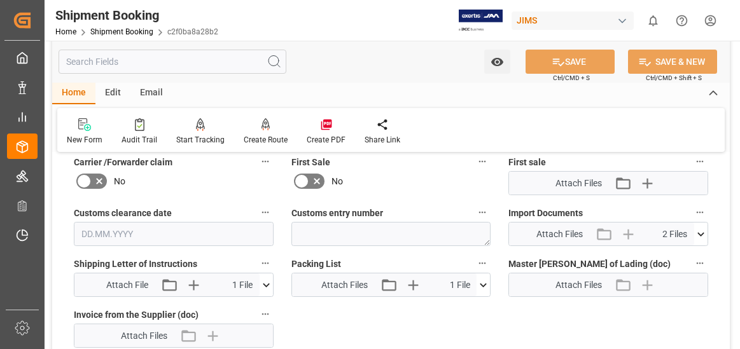
click at [700, 232] on icon at bounding box center [700, 234] width 13 height 13
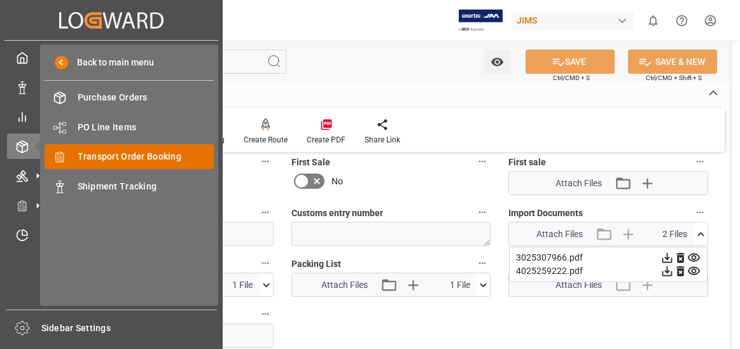
click at [143, 158] on span "Transport Order Booking" at bounding box center [146, 156] width 137 height 13
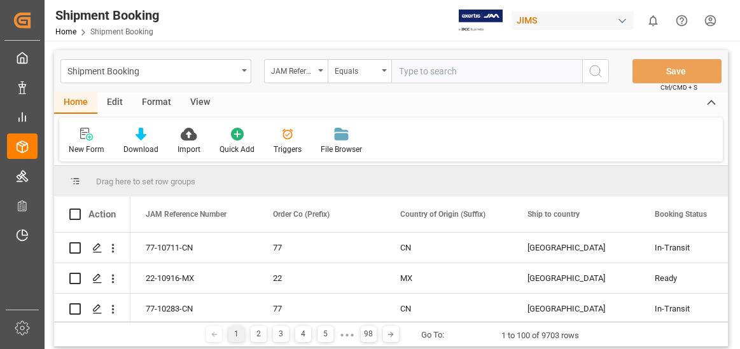
click at [440, 74] on input "text" at bounding box center [486, 71] width 191 height 24
type input "22-10766-US"
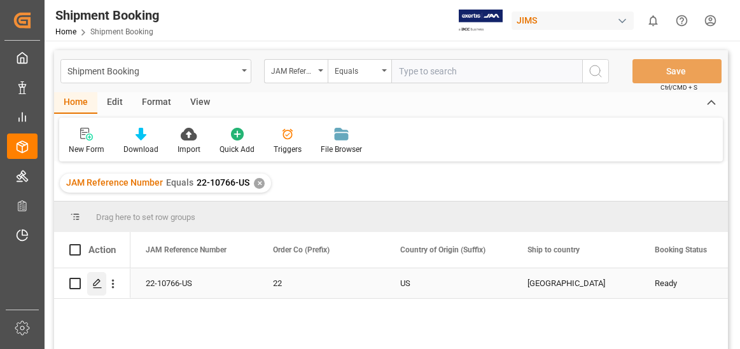
click at [95, 284] on icon "Press SPACE to select this row." at bounding box center [97, 284] width 10 height 10
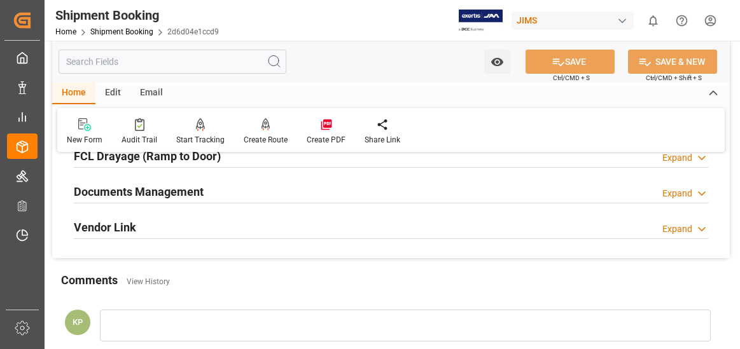
scroll to position [382, 0]
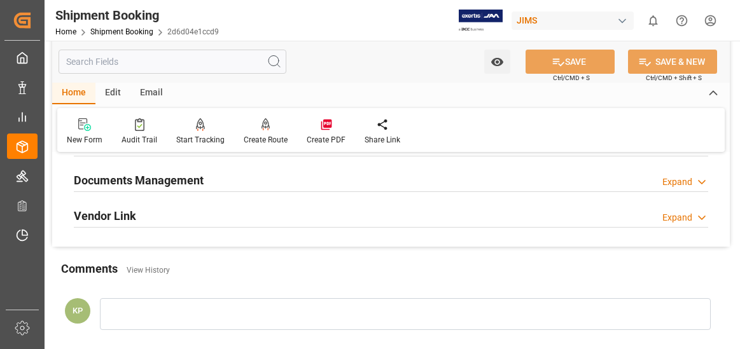
click at [679, 184] on div "Expand" at bounding box center [677, 182] width 30 height 13
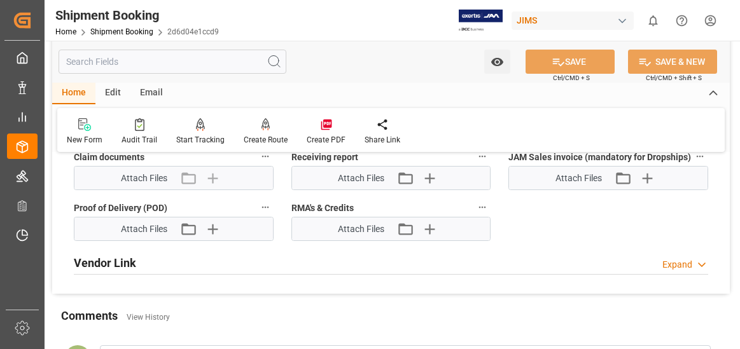
scroll to position [891, 0]
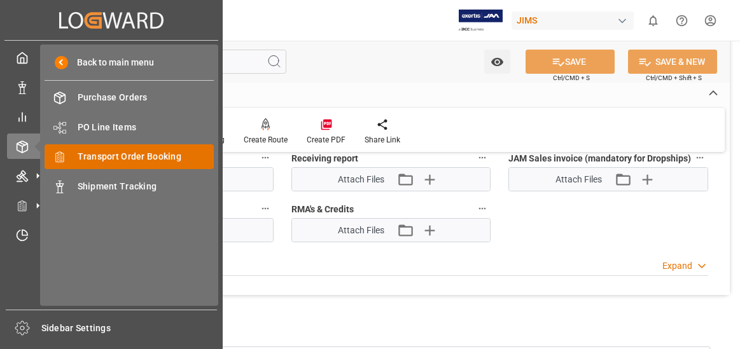
click at [142, 155] on span "Transport Order Booking" at bounding box center [146, 156] width 137 height 13
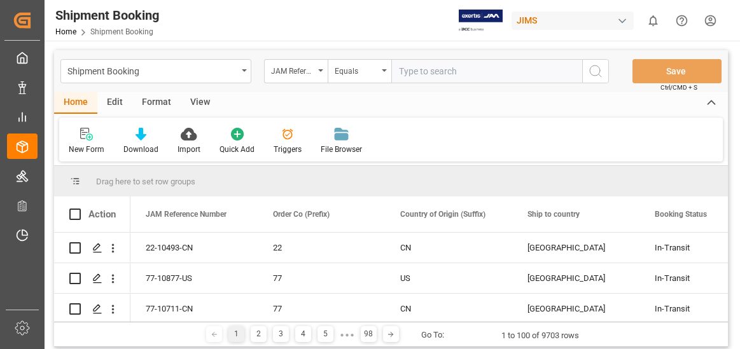
click at [425, 72] on input "text" at bounding box center [486, 71] width 191 height 24
type input "22-10352-MY"
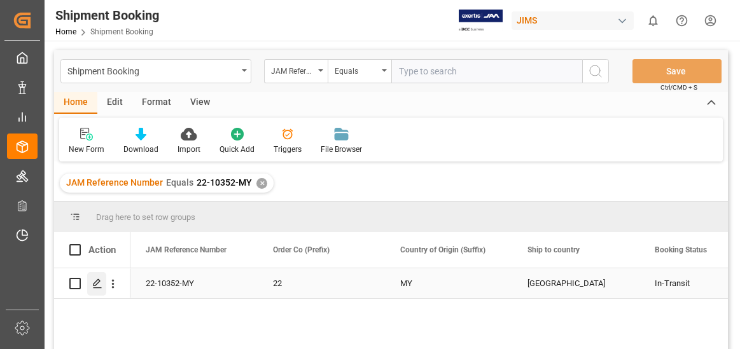
click at [100, 281] on icon "Press SPACE to select this row." at bounding box center [97, 284] width 10 height 10
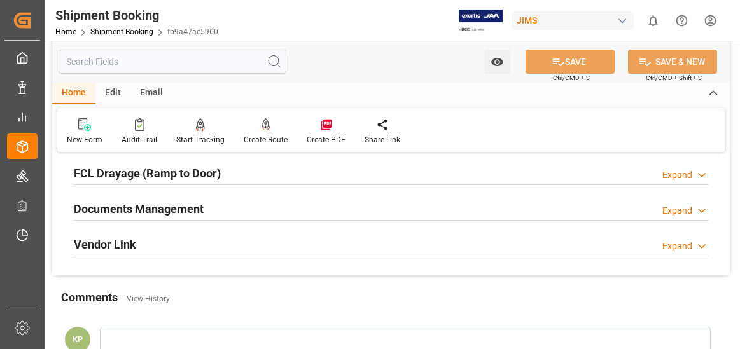
scroll to position [382, 0]
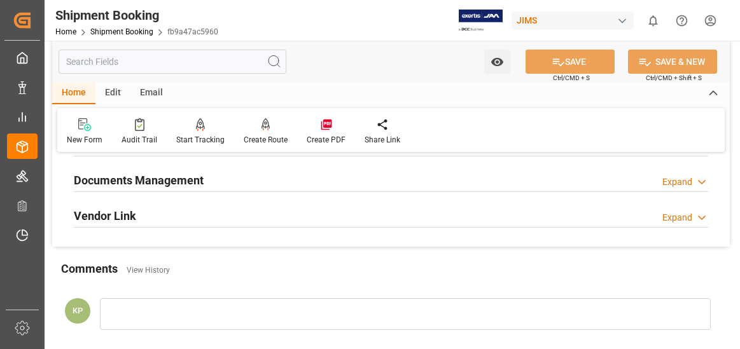
click at [683, 179] on div "Expand" at bounding box center [677, 182] width 30 height 13
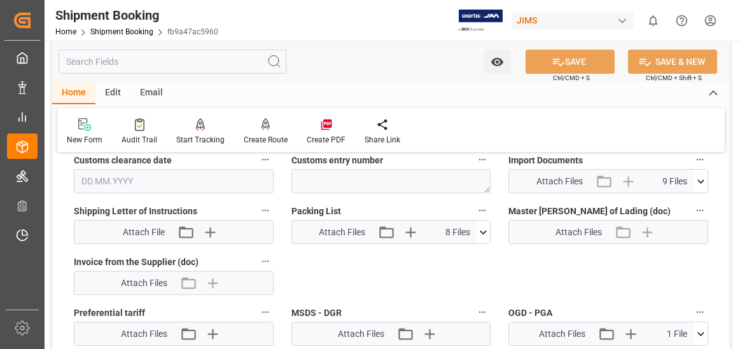
scroll to position [636, 0]
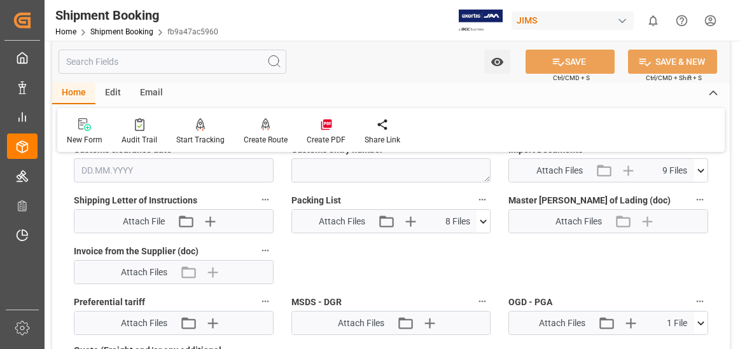
click at [701, 172] on icon at bounding box center [700, 170] width 13 height 13
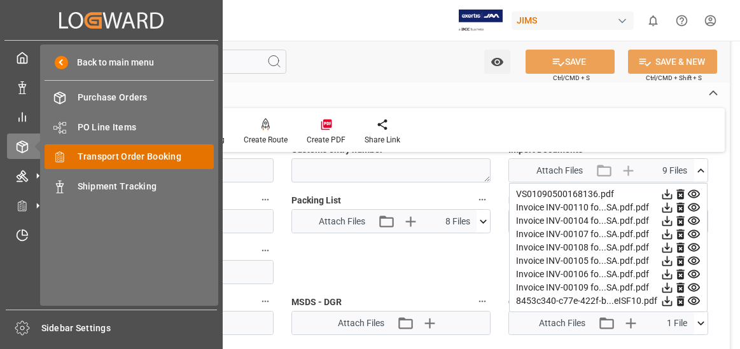
click at [153, 153] on span "Transport Order Booking" at bounding box center [146, 156] width 137 height 13
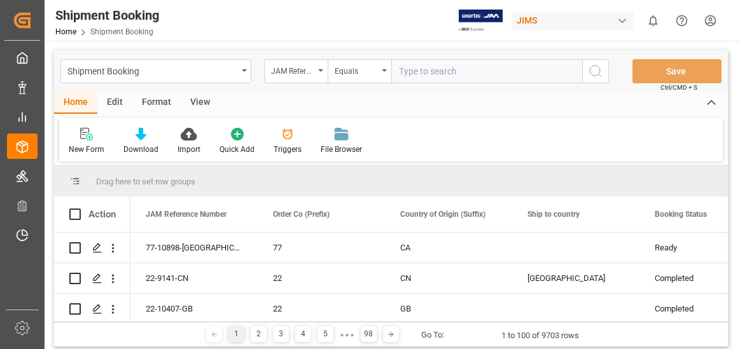
click at [428, 71] on input "text" at bounding box center [486, 71] width 191 height 24
type input "22-9446-MY"
click at [598, 72] on icon "search button" at bounding box center [595, 71] width 15 height 15
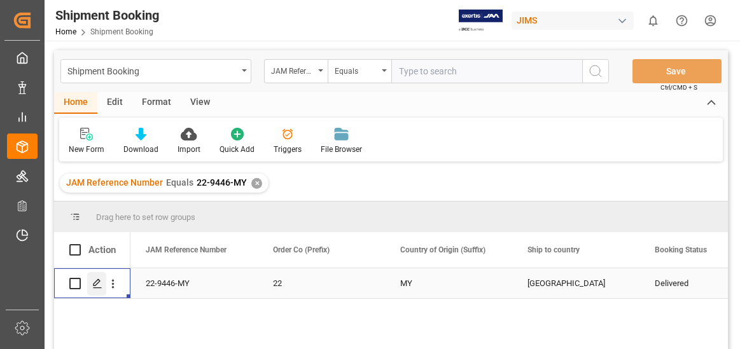
click at [94, 279] on icon "Press SPACE to select this row." at bounding box center [97, 284] width 10 height 10
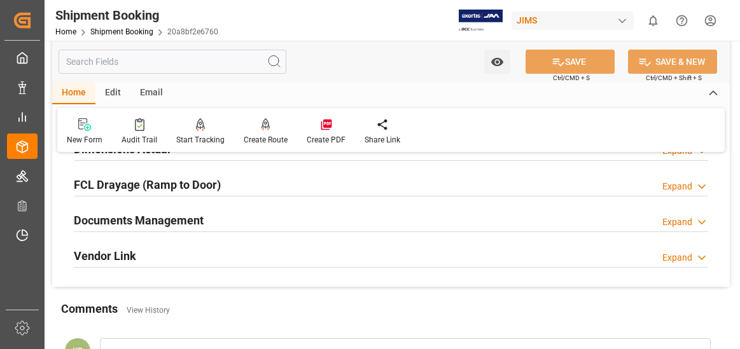
scroll to position [382, 0]
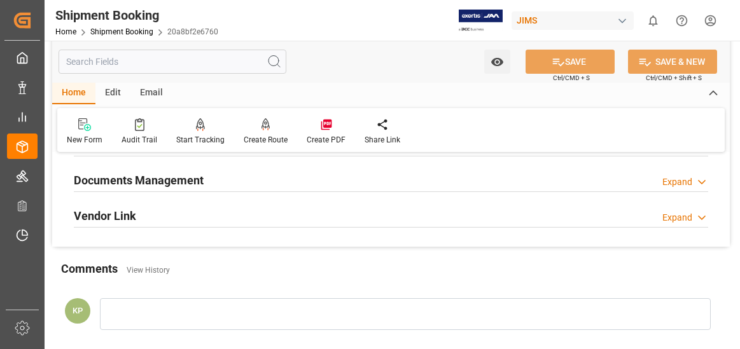
click at [686, 181] on div "Expand" at bounding box center [677, 182] width 30 height 13
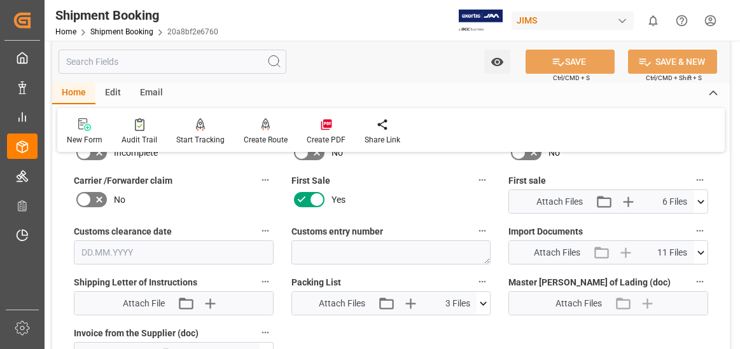
scroll to position [573, 0]
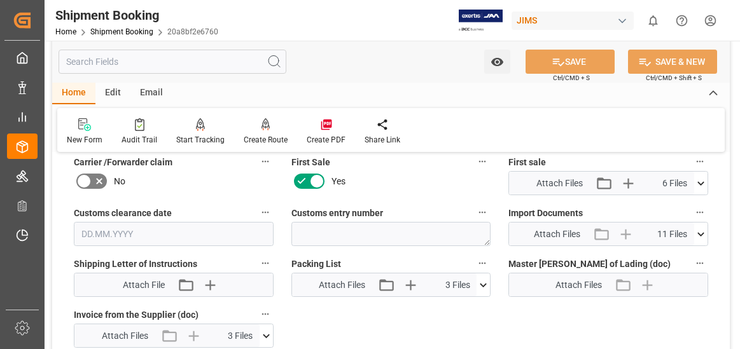
click at [702, 230] on icon at bounding box center [700, 234] width 13 height 13
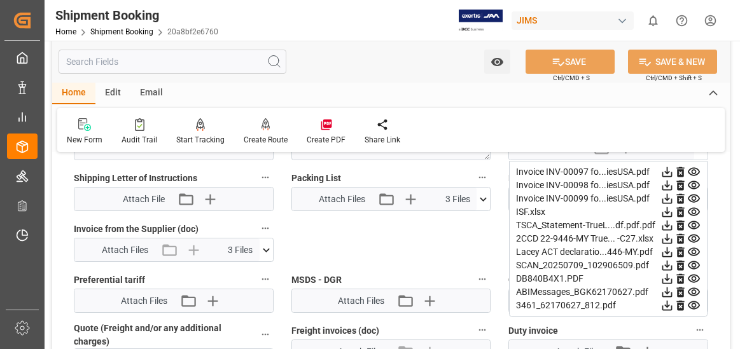
scroll to position [636, 0]
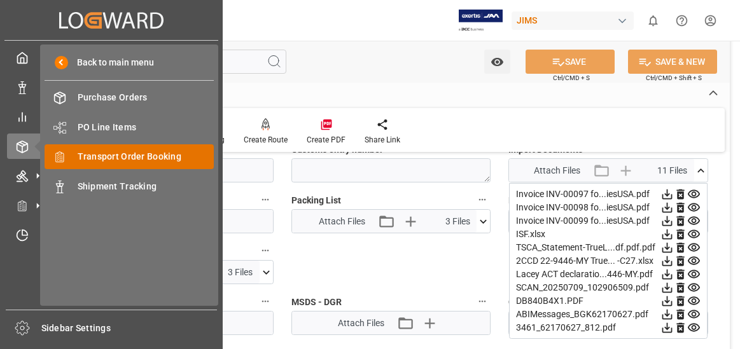
click at [146, 154] on span "Transport Order Booking" at bounding box center [146, 156] width 137 height 13
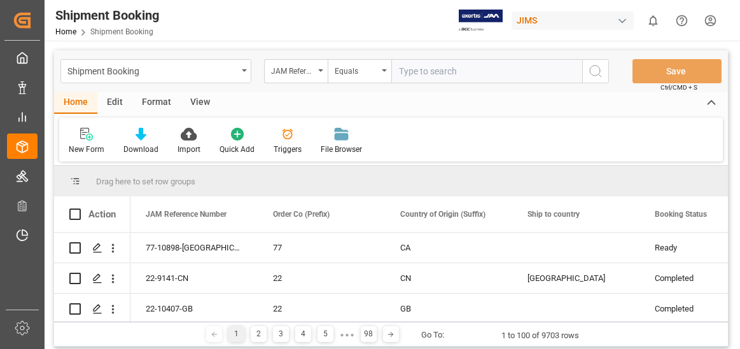
click at [424, 72] on input "text" at bounding box center [486, 71] width 191 height 24
type input "22-10190-US"
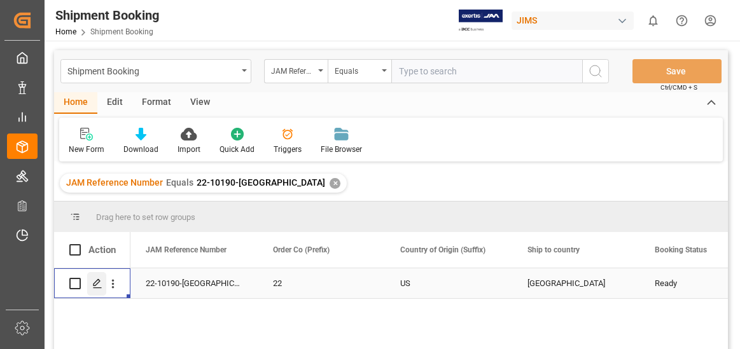
click at [97, 280] on icon "Press SPACE to select this row." at bounding box center [97, 284] width 10 height 10
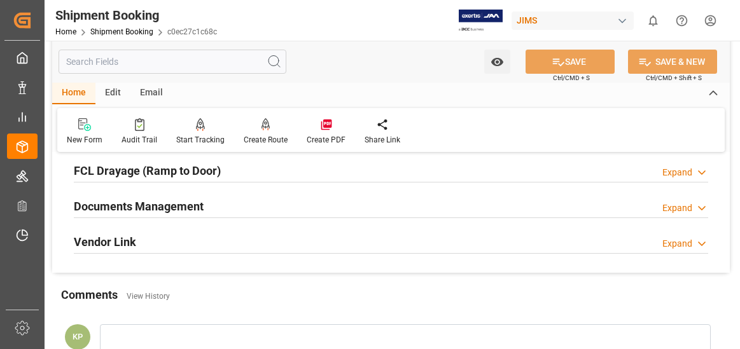
scroll to position [382, 0]
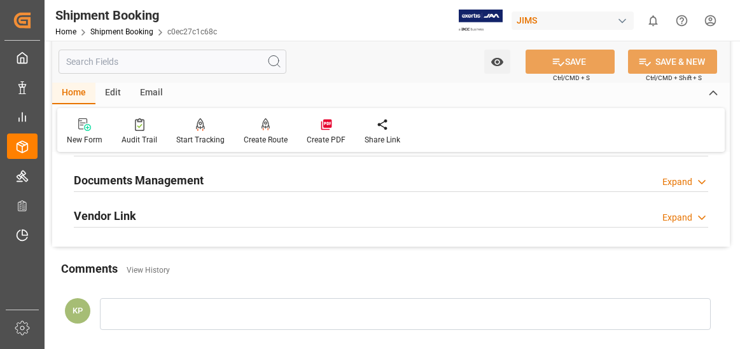
click at [687, 178] on div "Expand" at bounding box center [677, 182] width 30 height 13
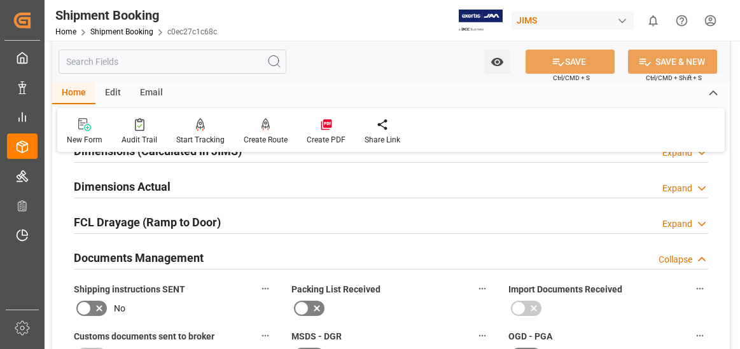
scroll to position [191, 0]
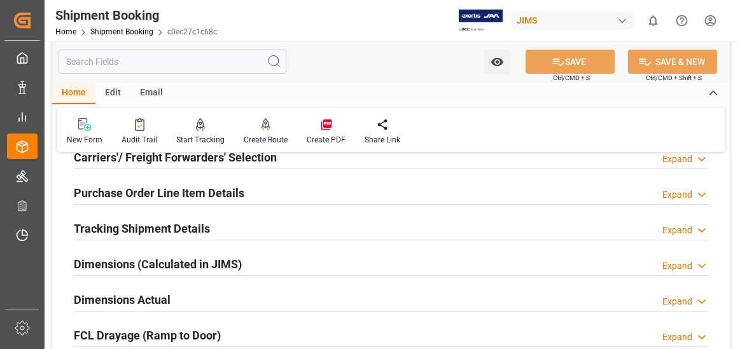
click at [459, 309] on div "Dimensions Actual Expand" at bounding box center [391, 299] width 634 height 24
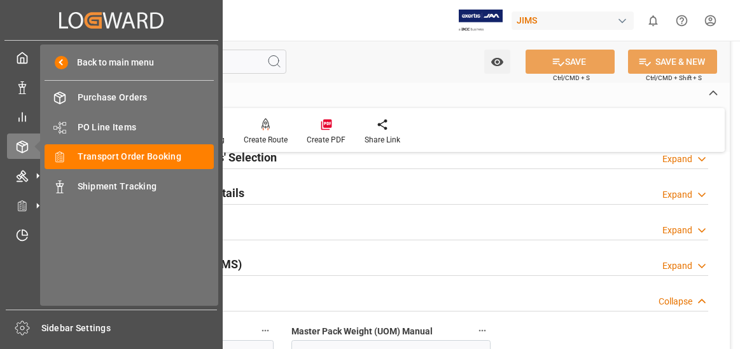
click at [21, 291] on div "My Cockpit My Cockpit Data Management Data Management My Reports My Reports Ord…" at bounding box center [111, 175] width 214 height 269
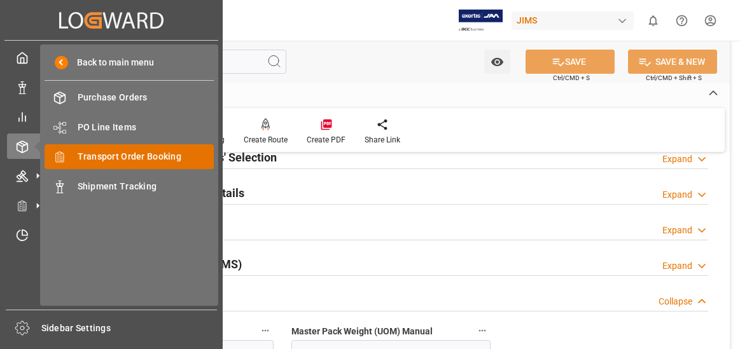
click at [137, 156] on span "Transport Order Booking" at bounding box center [146, 156] width 137 height 13
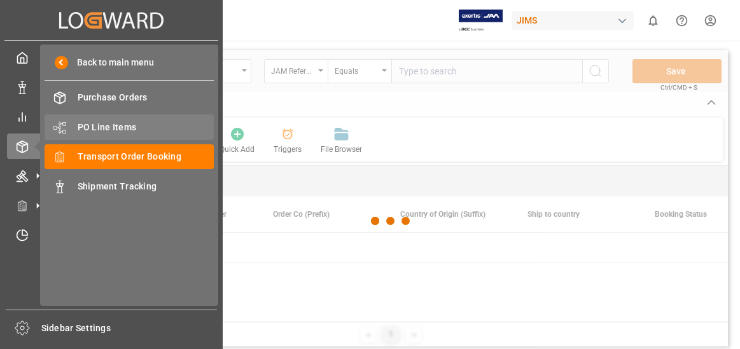
click at [122, 155] on span "Transport Order Booking" at bounding box center [146, 156] width 137 height 13
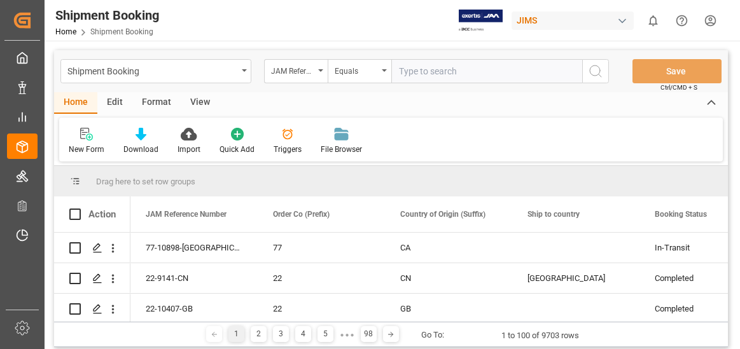
click at [423, 66] on input "text" at bounding box center [486, 71] width 191 height 24
type input "22-10358-MY"
click at [594, 69] on icon "search button" at bounding box center [595, 71] width 15 height 15
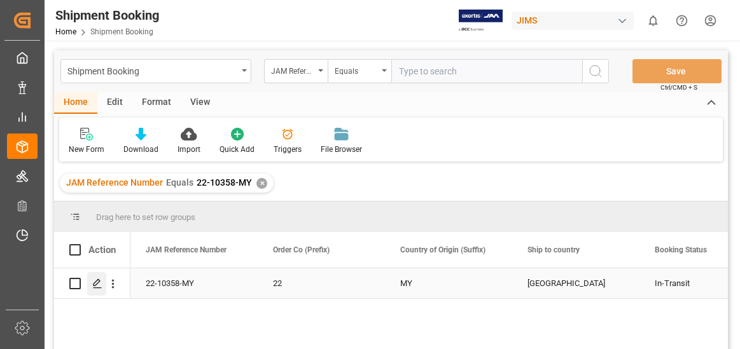
click at [95, 281] on icon "Press SPACE to select this row." at bounding box center [97, 284] width 10 height 10
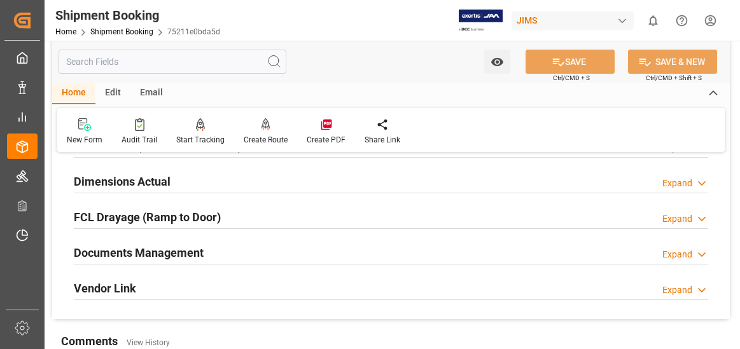
scroll to position [382, 0]
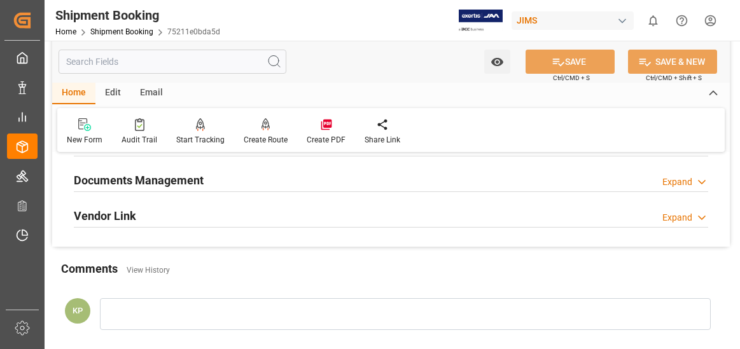
click at [686, 182] on div "Expand" at bounding box center [677, 182] width 30 height 13
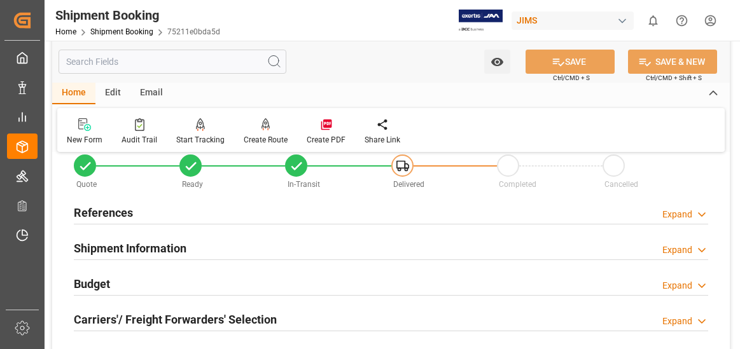
scroll to position [0, 0]
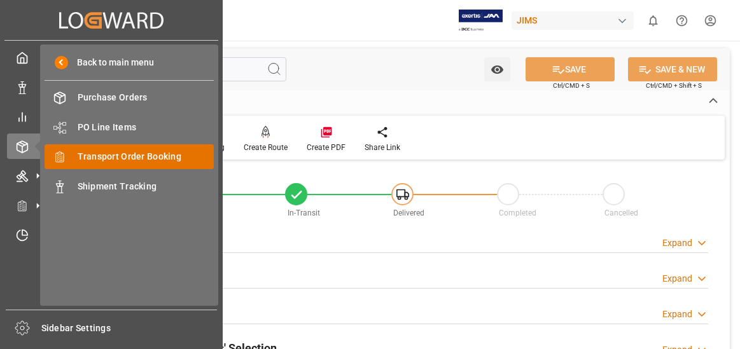
click at [144, 151] on span "Transport Order Booking" at bounding box center [146, 156] width 137 height 13
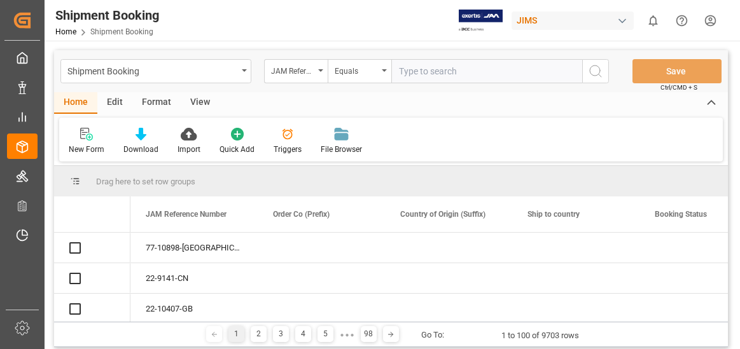
click at [420, 74] on input "text" at bounding box center [486, 71] width 191 height 24
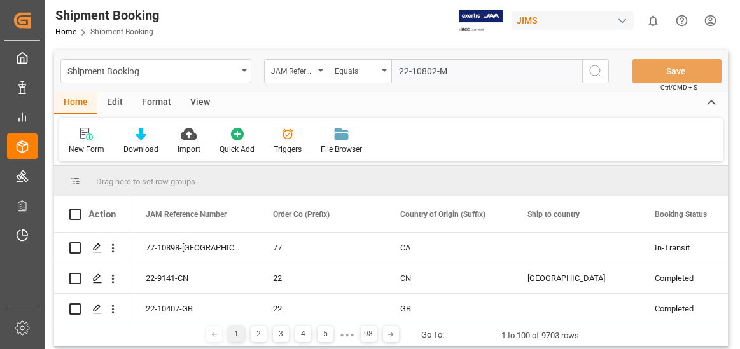
type input "22-10802-MY"
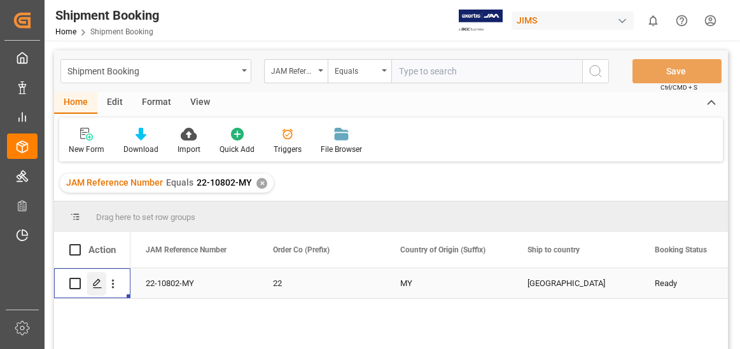
click at [99, 282] on polygon "Press SPACE to select this row." at bounding box center [97, 283] width 6 height 6
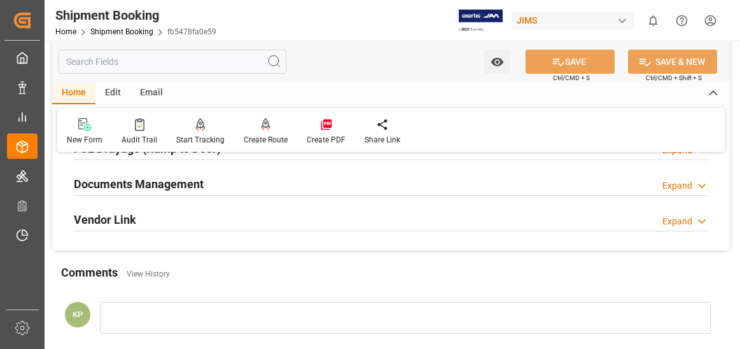
scroll to position [382, 0]
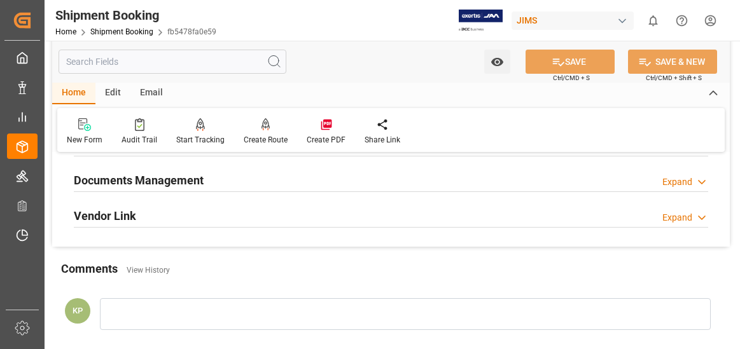
click at [683, 177] on div "Expand" at bounding box center [677, 182] width 30 height 13
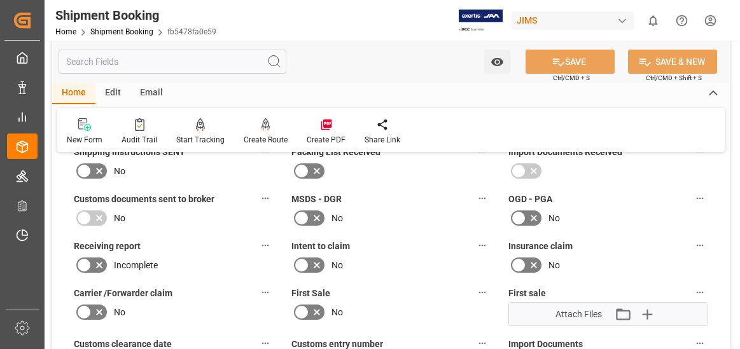
scroll to position [254, 0]
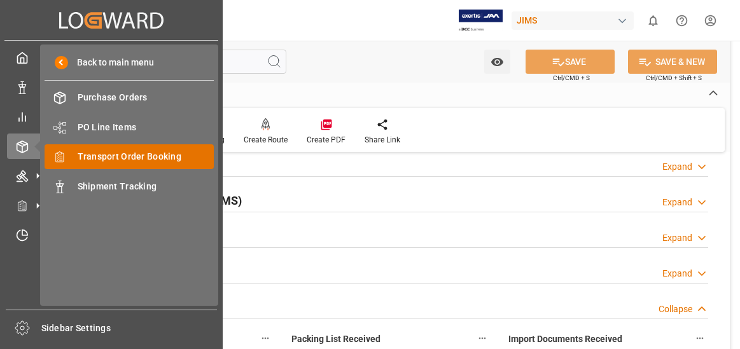
click at [146, 156] on span "Transport Order Booking" at bounding box center [146, 156] width 137 height 13
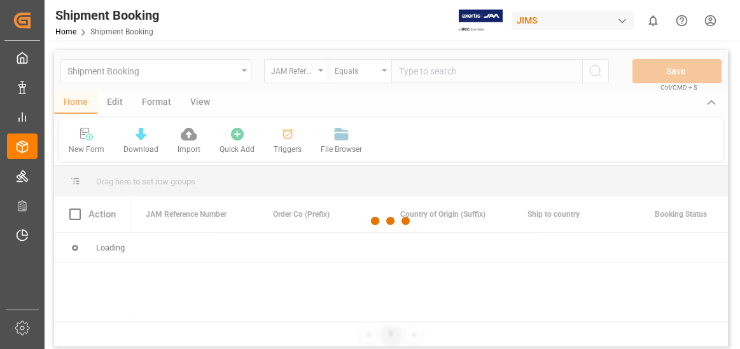
click at [417, 74] on div at bounding box center [391, 221] width 674 height 342
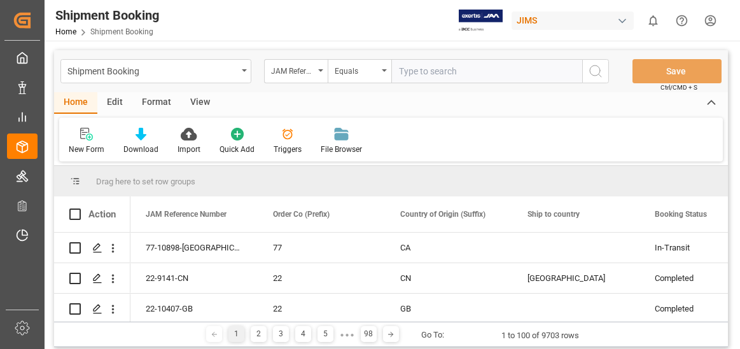
click at [424, 72] on input "text" at bounding box center [486, 71] width 191 height 24
type input "22-8164-US"
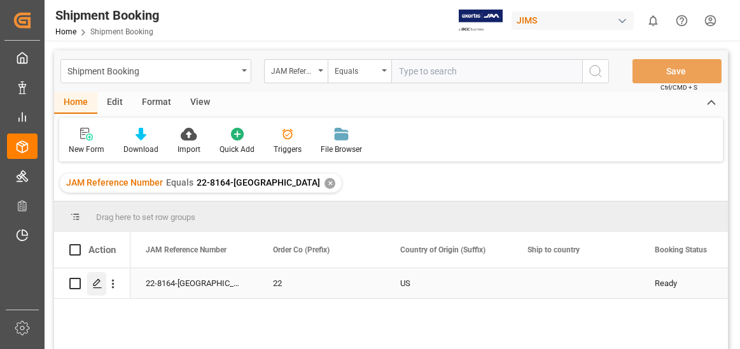
click at [94, 287] on icon "Press SPACE to select this row." at bounding box center [97, 284] width 10 height 10
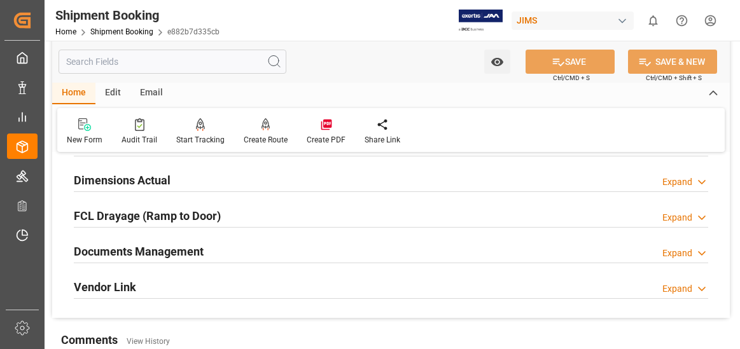
scroll to position [318, 0]
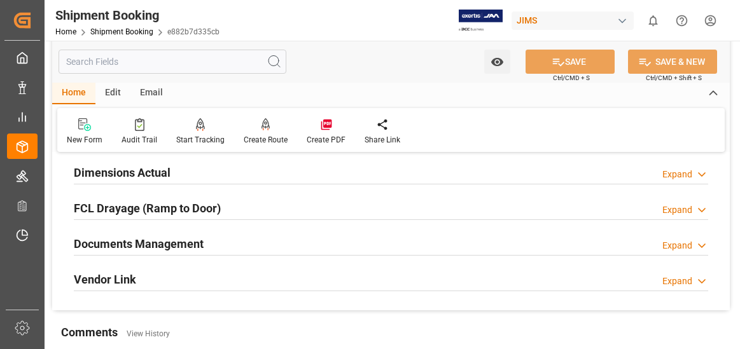
click at [685, 246] on div "Expand" at bounding box center [677, 245] width 30 height 13
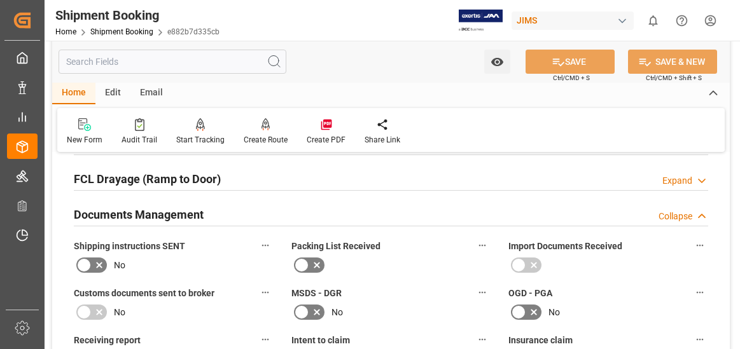
scroll to position [254, 0]
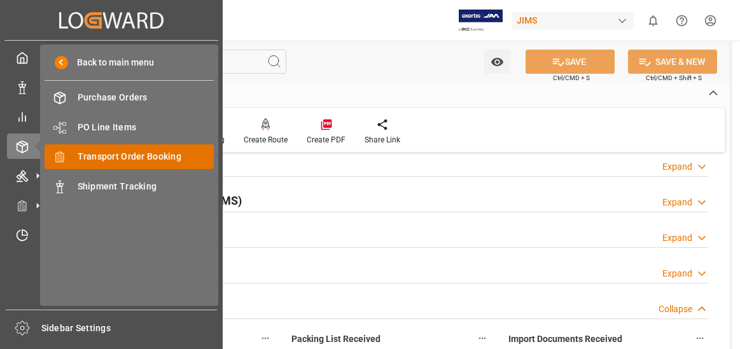
click at [129, 159] on span "Transport Order Booking" at bounding box center [146, 156] width 137 height 13
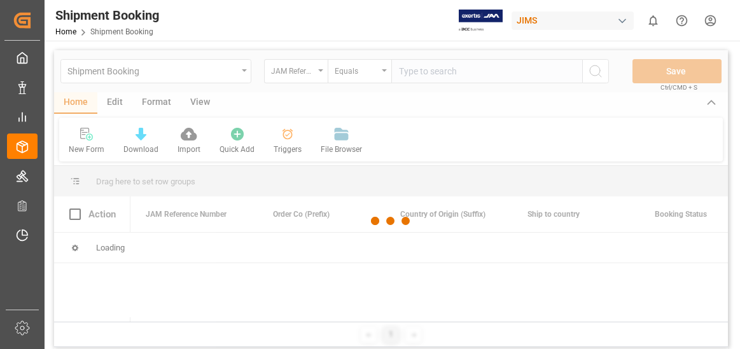
click at [436, 75] on div at bounding box center [391, 221] width 674 height 342
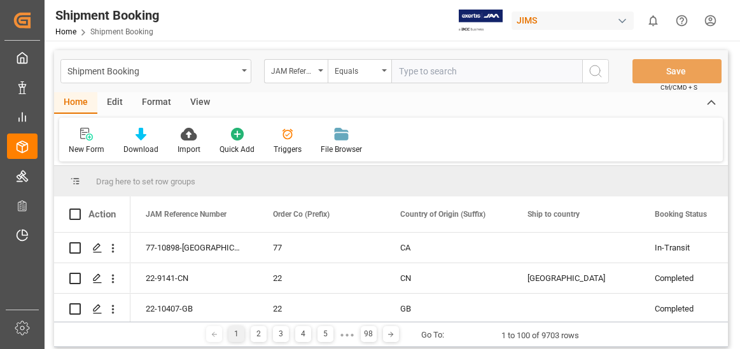
click at [438, 73] on input "text" at bounding box center [486, 71] width 191 height 24
type input "22-7938-US"
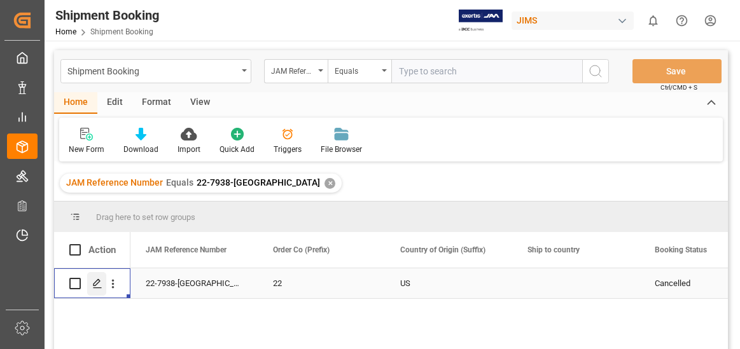
click at [98, 283] on polygon "Press SPACE to select this row." at bounding box center [97, 283] width 6 height 6
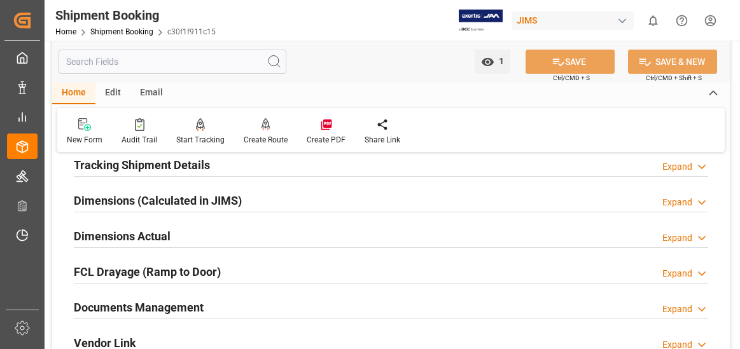
scroll to position [382, 0]
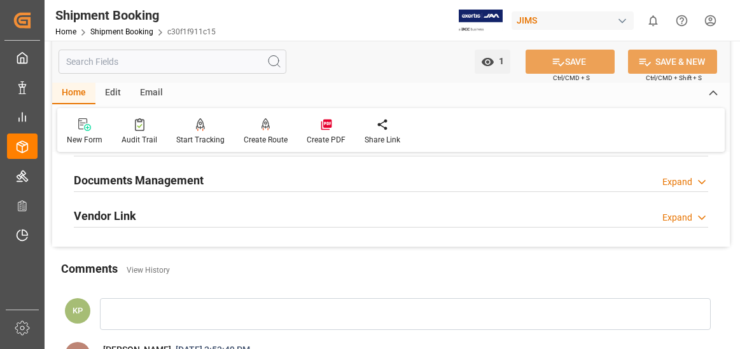
click at [681, 181] on div "Expand" at bounding box center [677, 182] width 30 height 13
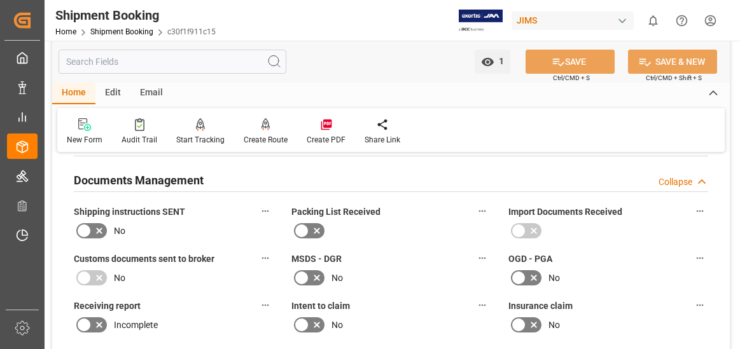
click at [709, 19] on html "Created by potrace 1.15, written by Peter Selinger 2001-2017 Created by potrace…" at bounding box center [370, 174] width 740 height 349
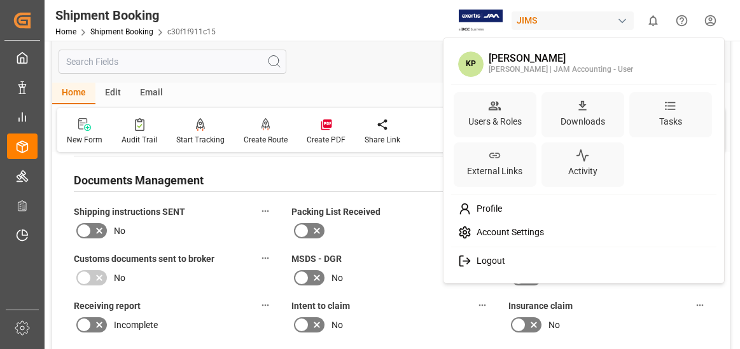
click at [487, 259] on span "Logout" at bounding box center [488, 261] width 34 height 11
